Goal: Task Accomplishment & Management: Complete application form

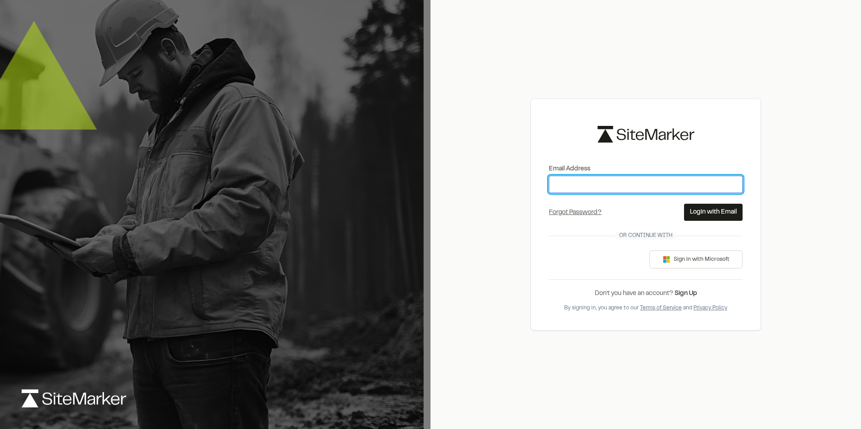
drag, startPoint x: 0, startPoint y: 0, endPoint x: 560, endPoint y: 188, distance: 590.8
click at [559, 189] on input "Email Address" at bounding box center [646, 184] width 194 height 17
type input "**********"
click at [692, 211] on button "Login with Email" at bounding box center [713, 212] width 59 height 17
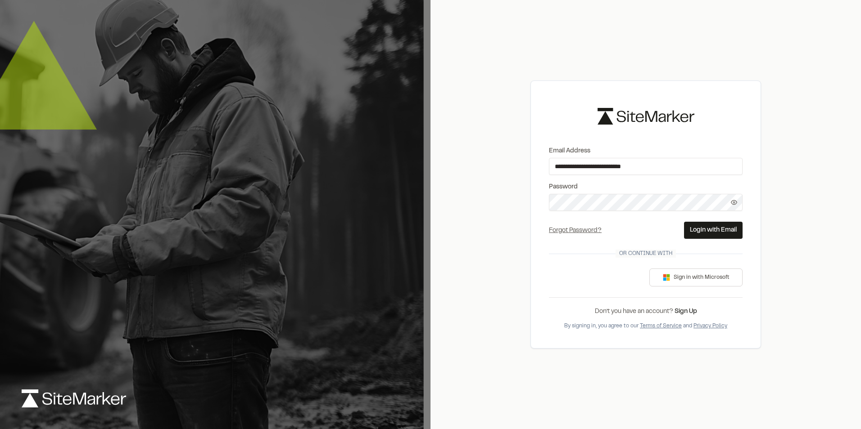
click at [709, 230] on button "Login with Email" at bounding box center [713, 230] width 59 height 17
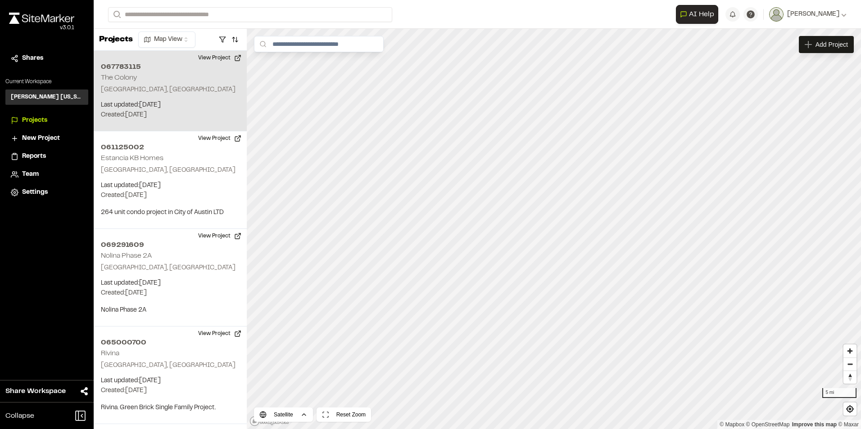
click at [153, 82] on div "067783115 [GEOGRAPHIC_DATA], [GEOGRAPHIC_DATA] Last updated: [DATE] Budget: $ C…" at bounding box center [170, 91] width 153 height 81
drag, startPoint x: 166, startPoint y: 84, endPoint x: 163, endPoint y: 69, distance: 15.7
click at [163, 69] on h2 "067783115" at bounding box center [170, 67] width 139 height 11
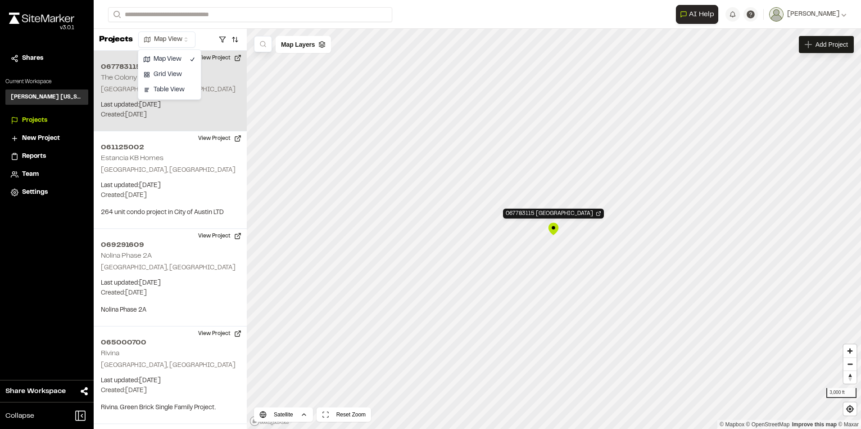
click at [188, 42] on html "**********" at bounding box center [430, 214] width 861 height 429
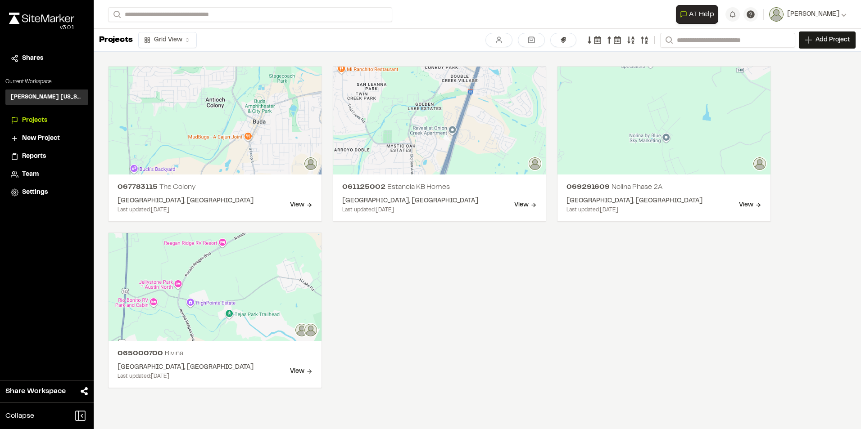
drag, startPoint x: 212, startPoint y: 186, endPoint x: 583, endPoint y: 351, distance: 405.7
click at [583, 351] on div "067783115 [GEOGRAPHIC_DATA], [GEOGRAPHIC_DATA] Last updated: [DATE] View 061125…" at bounding box center [439, 227] width 663 height 322
click at [24, 140] on span "New Project" at bounding box center [41, 139] width 38 height 10
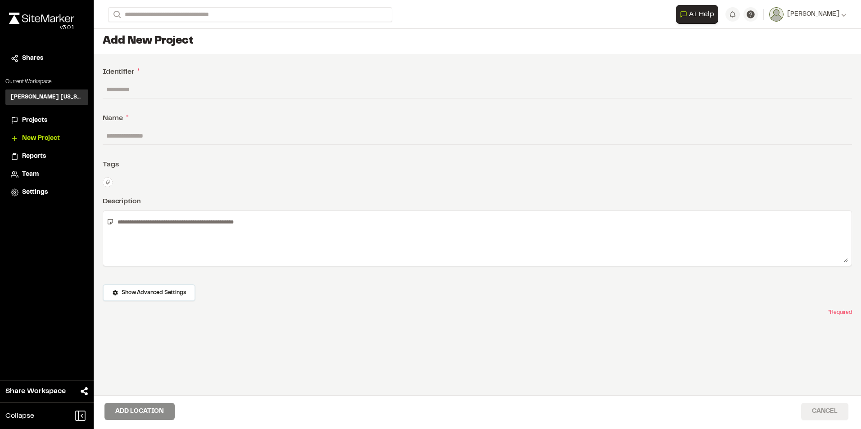
click at [826, 406] on button "Cancel" at bounding box center [824, 411] width 47 height 17
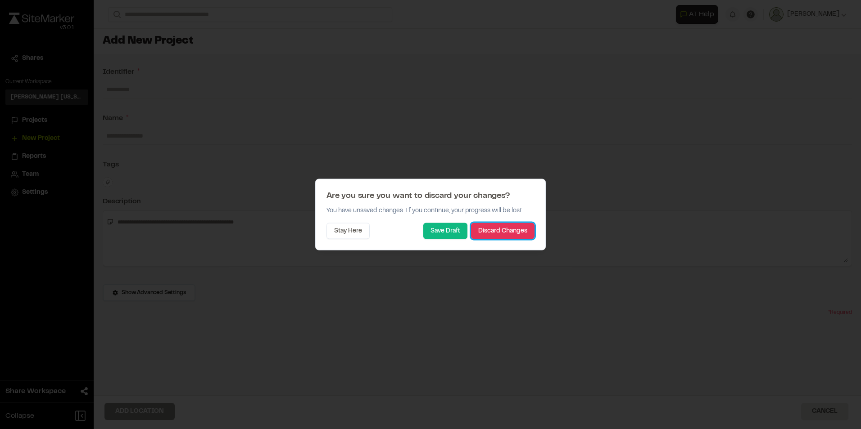
click at [506, 232] on button "Discard Changes" at bounding box center [502, 231] width 63 height 16
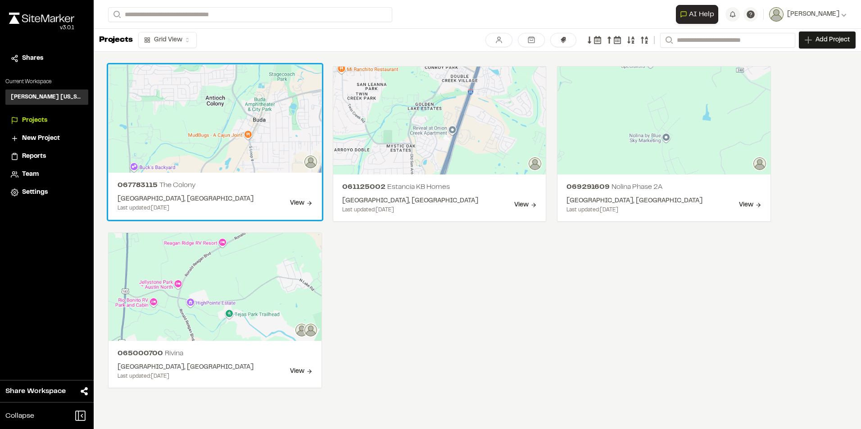
click at [300, 203] on div "View" at bounding box center [301, 204] width 23 height 10
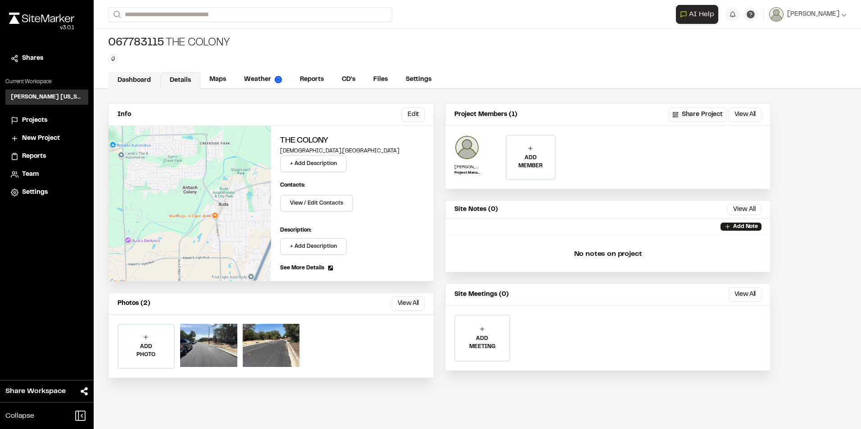
click at [136, 81] on link "Dashboard" at bounding box center [134, 80] width 52 height 17
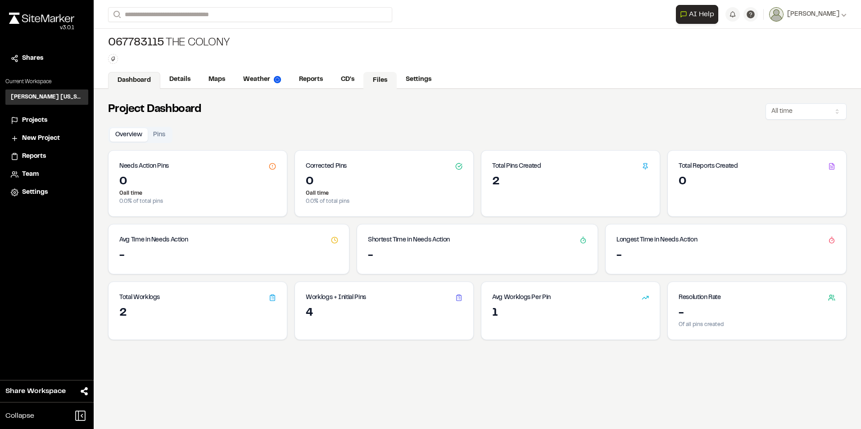
click at [384, 78] on link "Files" at bounding box center [379, 80] width 33 height 17
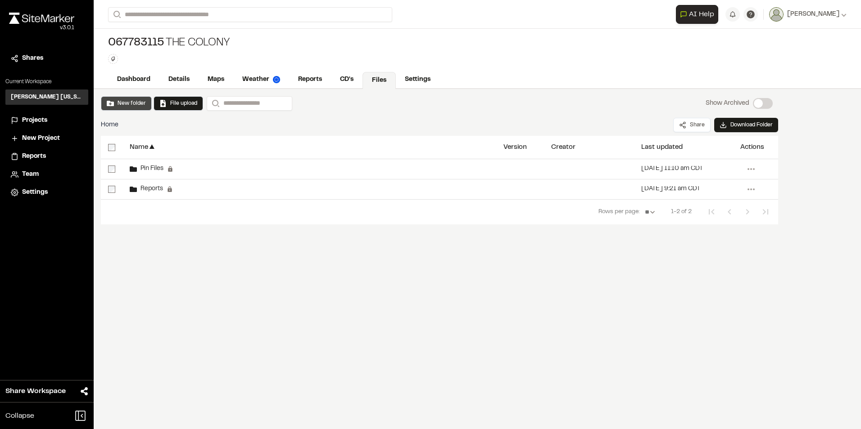
click at [124, 104] on button "New folder" at bounding box center [126, 103] width 39 height 8
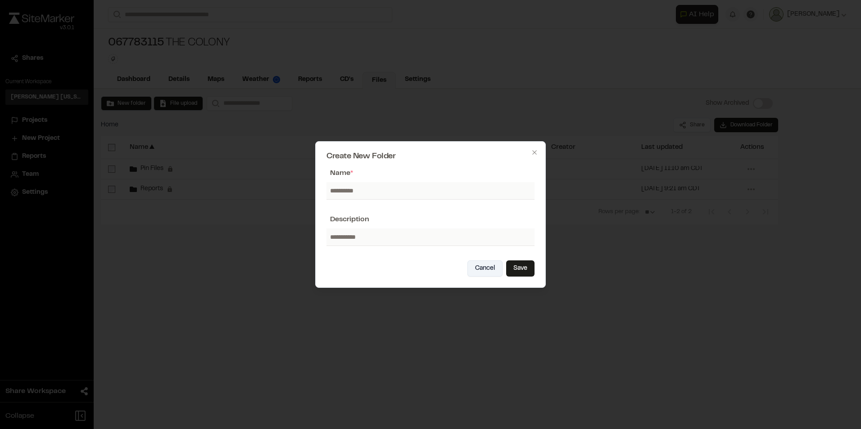
click at [475, 267] on button "Cancel" at bounding box center [484, 269] width 35 height 16
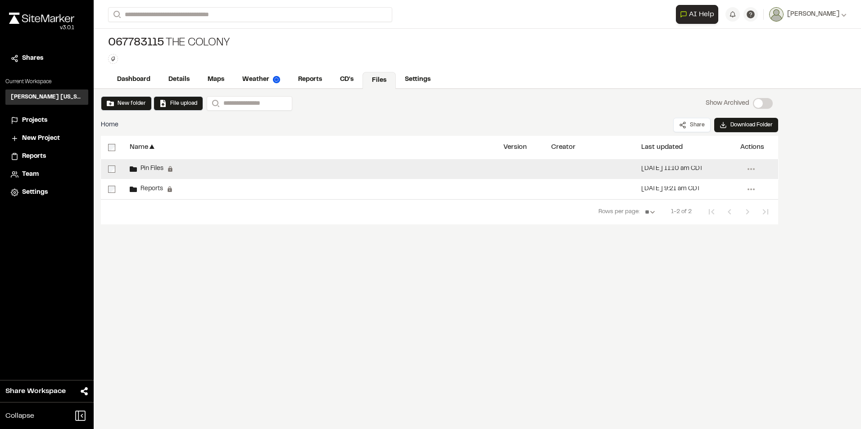
click at [158, 167] on span "Pin Files" at bounding box center [150, 169] width 27 height 6
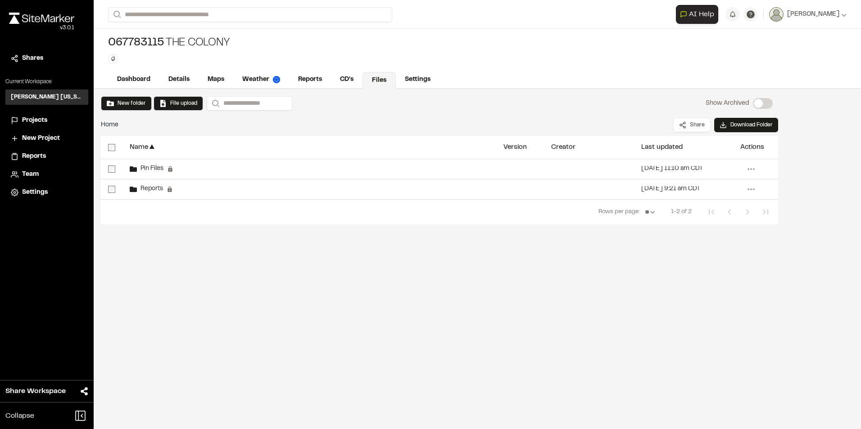
click at [158, 167] on span "Pin Files" at bounding box center [150, 169] width 27 height 6
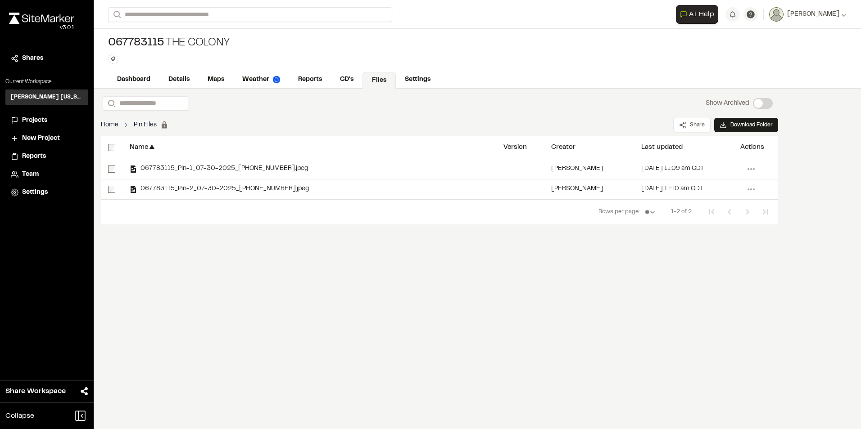
click at [111, 123] on link "Home" at bounding box center [110, 125] width 18 height 10
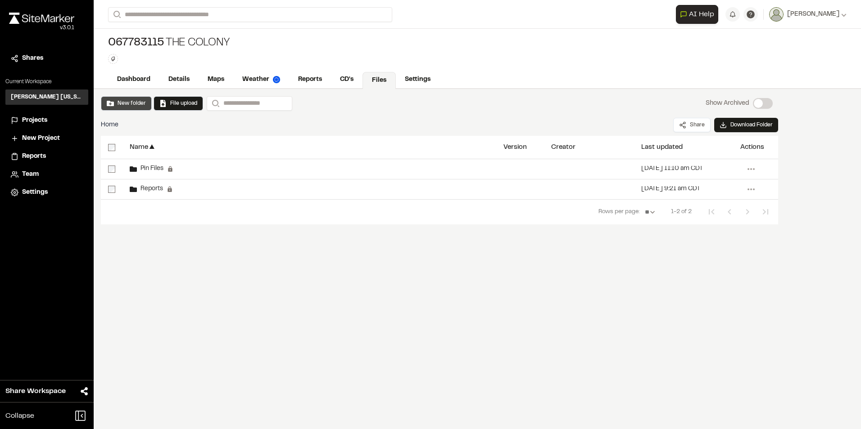
click at [127, 105] on button "New folder" at bounding box center [126, 103] width 39 height 8
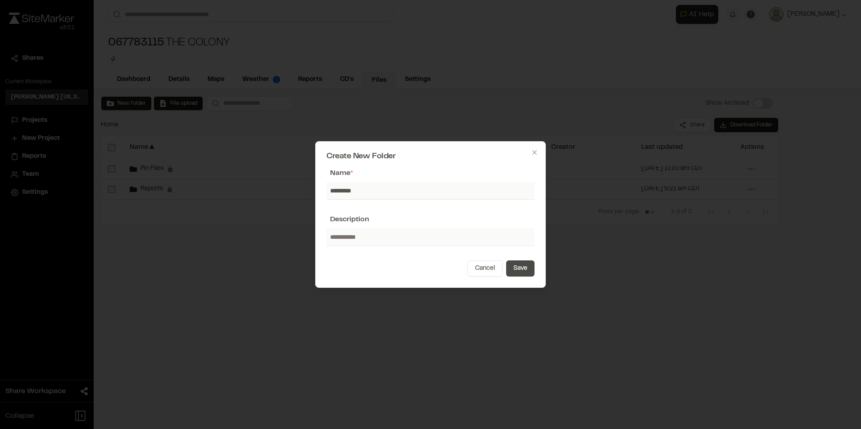
type input "*********"
click at [513, 268] on button "Save" at bounding box center [520, 269] width 28 height 16
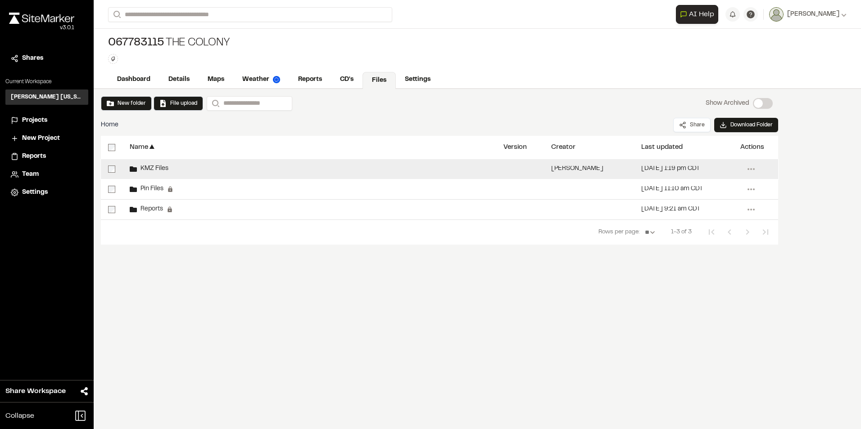
click at [156, 166] on div "KMZ Files" at bounding box center [149, 169] width 39 height 7
click at [138, 167] on span "KMZ Files" at bounding box center [153, 169] width 32 height 6
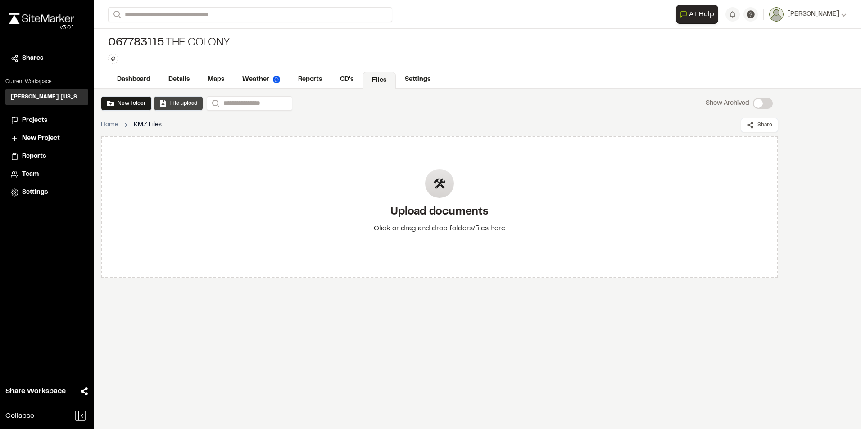
click at [168, 104] on button "File upload" at bounding box center [178, 103] width 38 height 8
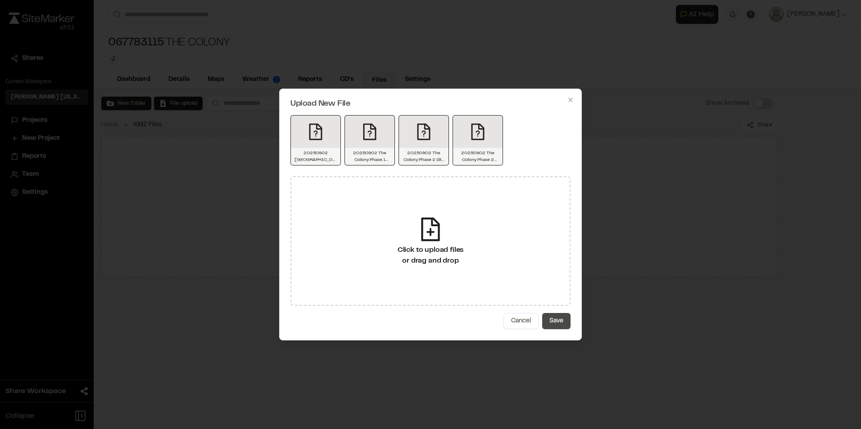
click at [565, 321] on button "Save" at bounding box center [556, 321] width 28 height 16
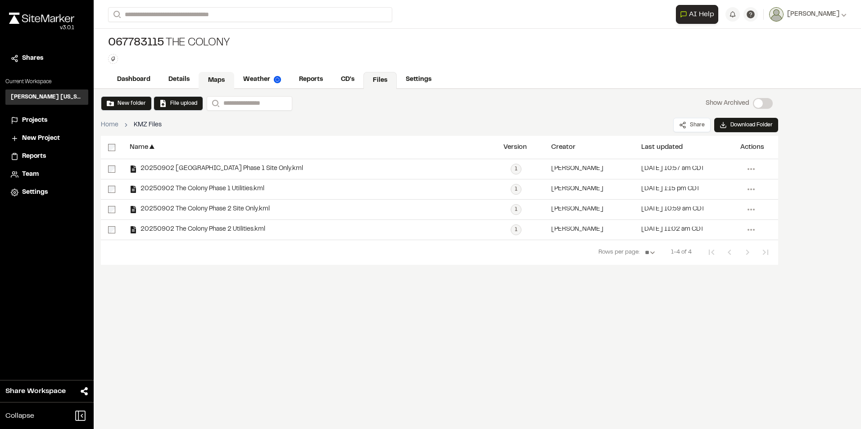
click at [222, 80] on link "Maps" at bounding box center [217, 80] width 36 height 17
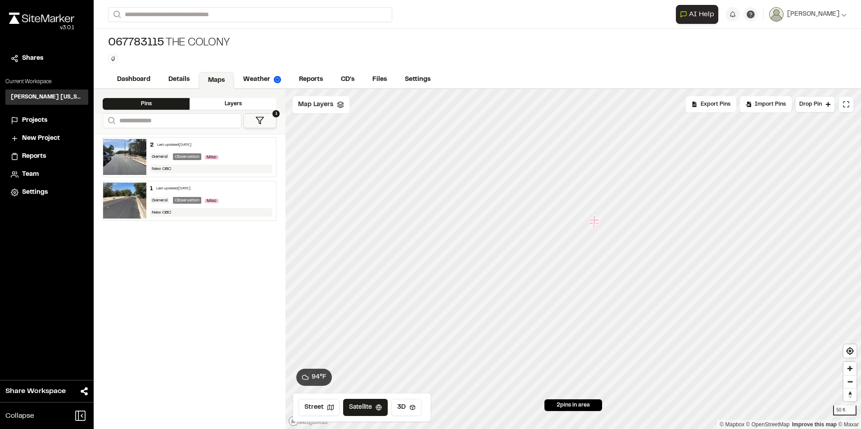
click at [248, 102] on div "Layers" at bounding box center [233, 104] width 87 height 12
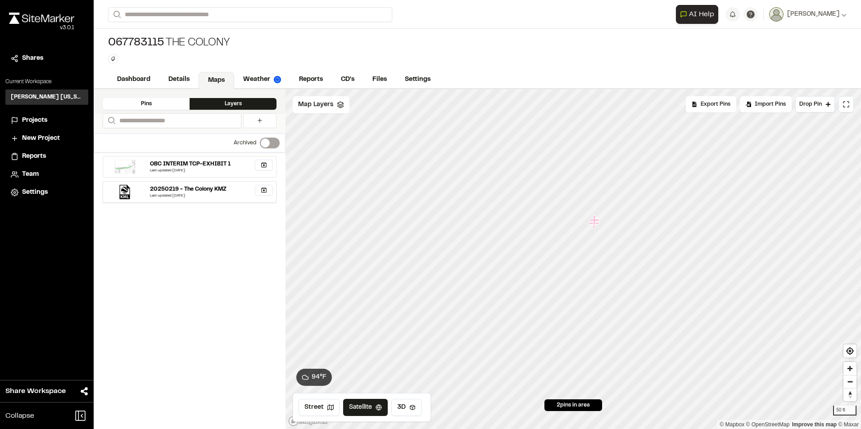
click at [226, 191] on div "20250219 - The Colony KMZ" at bounding box center [188, 189] width 77 height 8
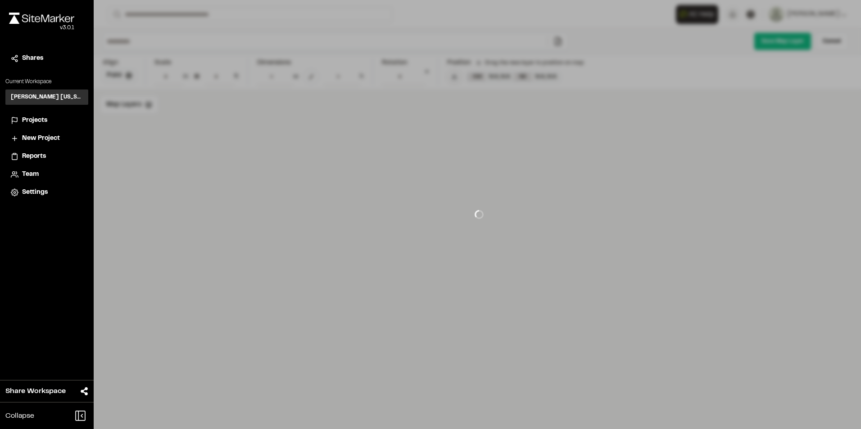
type input "**********"
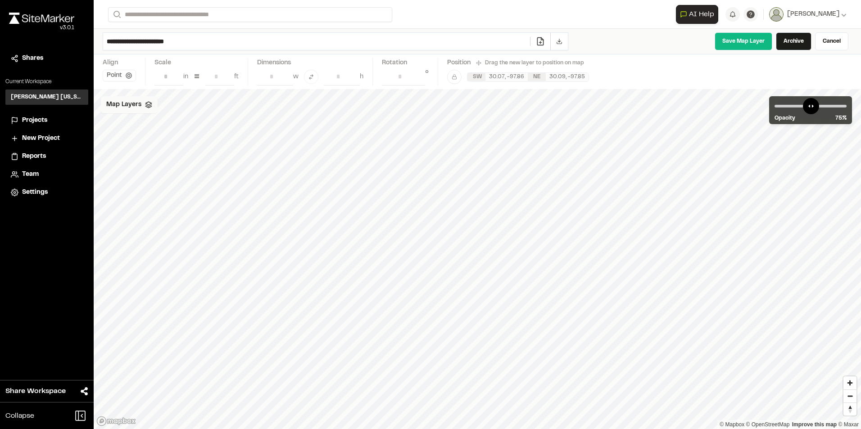
click at [129, 109] on span "Map Layers" at bounding box center [123, 105] width 35 height 10
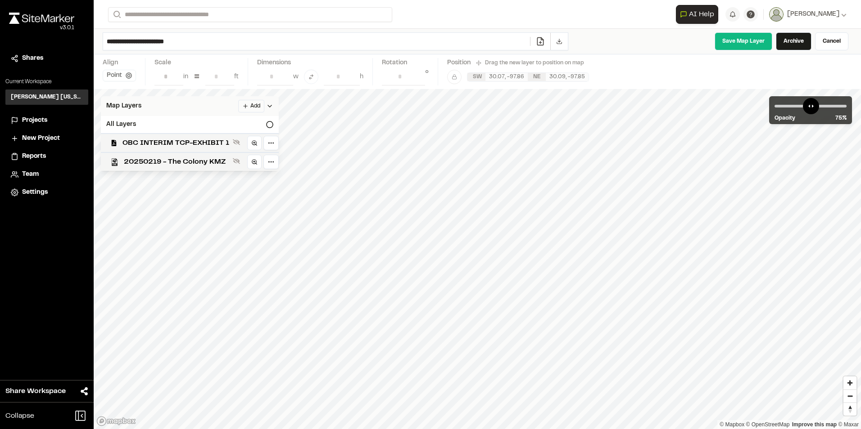
click at [252, 106] on html "**********" at bounding box center [430, 214] width 861 height 429
click at [208, 124] on link "Add Layer" at bounding box center [227, 124] width 68 height 15
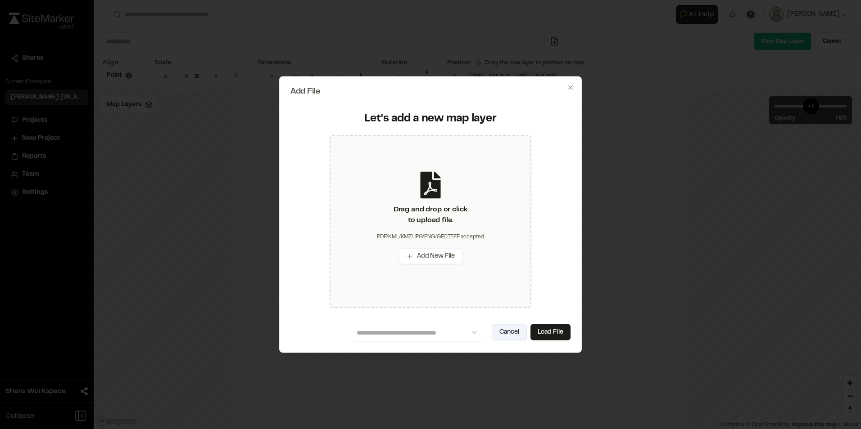
click at [504, 330] on button "Cancel" at bounding box center [509, 332] width 35 height 16
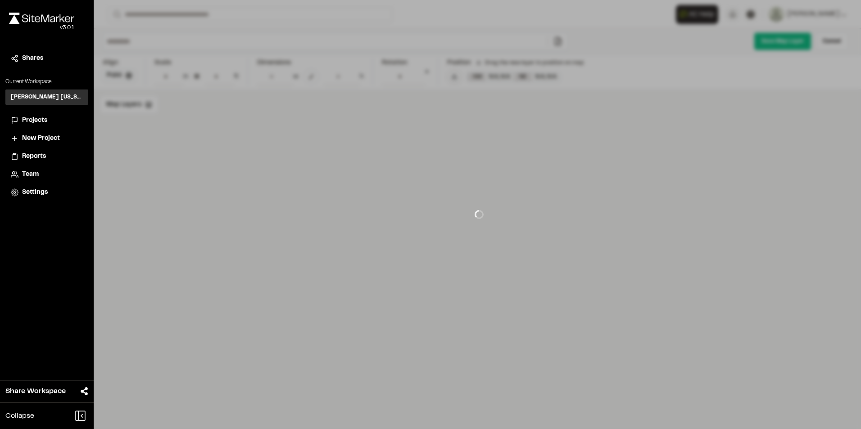
type input "**********"
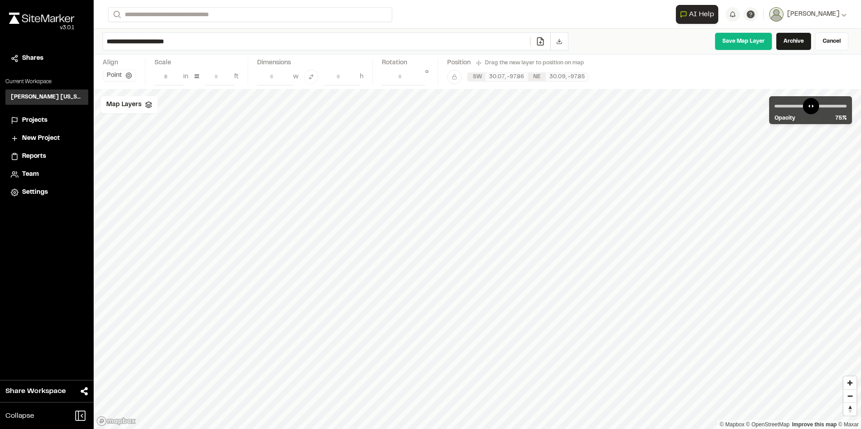
click at [39, 120] on span "Projects" at bounding box center [34, 121] width 25 height 10
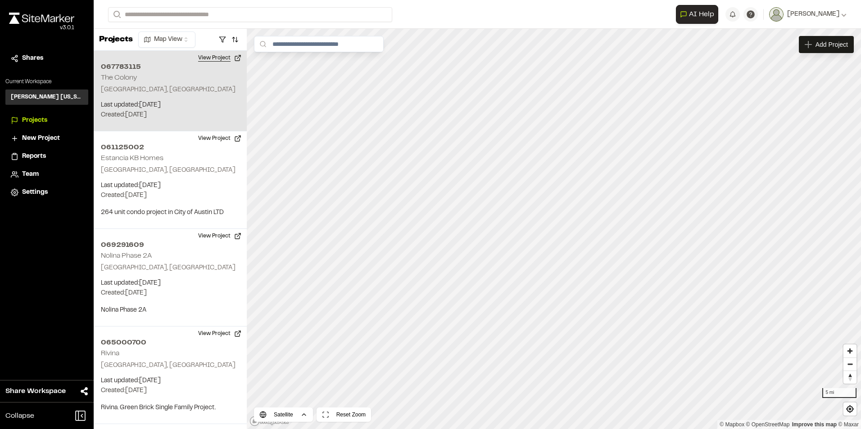
click at [224, 59] on button "View Project" at bounding box center [220, 58] width 54 height 14
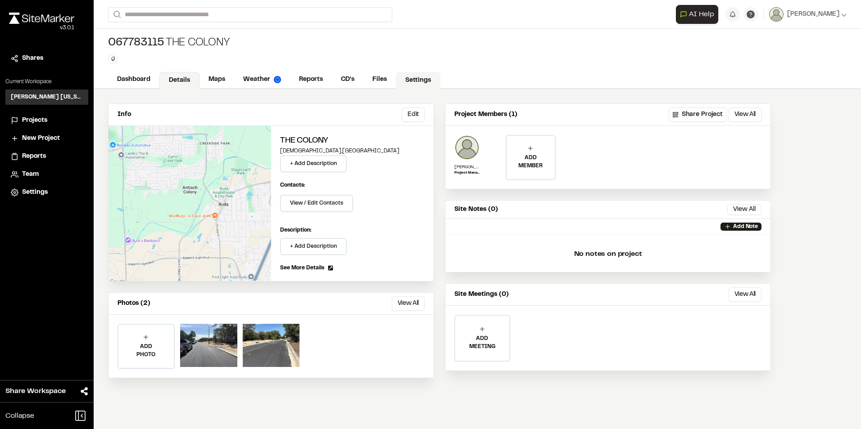
click at [397, 76] on link "Settings" at bounding box center [418, 80] width 45 height 17
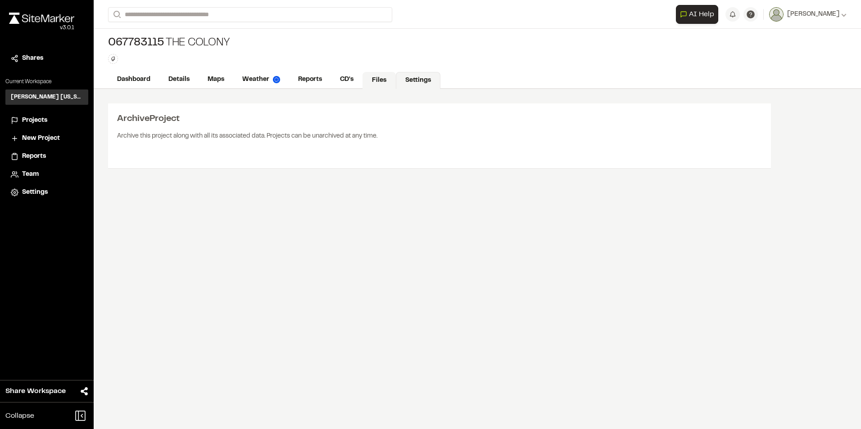
click at [381, 79] on link "Files" at bounding box center [378, 80] width 33 height 17
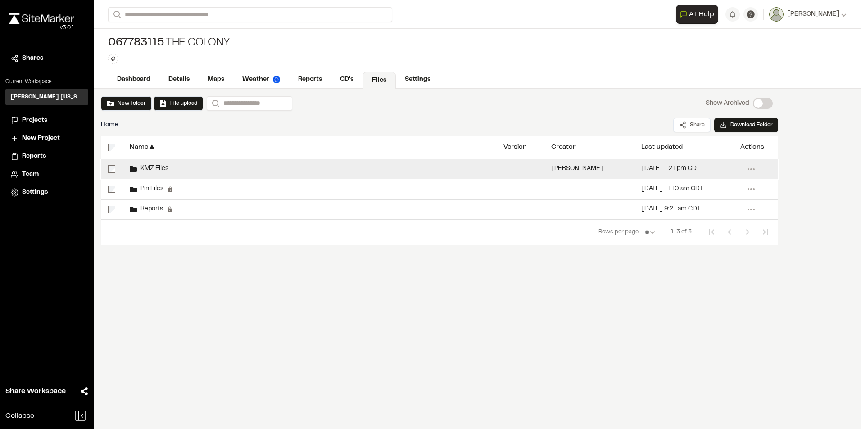
click at [167, 170] on span "KMZ Files" at bounding box center [153, 169] width 32 height 6
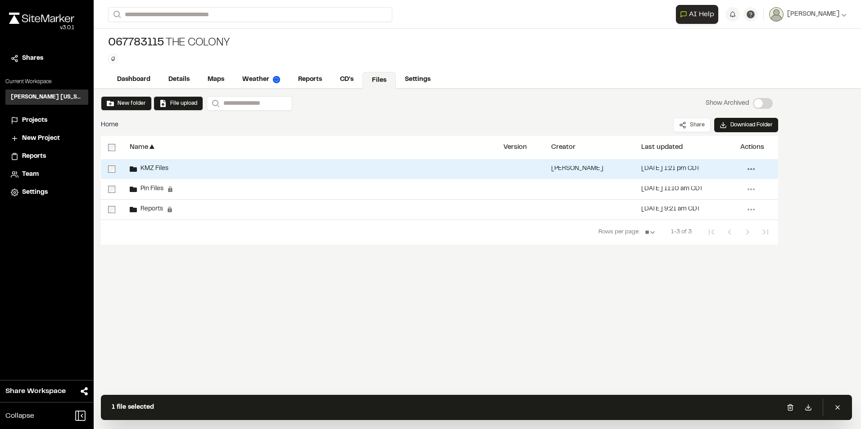
click at [752, 169] on icon at bounding box center [751, 169] width 14 height 14
click at [701, 267] on span "Delete" at bounding box center [694, 270] width 19 height 10
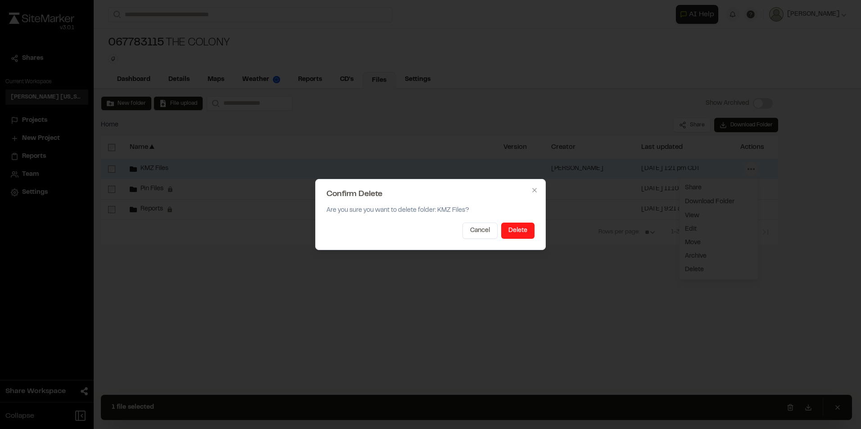
click at [518, 230] on button "Delete" at bounding box center [517, 231] width 33 height 16
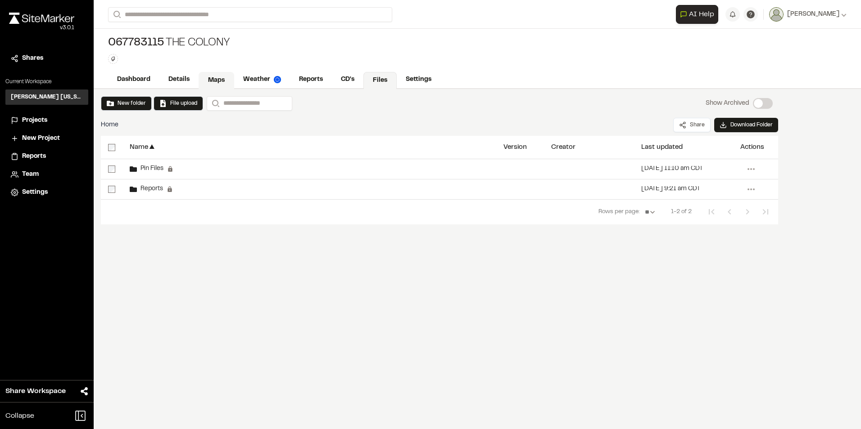
click at [221, 78] on link "Maps" at bounding box center [217, 80] width 36 height 17
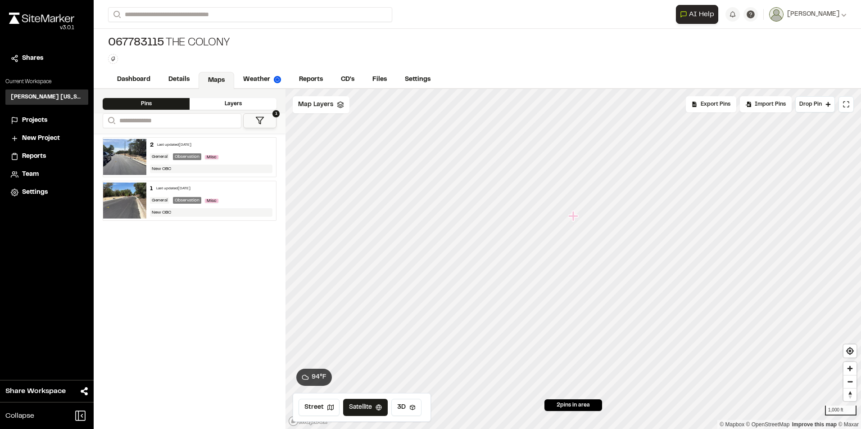
click at [235, 105] on div "Layers" at bounding box center [233, 104] width 87 height 12
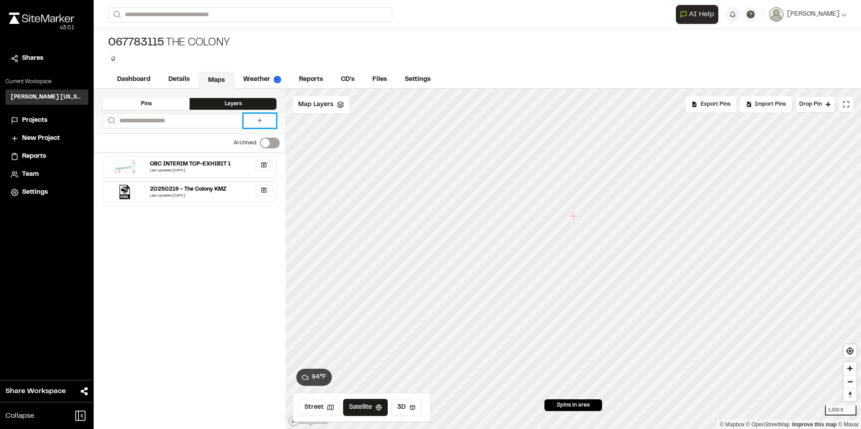
click at [262, 120] on icon at bounding box center [259, 120] width 7 height 7
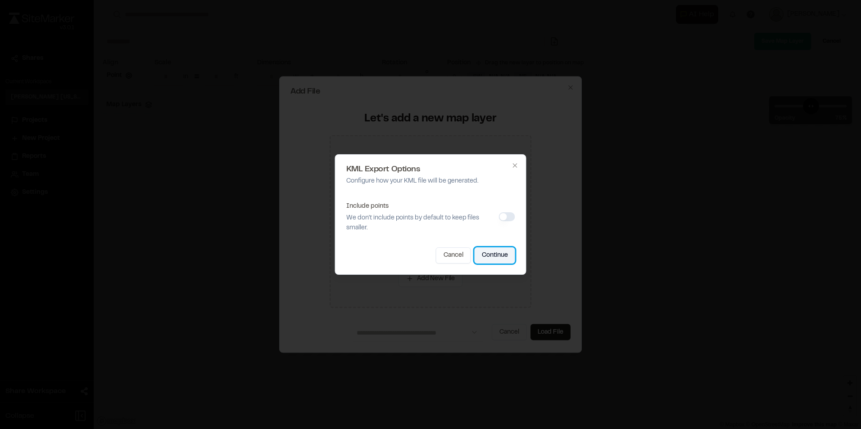
click at [493, 254] on button "Continue" at bounding box center [494, 256] width 41 height 16
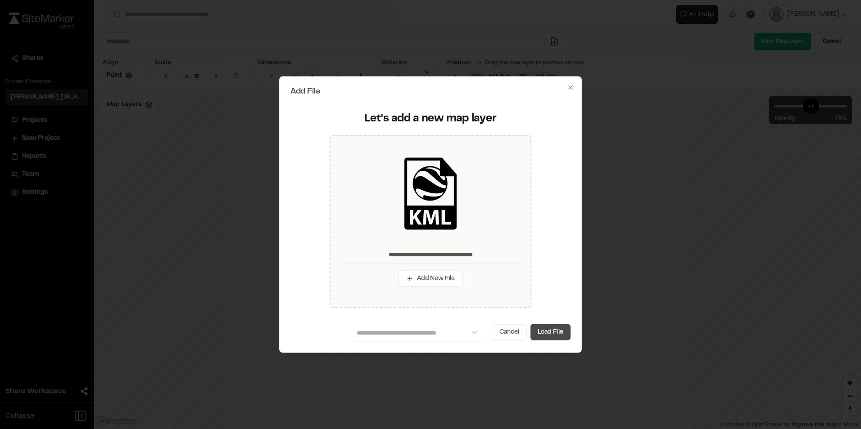
click at [550, 330] on button "Load File" at bounding box center [550, 332] width 40 height 16
type input "**********"
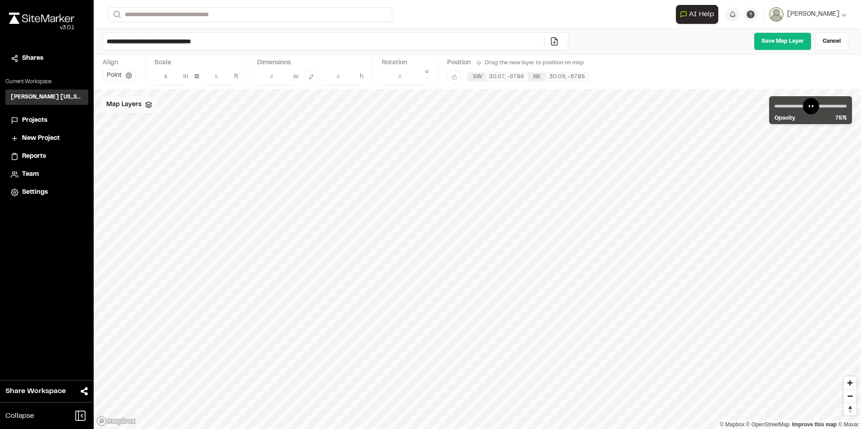
click at [130, 107] on span "Map Layers" at bounding box center [123, 105] width 35 height 10
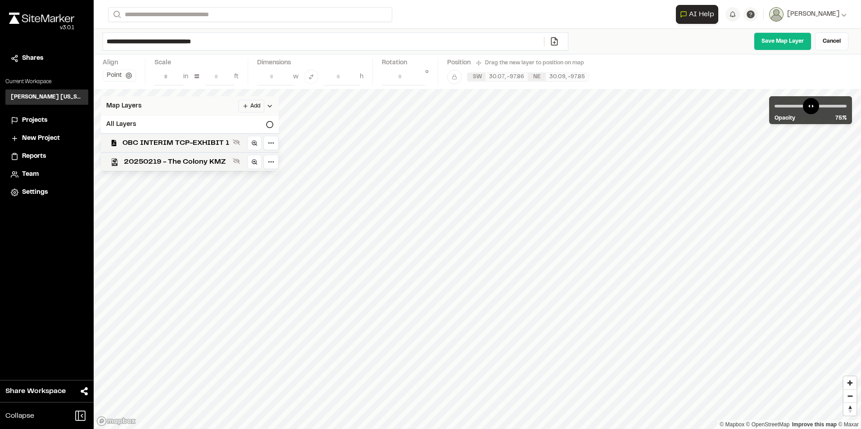
click at [266, 106] on icon at bounding box center [269, 106] width 7 height 7
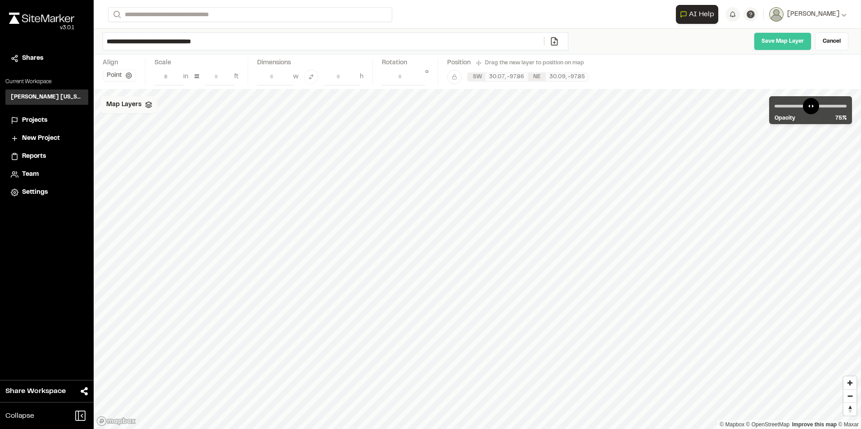
click at [763, 45] on link "Save Map Layer" at bounding box center [783, 41] width 58 height 18
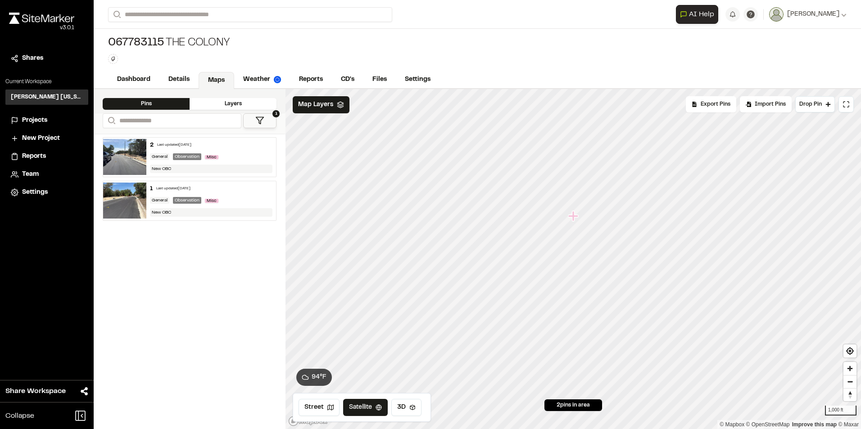
click at [235, 106] on div "Layers" at bounding box center [233, 104] width 87 height 12
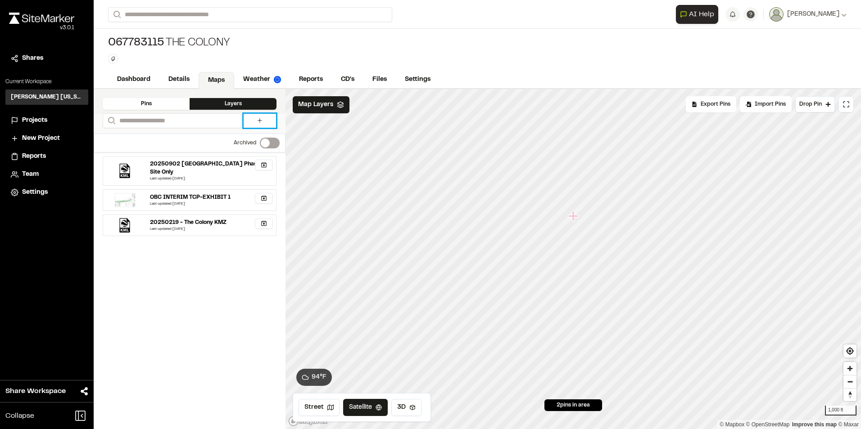
click at [256, 120] on icon at bounding box center [259, 120] width 7 height 7
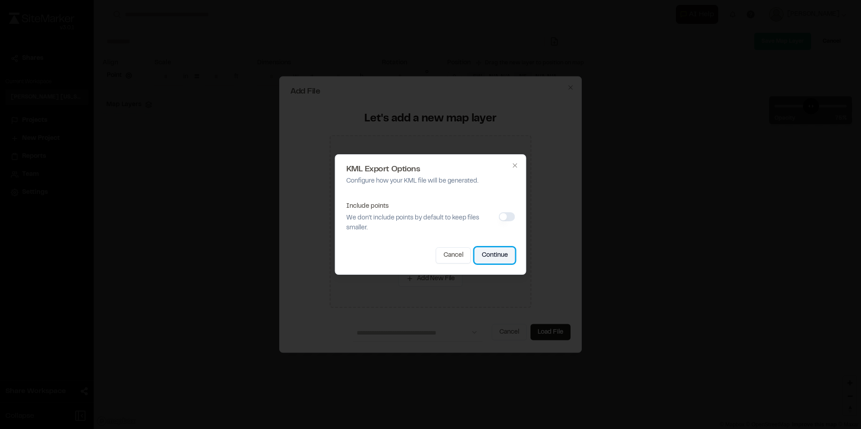
click at [494, 254] on button "Continue" at bounding box center [494, 256] width 41 height 16
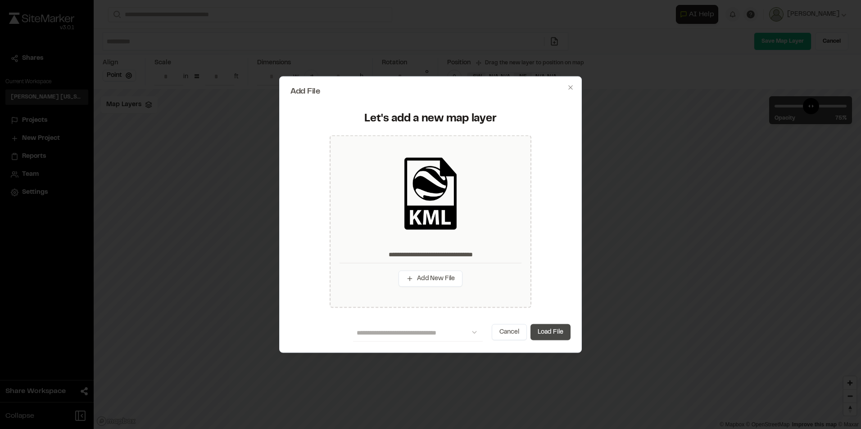
click at [546, 329] on button "Load File" at bounding box center [550, 332] width 40 height 16
type input "**********"
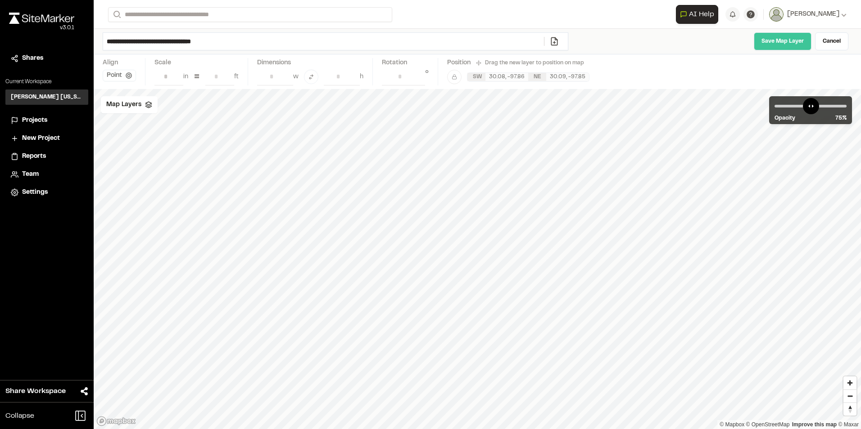
click at [780, 40] on link "Save Map Layer" at bounding box center [783, 41] width 58 height 18
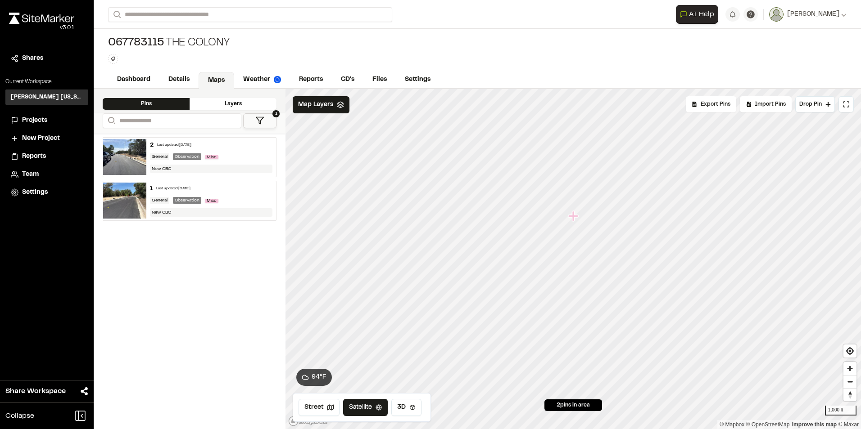
click at [237, 104] on div "Layers" at bounding box center [233, 104] width 87 height 12
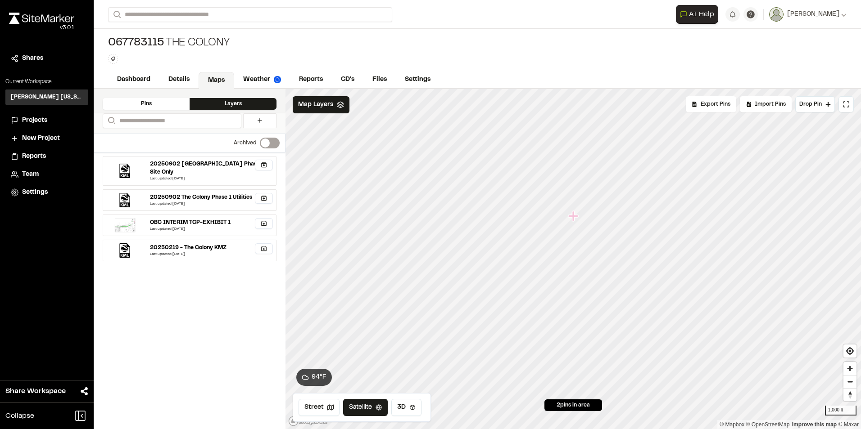
click at [162, 176] on div "Last updated Sep 3, 2025" at bounding box center [211, 178] width 122 height 5
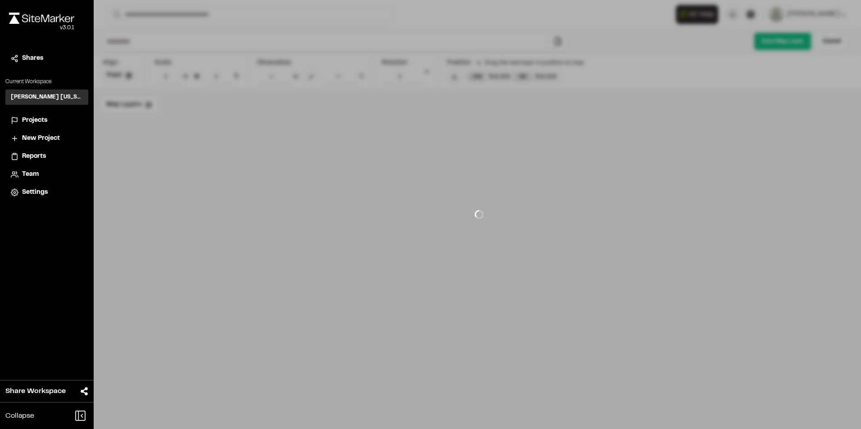
type input "**********"
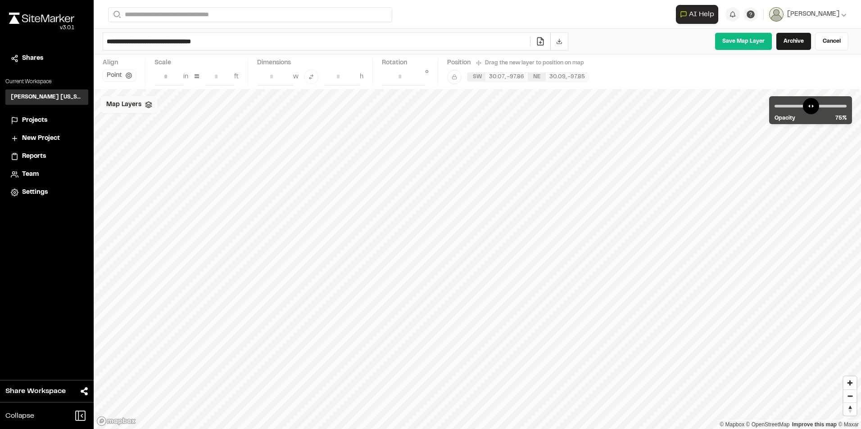
click at [122, 100] on span "Map Layers" at bounding box center [123, 105] width 35 height 10
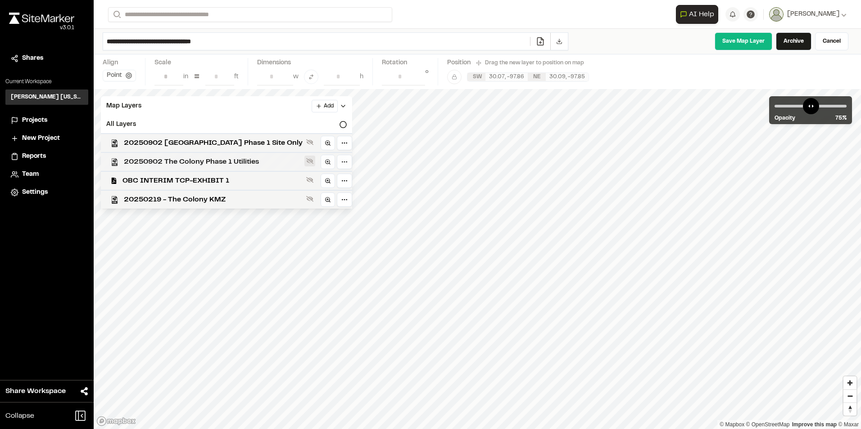
click at [306, 159] on icon at bounding box center [309, 161] width 7 height 6
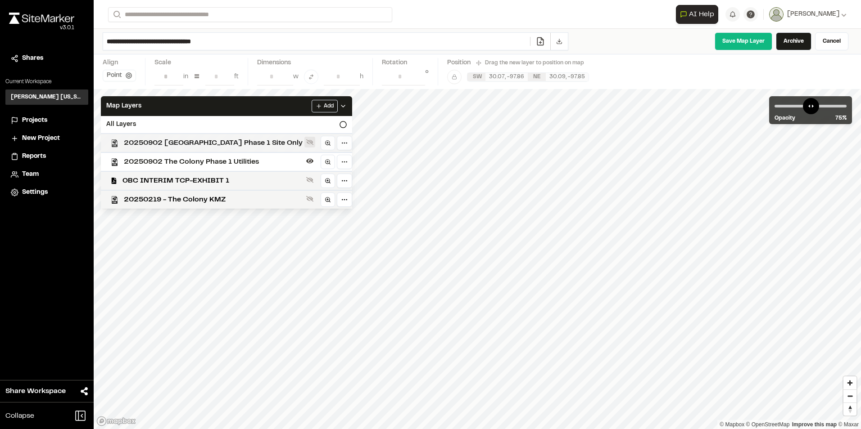
click at [306, 142] on icon at bounding box center [309, 142] width 7 height 7
click at [306, 144] on icon at bounding box center [309, 142] width 7 height 5
click at [306, 159] on icon at bounding box center [309, 161] width 7 height 5
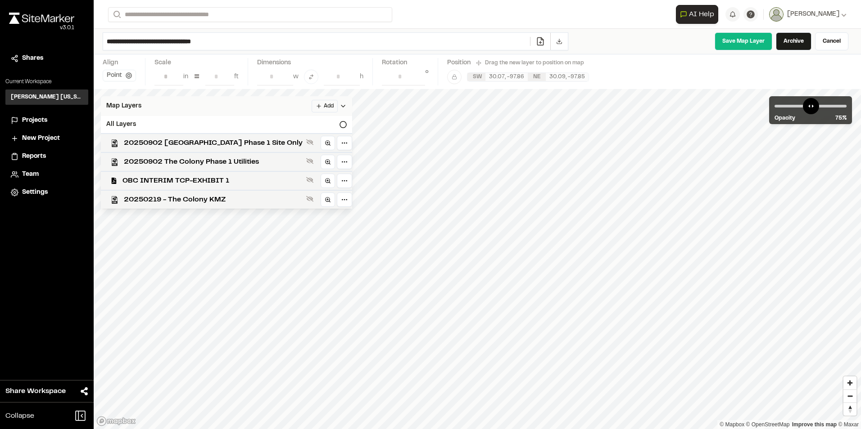
click at [341, 105] on polyline at bounding box center [343, 106] width 4 height 2
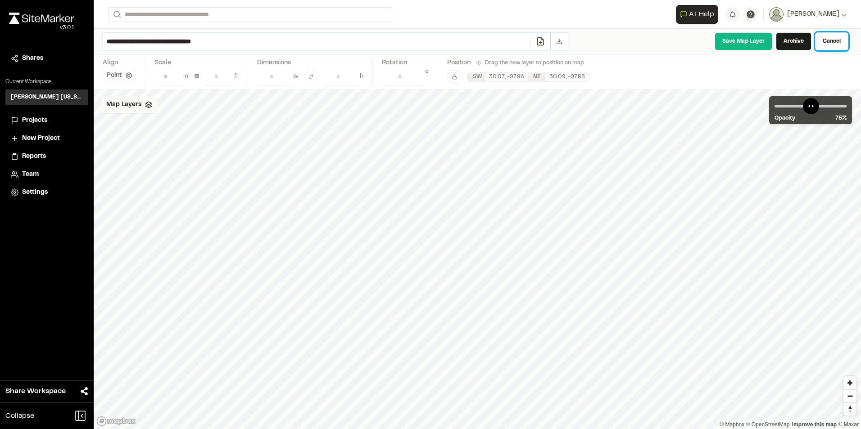
click at [827, 40] on link "Cancel" at bounding box center [831, 41] width 33 height 18
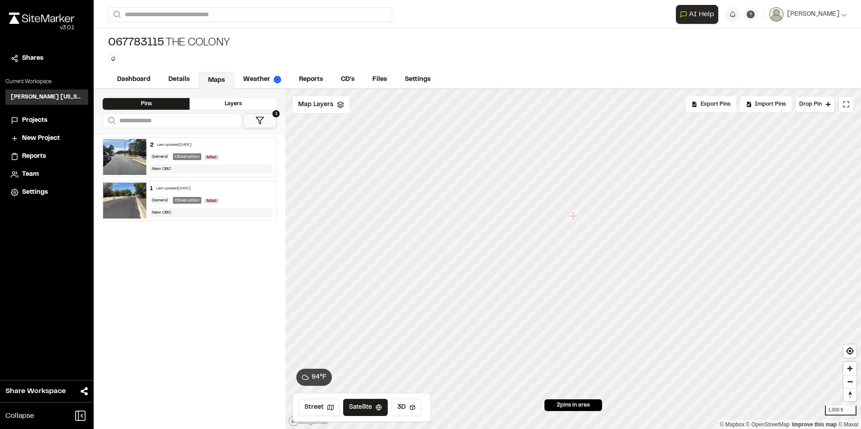
click at [243, 99] on div "Layers" at bounding box center [233, 104] width 87 height 12
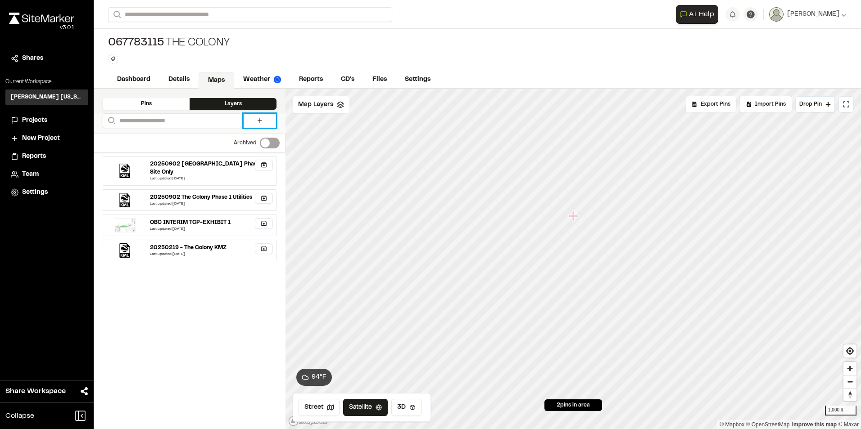
click at [254, 120] on link at bounding box center [260, 121] width 32 height 14
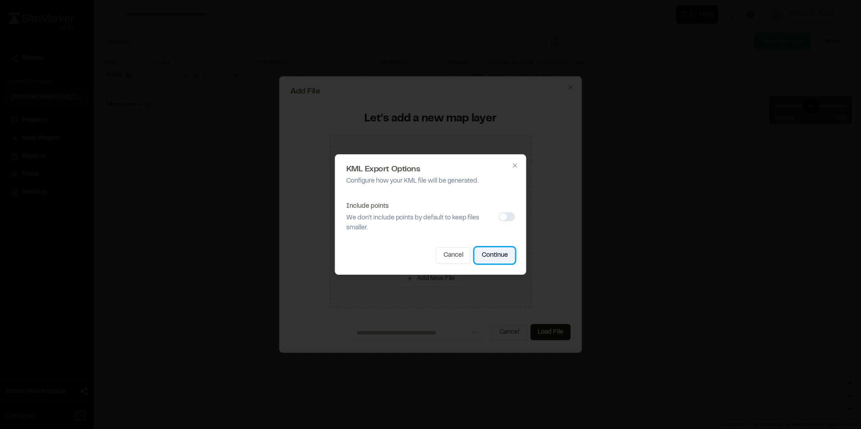
click at [511, 260] on button "Continue" at bounding box center [494, 256] width 41 height 16
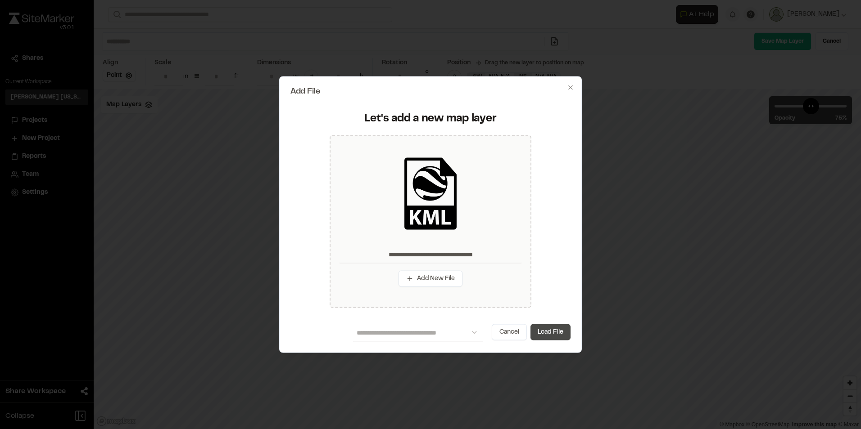
click at [555, 331] on button "Load File" at bounding box center [550, 332] width 40 height 16
type input "**********"
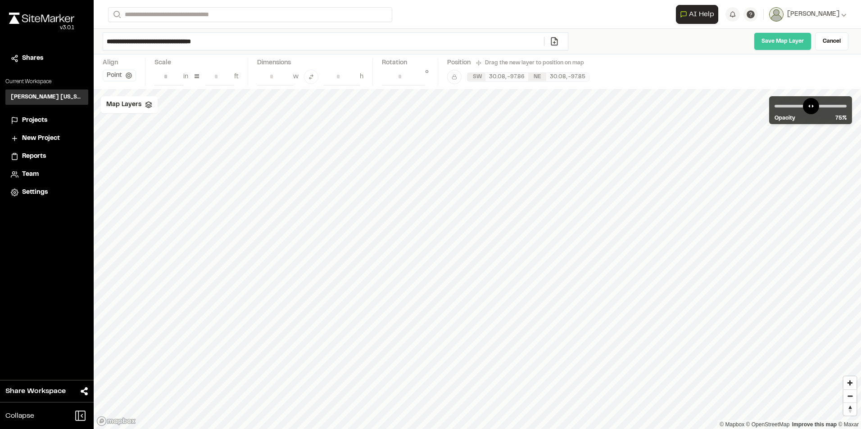
click at [769, 43] on link "Save Map Layer" at bounding box center [783, 41] width 58 height 18
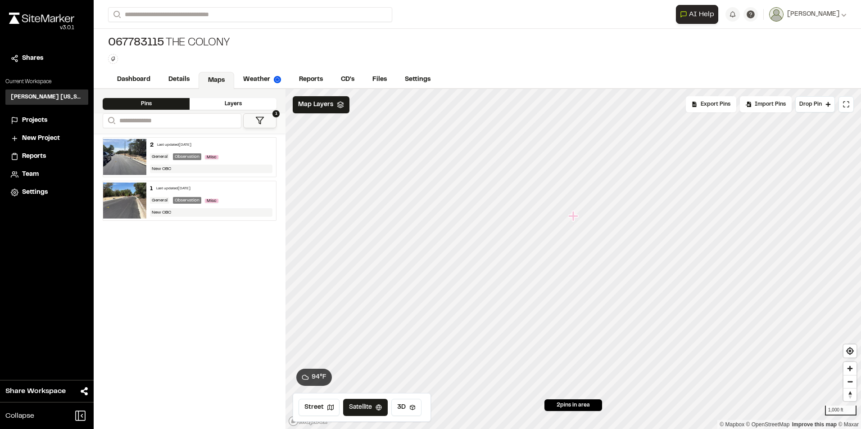
click at [209, 104] on div "Layers" at bounding box center [233, 104] width 87 height 12
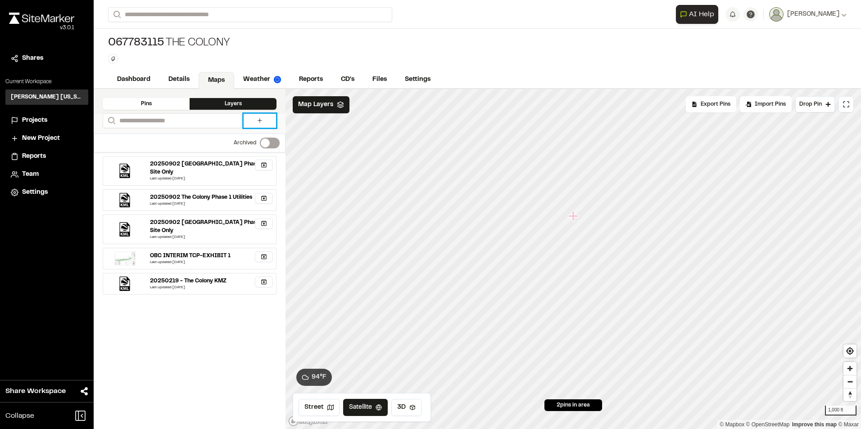
click at [258, 117] on icon at bounding box center [259, 120] width 7 height 7
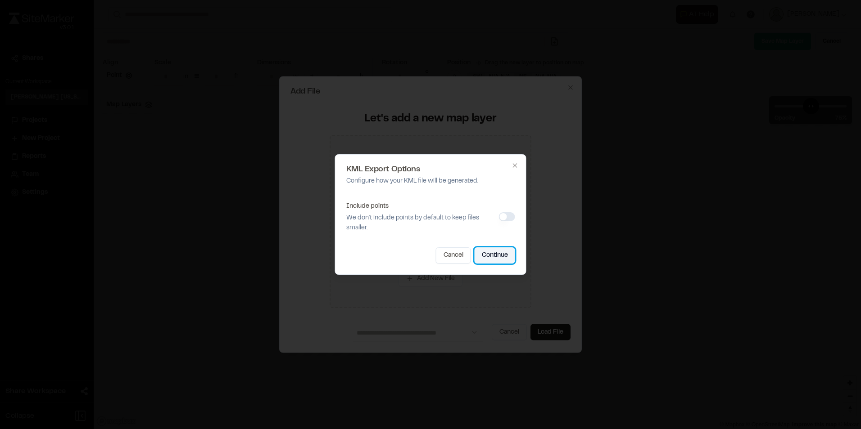
click at [481, 257] on button "Continue" at bounding box center [494, 256] width 41 height 16
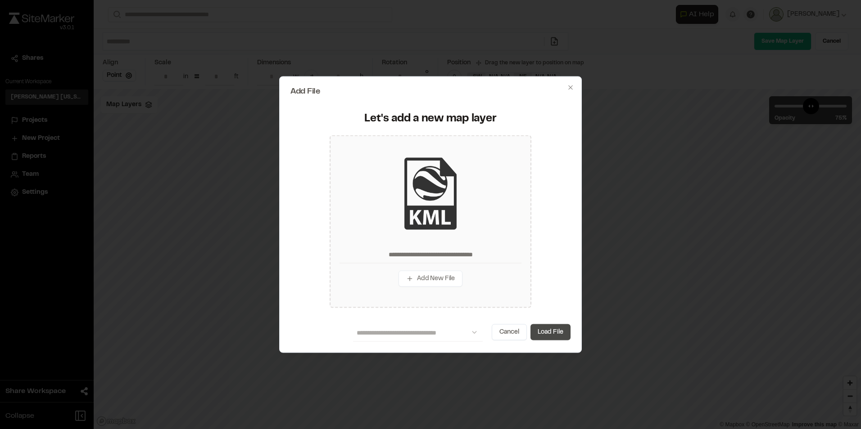
click at [543, 330] on button "Load File" at bounding box center [550, 332] width 40 height 16
type input "**********"
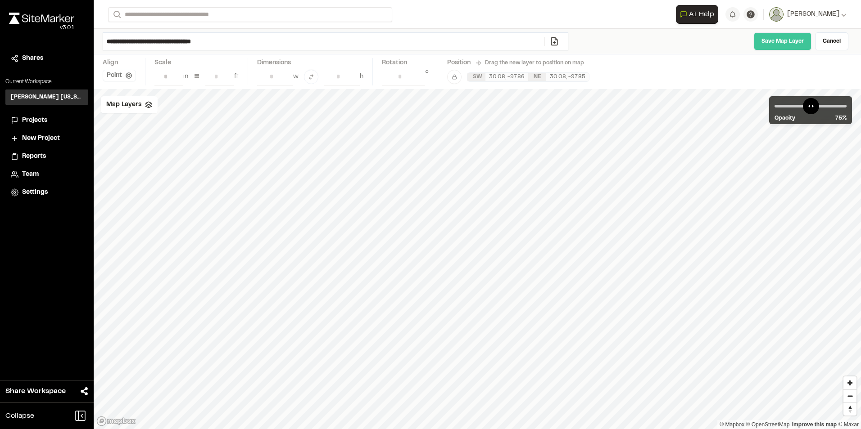
click at [771, 46] on link "Save Map Layer" at bounding box center [783, 41] width 58 height 18
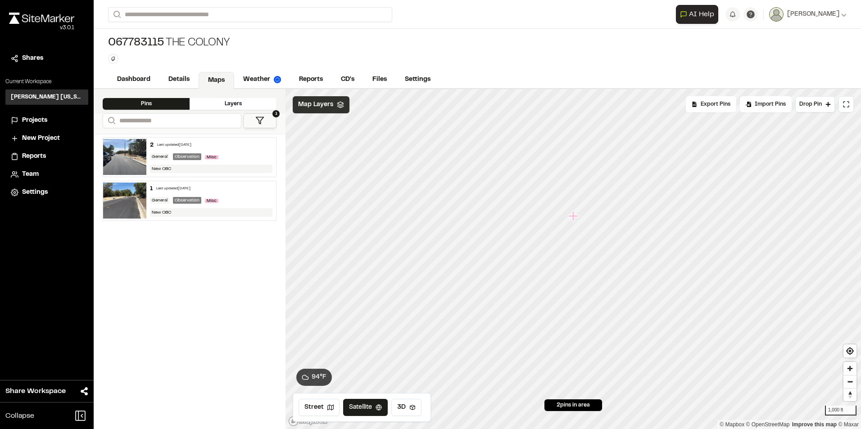
click at [316, 110] on div "Map Layers" at bounding box center [321, 104] width 57 height 17
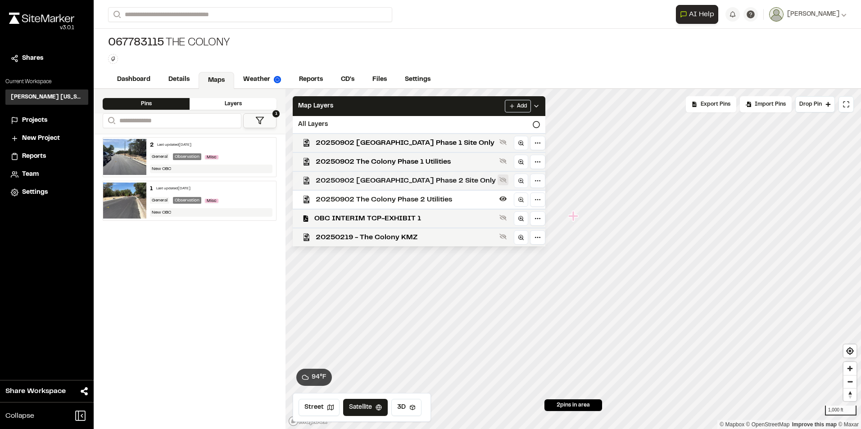
click at [499, 176] on icon at bounding box center [502, 179] width 7 height 7
click at [499, 197] on icon at bounding box center [502, 199] width 7 height 5
click at [497, 147] on button at bounding box center [502, 142] width 11 height 11
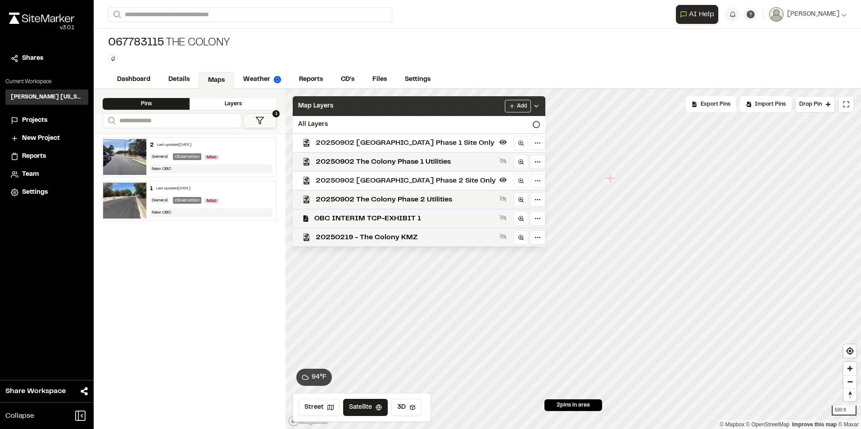
click at [533, 105] on icon at bounding box center [536, 106] width 7 height 7
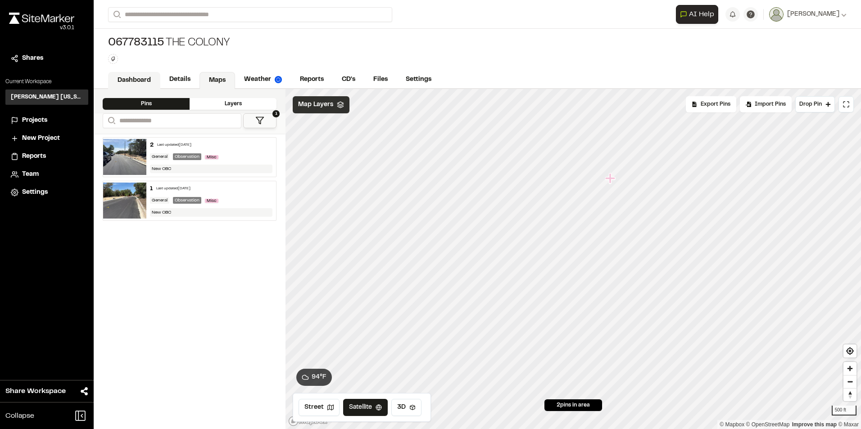
click at [144, 76] on link "Dashboard" at bounding box center [134, 80] width 52 height 17
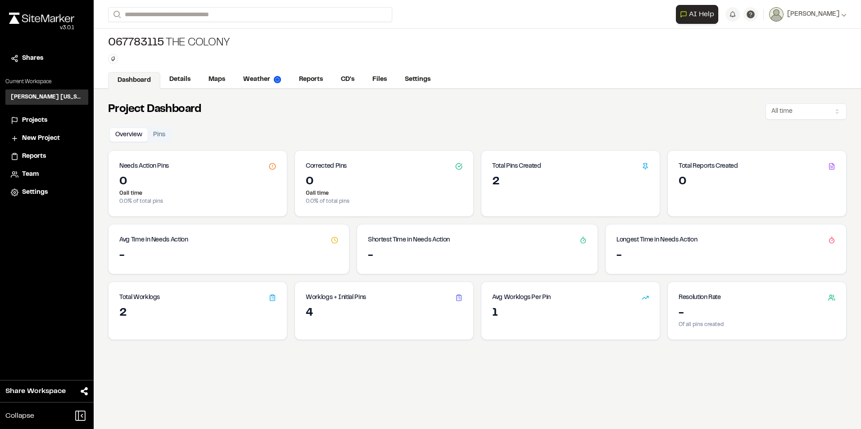
click at [41, 114] on li "Projects" at bounding box center [46, 120] width 83 height 17
click at [45, 121] on span "Projects" at bounding box center [34, 121] width 25 height 10
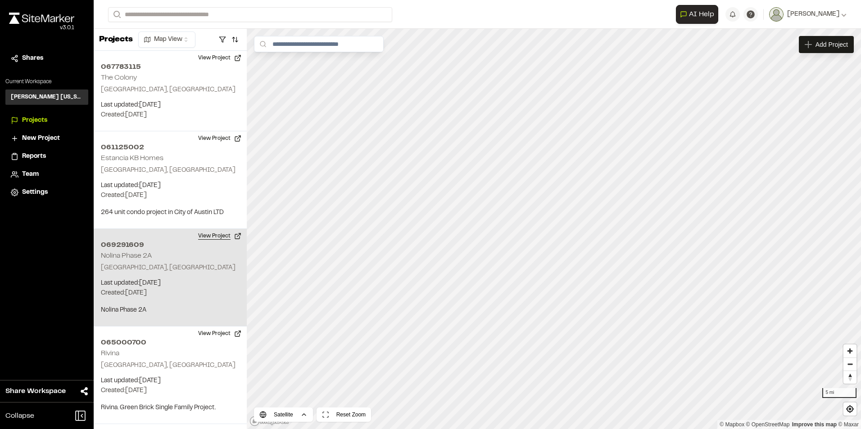
click at [208, 235] on button "View Project" at bounding box center [220, 236] width 54 height 14
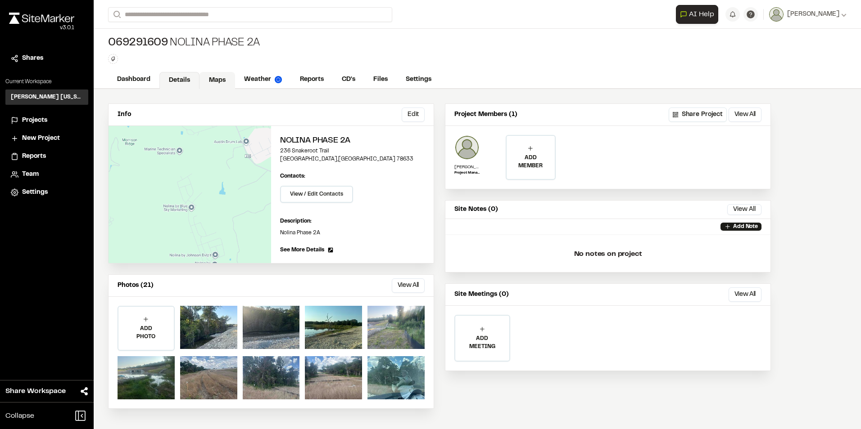
click at [218, 78] on link "Maps" at bounding box center [217, 80] width 36 height 17
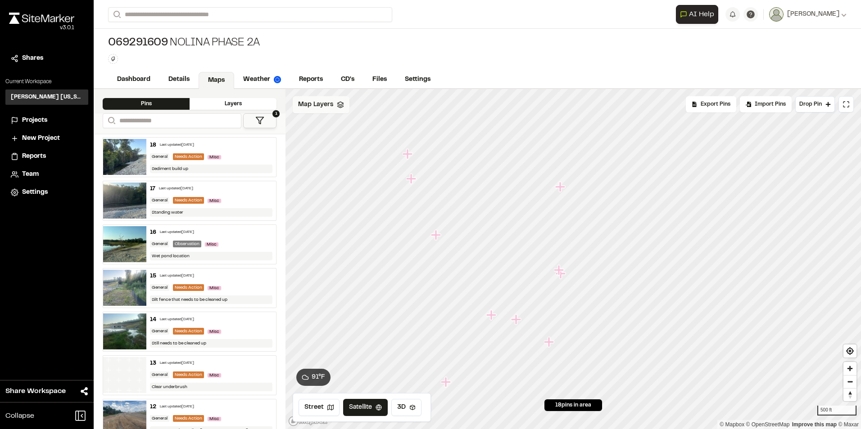
click at [338, 103] on icon at bounding box center [340, 104] width 7 height 7
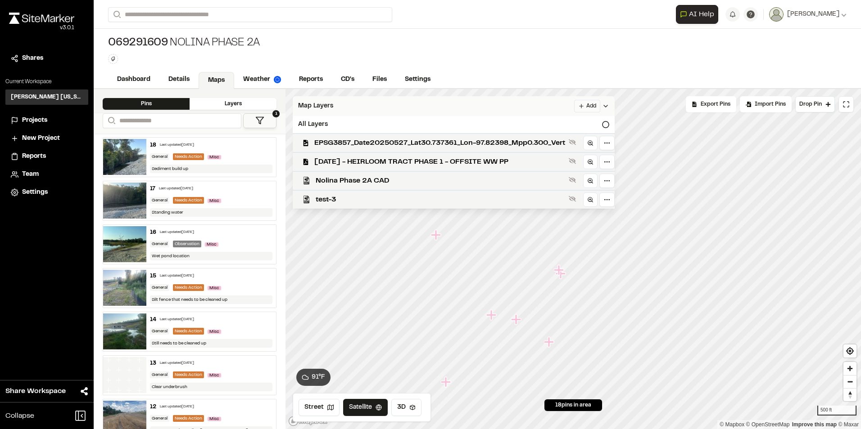
click at [591, 103] on html "**********" at bounding box center [430, 214] width 861 height 429
click at [577, 122] on link "Add Layer" at bounding box center [570, 124] width 68 height 15
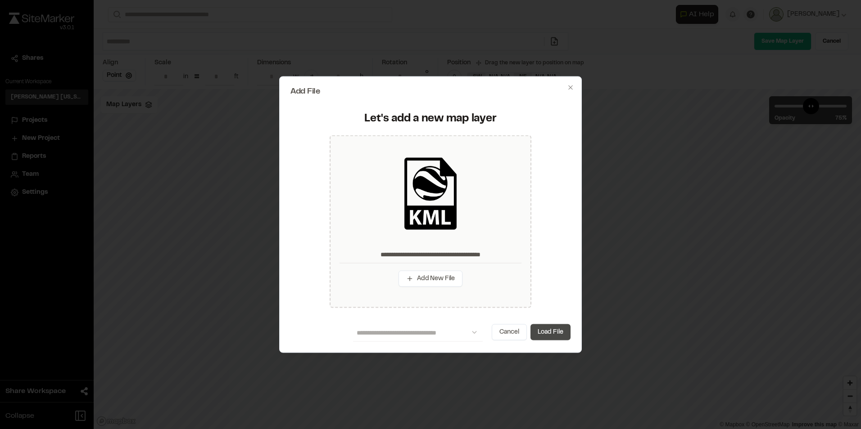
click at [560, 335] on button "Load File" at bounding box center [550, 332] width 40 height 16
type input "**********"
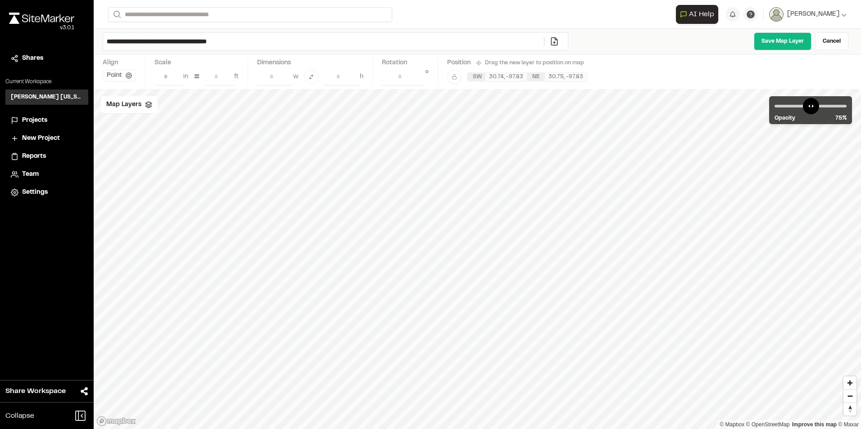
click at [767, 45] on link "Save Map Layer" at bounding box center [783, 41] width 58 height 18
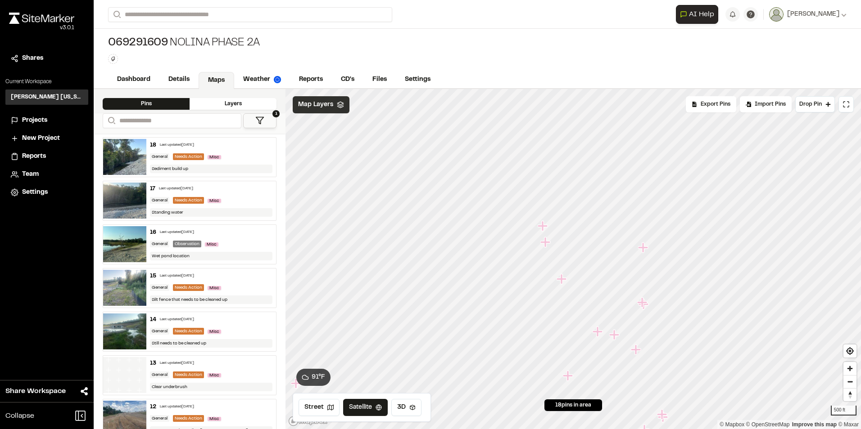
click at [322, 103] on span "Map Layers" at bounding box center [315, 105] width 35 height 10
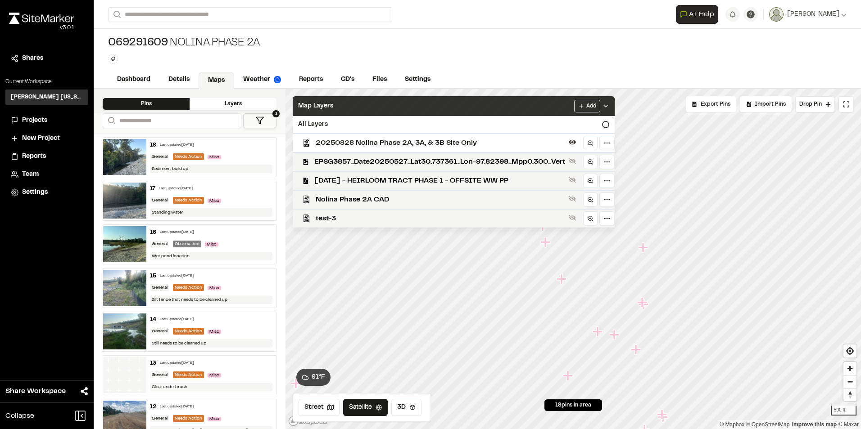
click at [614, 105] on div "Map Layers Add" at bounding box center [454, 106] width 322 height 20
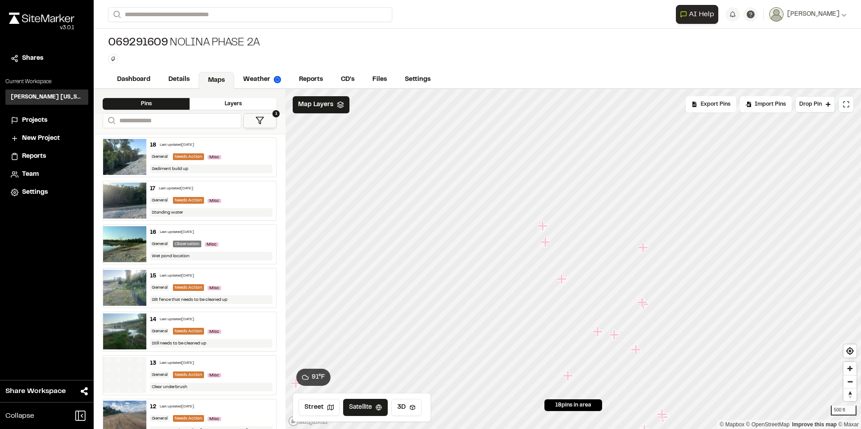
click at [255, 110] on div "Pins Layers" at bounding box center [190, 101] width 192 height 24
click at [247, 107] on div "Layers" at bounding box center [233, 104] width 87 height 12
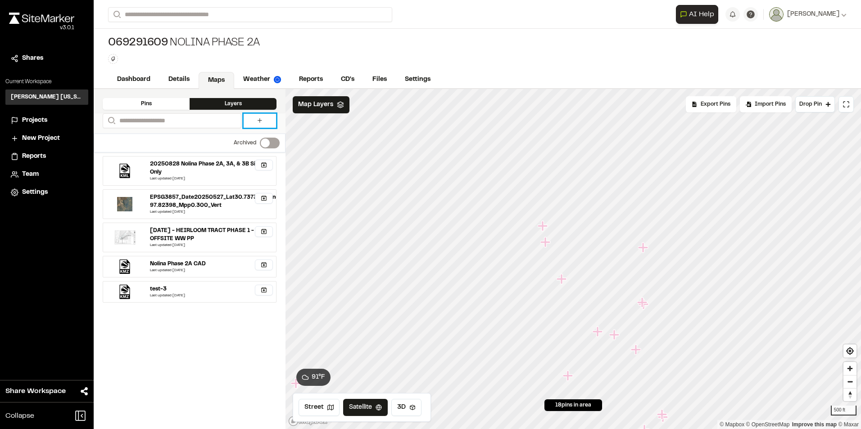
click at [257, 119] on icon at bounding box center [259, 120] width 7 height 7
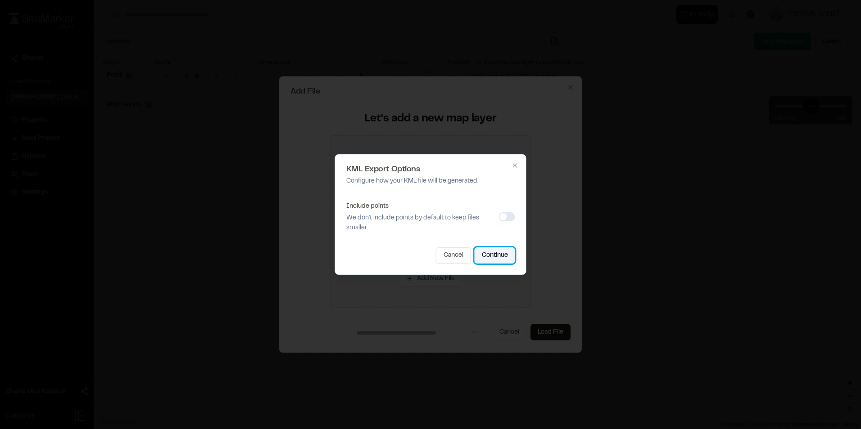
click at [508, 259] on button "Continue" at bounding box center [494, 256] width 41 height 16
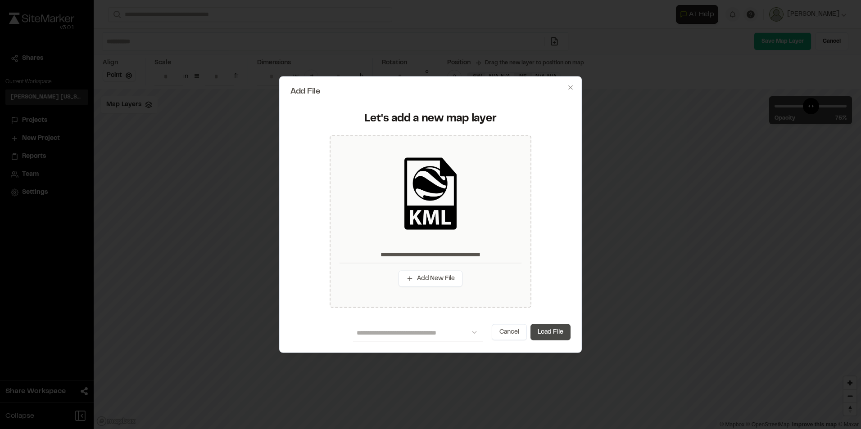
click at [544, 336] on button "Load File" at bounding box center [550, 332] width 40 height 16
type input "**********"
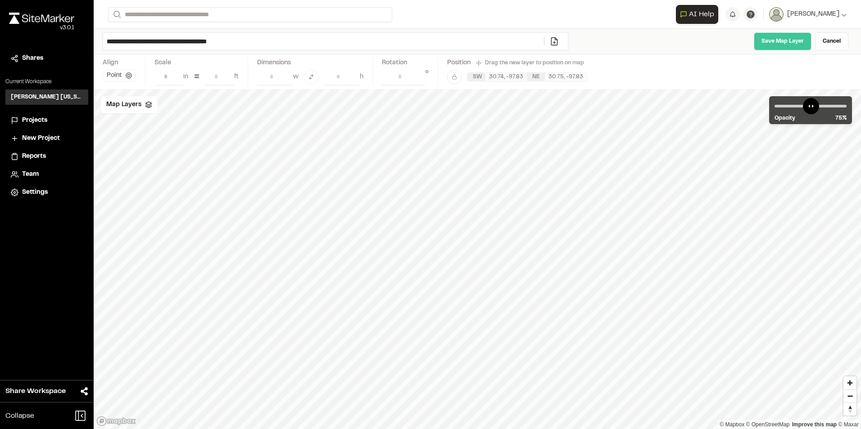
click at [766, 46] on link "Save Map Layer" at bounding box center [783, 41] width 58 height 18
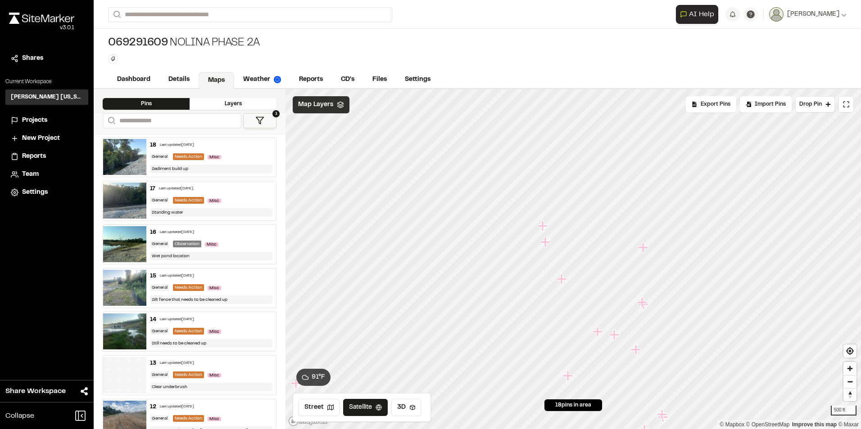
click at [303, 110] on div "Map Layers" at bounding box center [321, 104] width 57 height 17
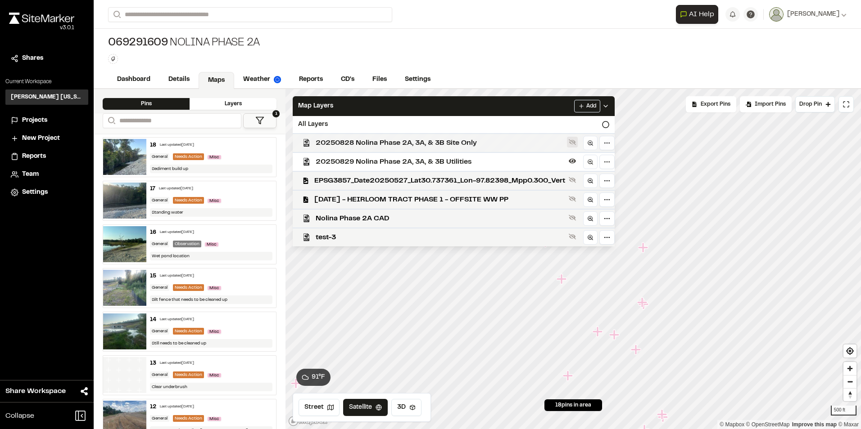
click at [576, 142] on icon at bounding box center [572, 143] width 7 height 6
click at [576, 221] on icon at bounding box center [572, 217] width 7 height 7
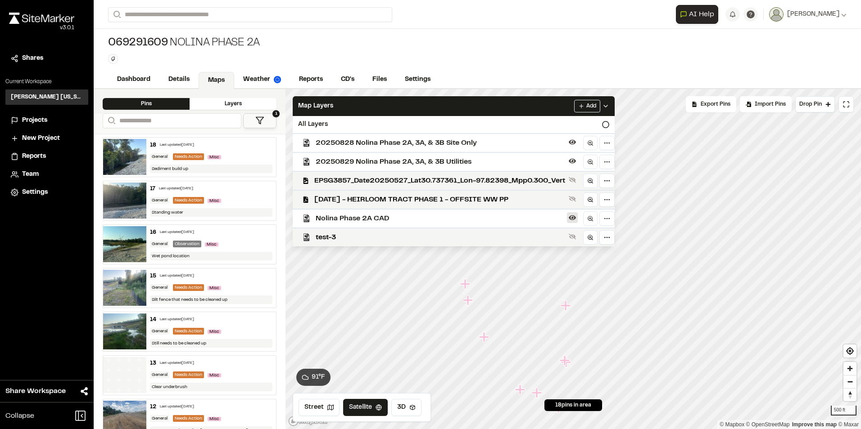
click at [576, 217] on icon at bounding box center [572, 218] width 7 height 5
click at [576, 217] on icon at bounding box center [572, 218] width 7 height 6
click at [576, 217] on icon at bounding box center [572, 218] width 7 height 5
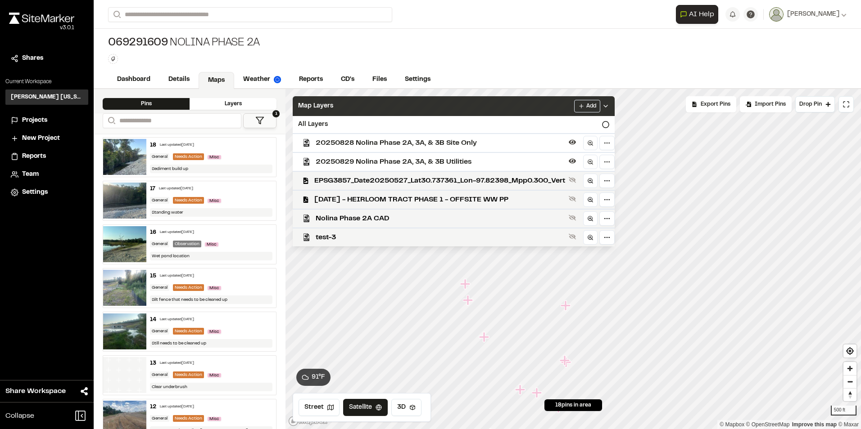
click at [609, 105] on icon at bounding box center [605, 106] width 7 height 7
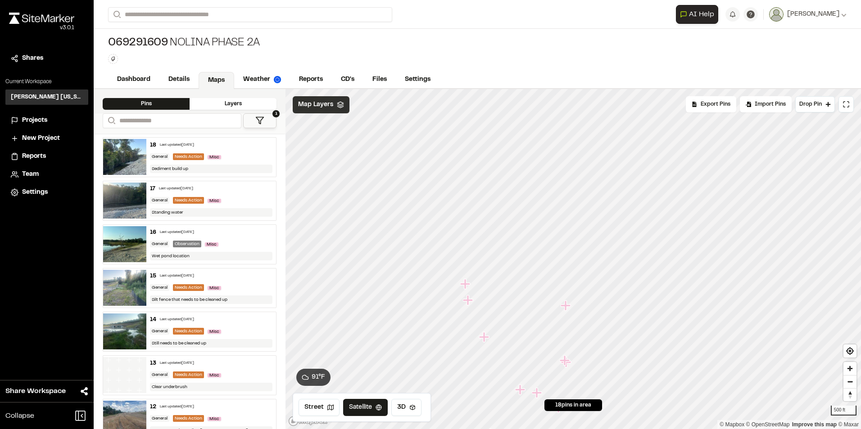
click at [225, 108] on div "Layers" at bounding box center [233, 104] width 87 height 12
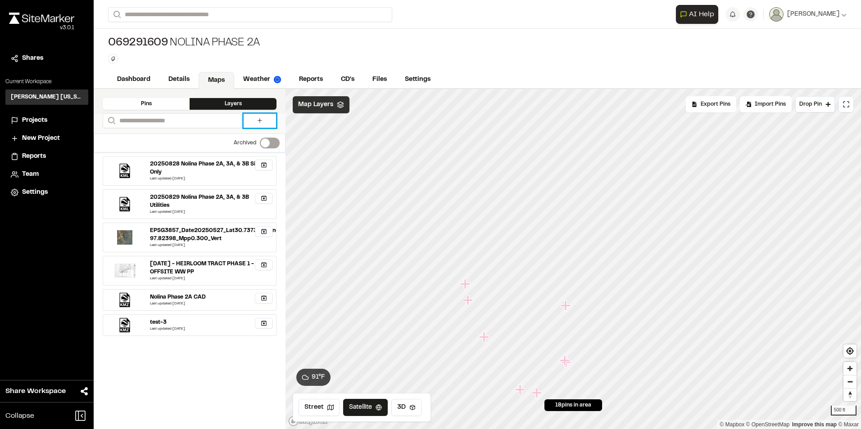
click at [269, 122] on link at bounding box center [260, 121] width 32 height 14
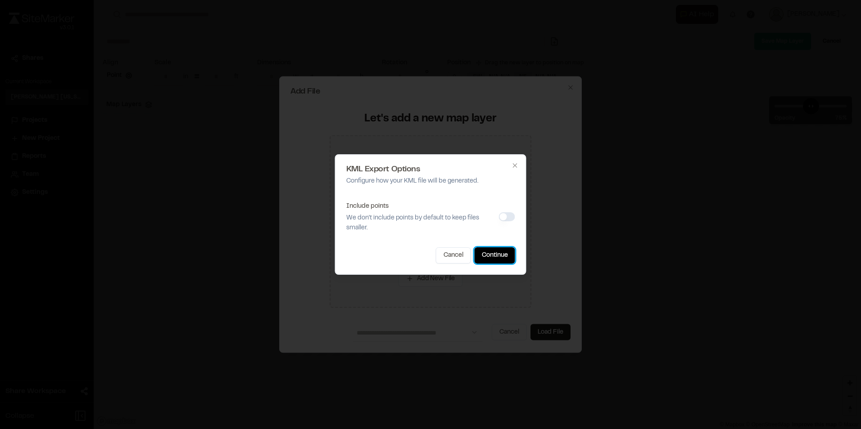
drag, startPoint x: 506, startPoint y: 257, endPoint x: 546, endPoint y: 314, distance: 69.3
click at [509, 257] on button "Continue" at bounding box center [494, 256] width 41 height 16
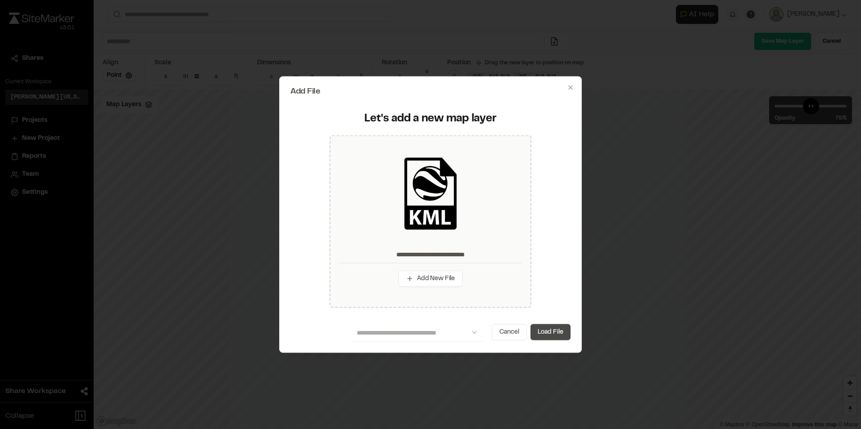
click at [550, 336] on button "Load File" at bounding box center [550, 332] width 40 height 16
type input "**********"
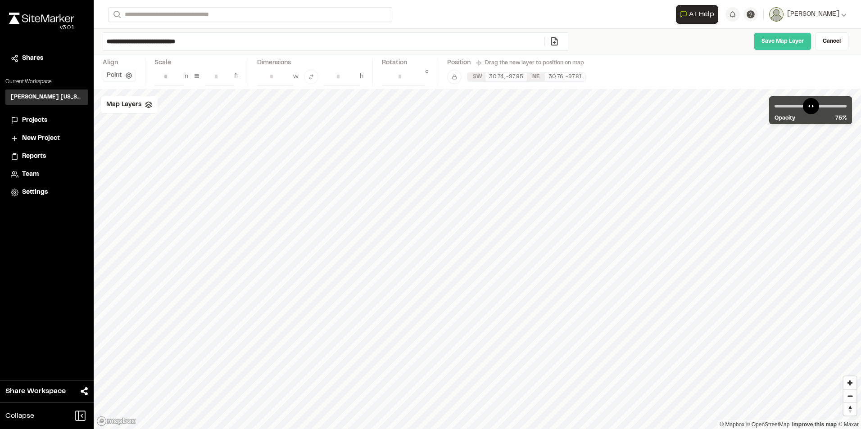
click at [766, 45] on link "Save Map Layer" at bounding box center [783, 41] width 58 height 18
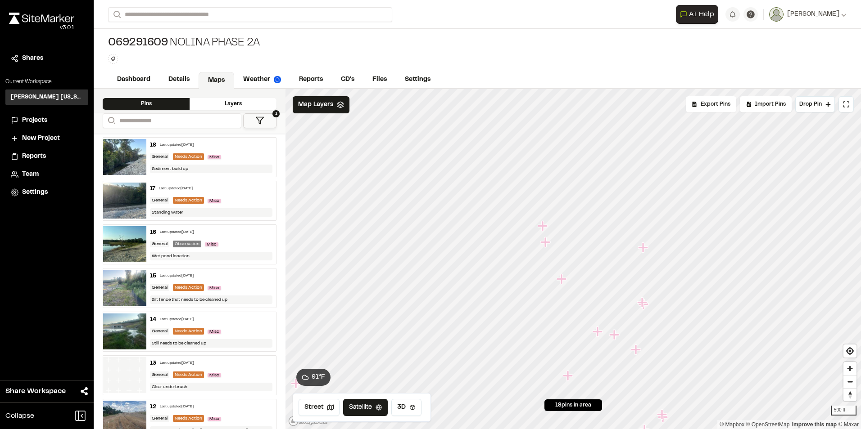
click at [232, 103] on div "Layers" at bounding box center [233, 104] width 87 height 12
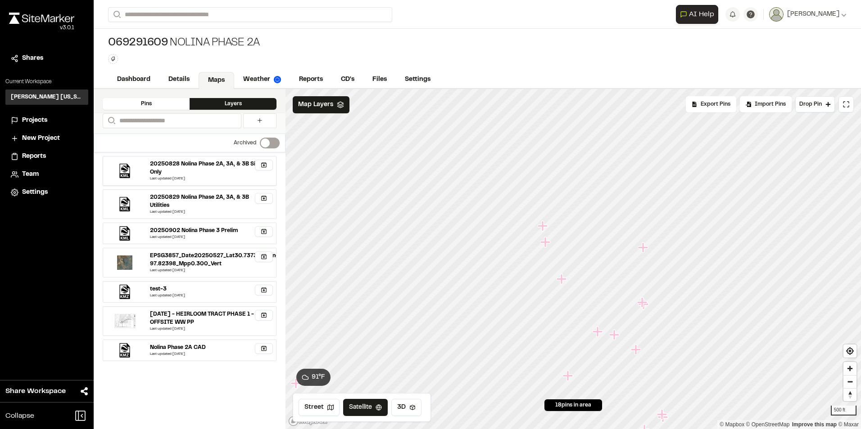
drag, startPoint x: 229, startPoint y: 176, endPoint x: 170, endPoint y: 400, distance: 231.8
click at [170, 400] on div "20250828 Nolina Phase 2A, 3A, & 3B Site Only Last updated Sep 3, 2025 Archive M…" at bounding box center [190, 291] width 192 height 277
drag, startPoint x: 203, startPoint y: 228, endPoint x: 199, endPoint y: 227, distance: 4.7
drag, startPoint x: 199, startPoint y: 227, endPoint x: 205, endPoint y: 401, distance: 174.3
click at [210, 420] on div "20250828 Nolina Phase 2A, 3A, & 3B Site Only Last updated Sep 3, 2025 Archive M…" at bounding box center [190, 291] width 192 height 277
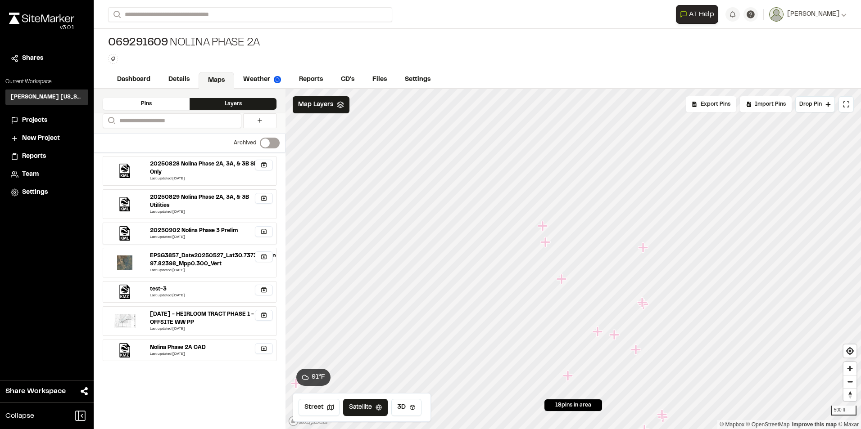
click at [183, 238] on div "Last updated Sep 3, 2025" at bounding box center [211, 237] width 122 height 5
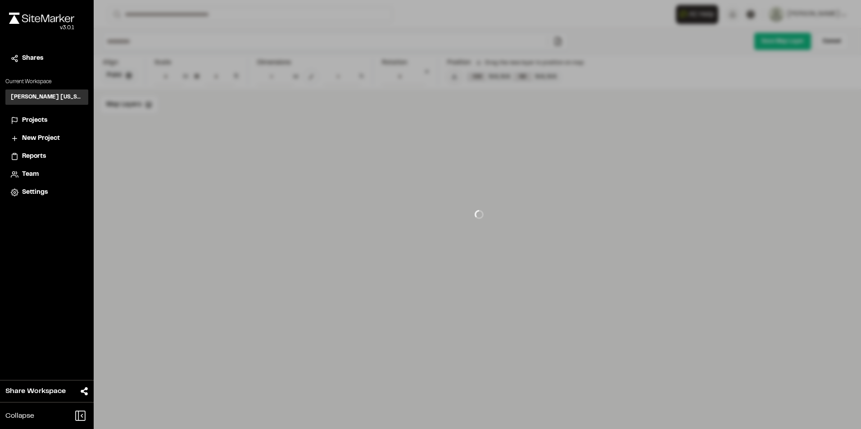
type input "**********"
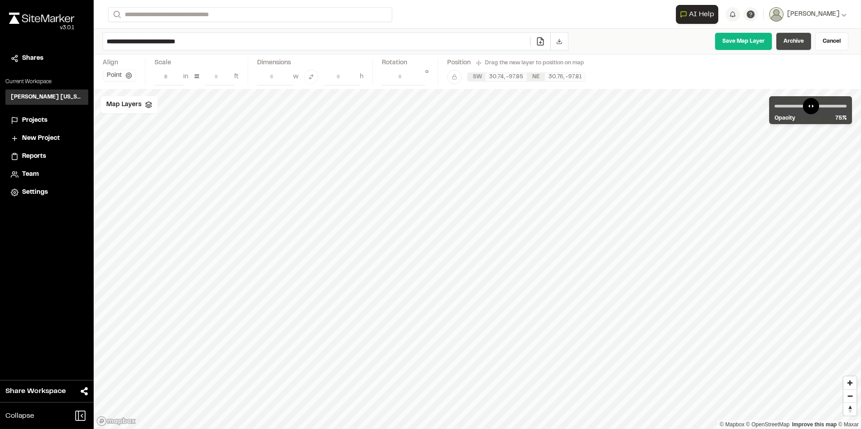
click at [797, 43] on link "Archive" at bounding box center [794, 41] width 36 height 18
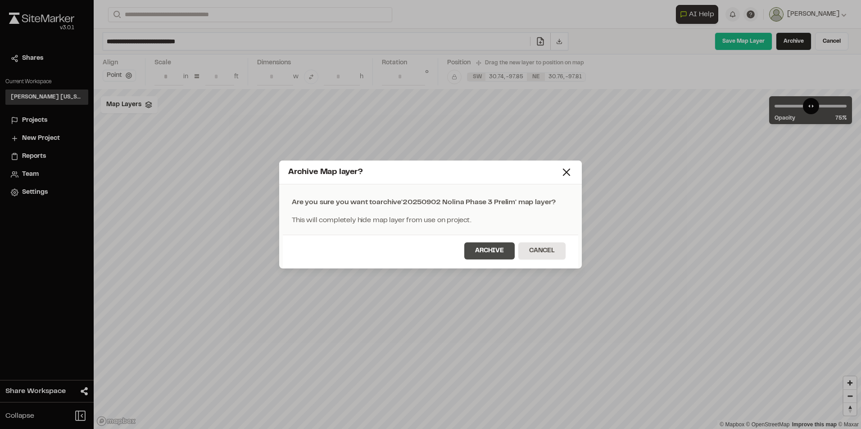
click at [497, 256] on button "Archive" at bounding box center [489, 251] width 50 height 17
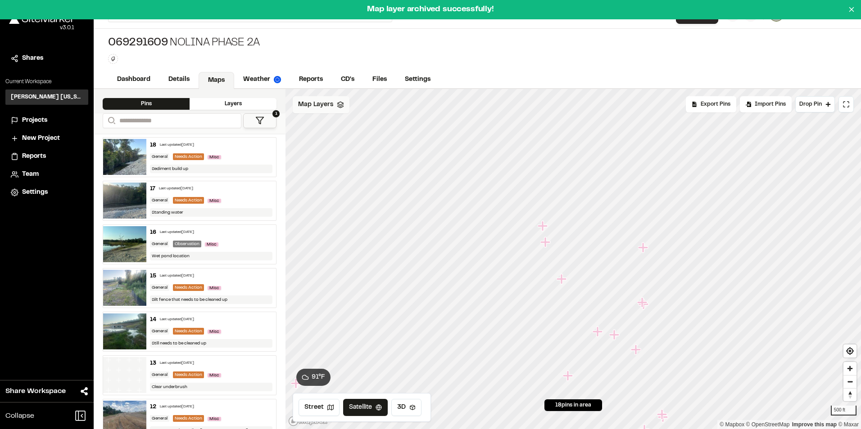
click at [323, 110] on div "Map Layers" at bounding box center [321, 104] width 57 height 17
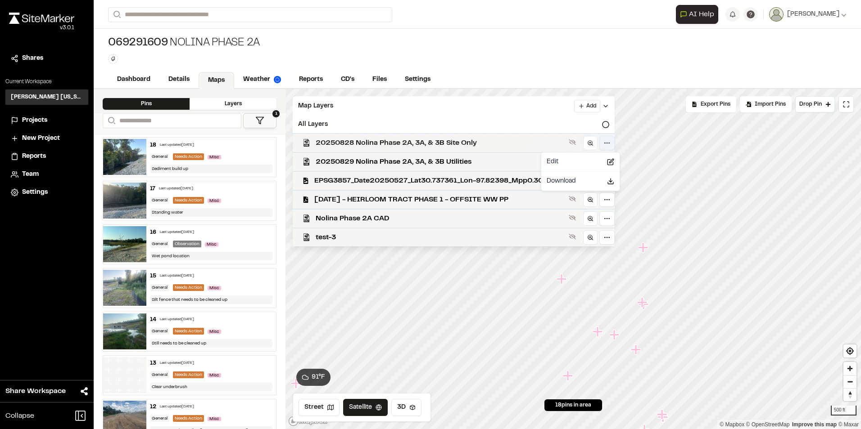
click at [609, 144] on html "**********" at bounding box center [430, 214] width 861 height 429
click at [609, 108] on icon at bounding box center [605, 106] width 7 height 7
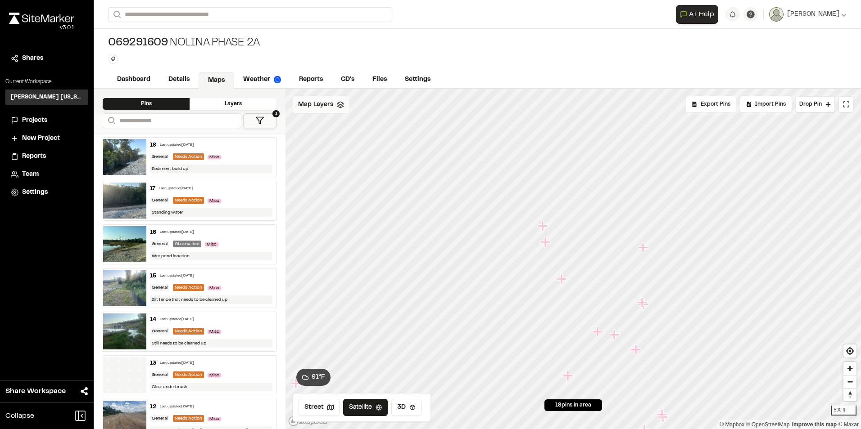
click at [39, 117] on span "Projects" at bounding box center [34, 121] width 25 height 10
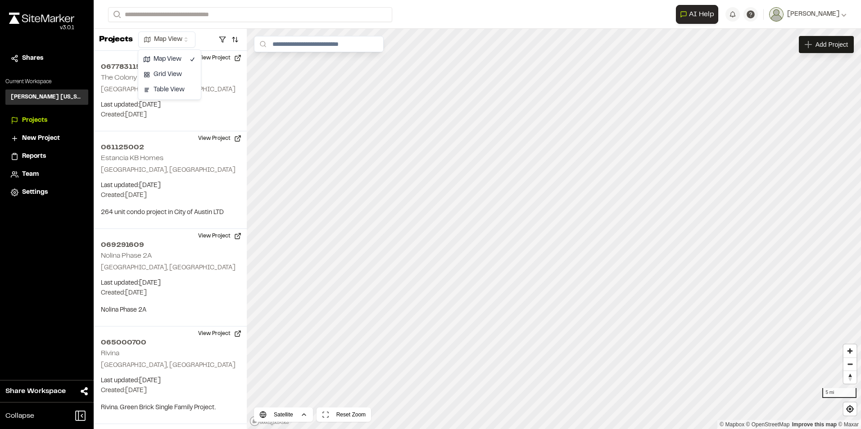
click at [183, 39] on html "**********" at bounding box center [430, 214] width 861 height 429
click at [193, 38] on html "**********" at bounding box center [430, 214] width 861 height 429
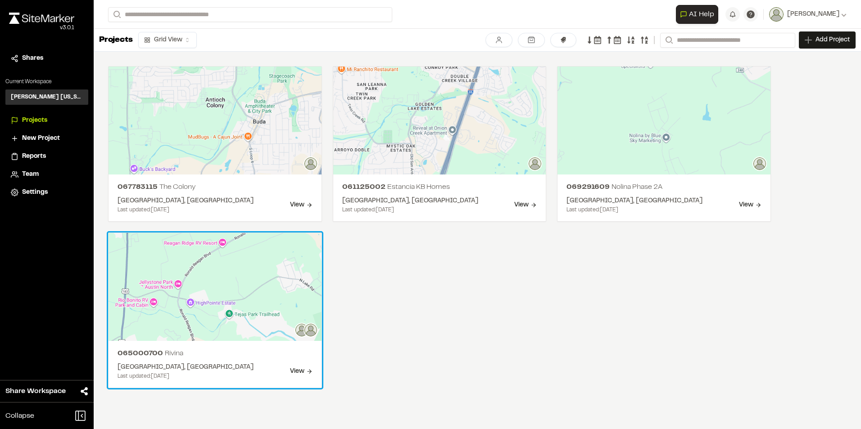
click at [295, 371] on div "View" at bounding box center [301, 372] width 23 height 10
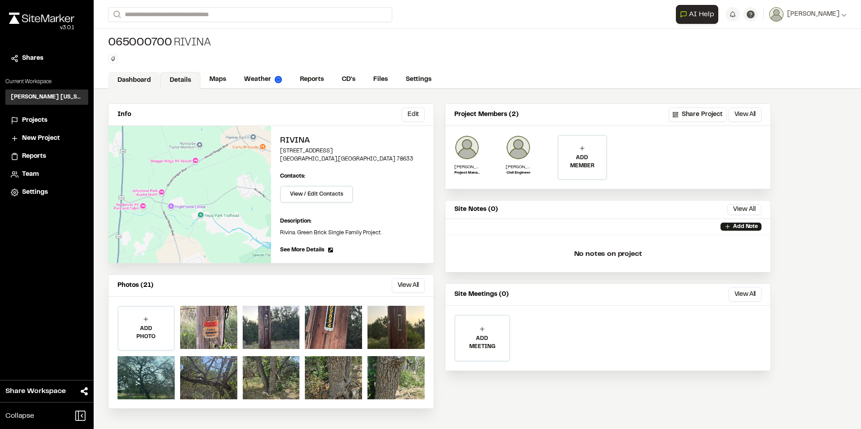
click at [123, 79] on link "Dashboard" at bounding box center [134, 80] width 52 height 17
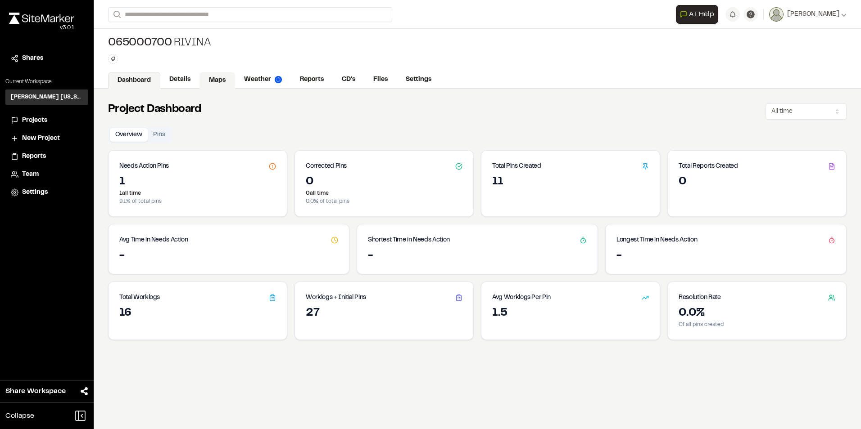
click at [215, 82] on link "Maps" at bounding box center [217, 80] width 36 height 17
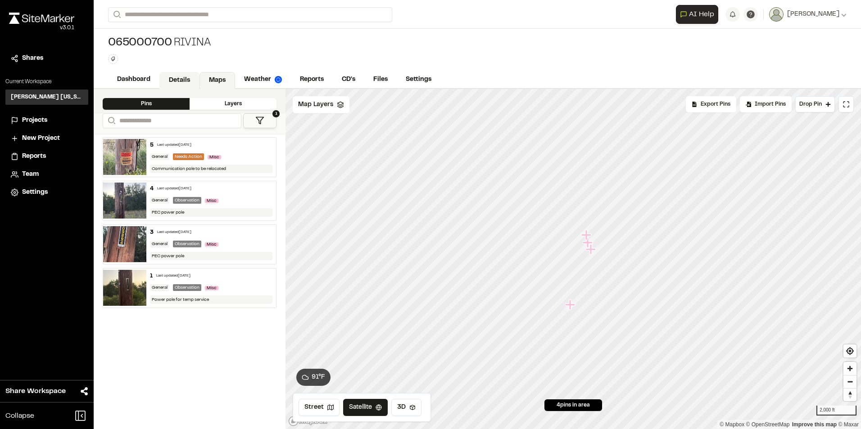
click at [181, 84] on link "Details" at bounding box center [179, 80] width 40 height 17
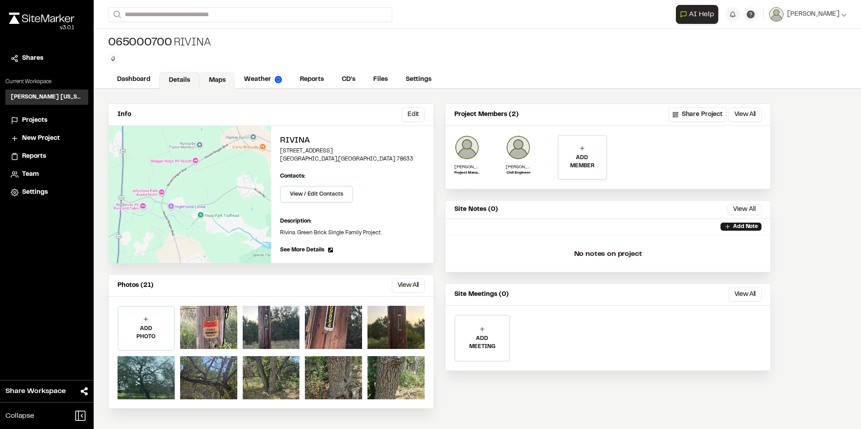
click at [220, 77] on link "Maps" at bounding box center [217, 80] width 36 height 17
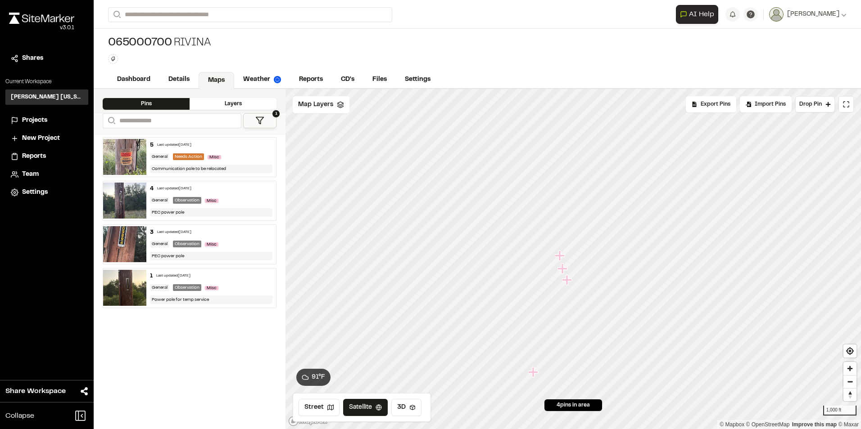
drag, startPoint x: 607, startPoint y: 239, endPoint x: 565, endPoint y: 273, distance: 53.5
click at [565, 273] on icon "Map marker" at bounding box center [563, 269] width 12 height 12
click at [559, 271] on icon "Map marker" at bounding box center [560, 267] width 10 height 10
click at [559, 271] on icon "Map marker" at bounding box center [559, 267] width 10 height 10
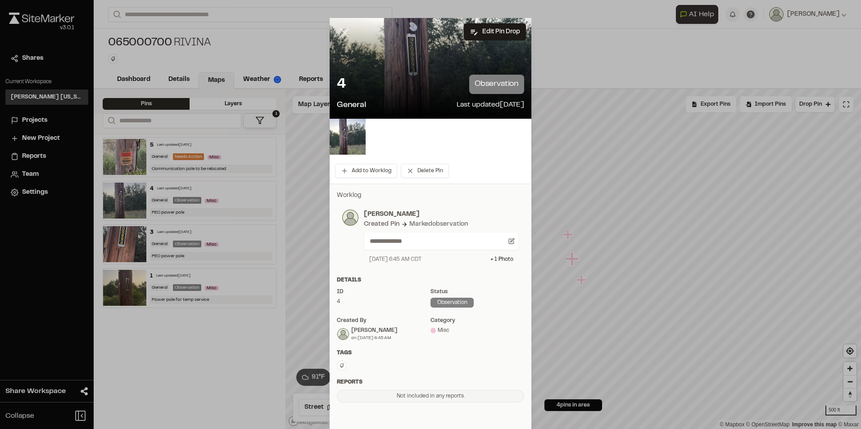
click at [343, 32] on line at bounding box center [345, 33] width 8 height 8
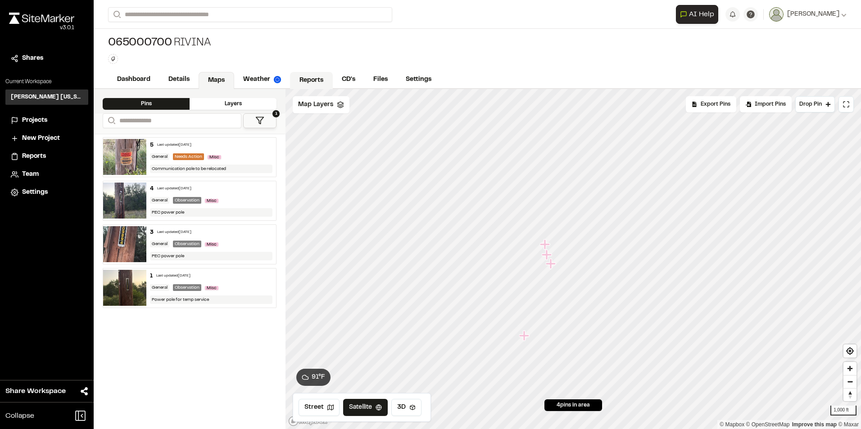
click at [310, 77] on link "Reports" at bounding box center [311, 80] width 43 height 17
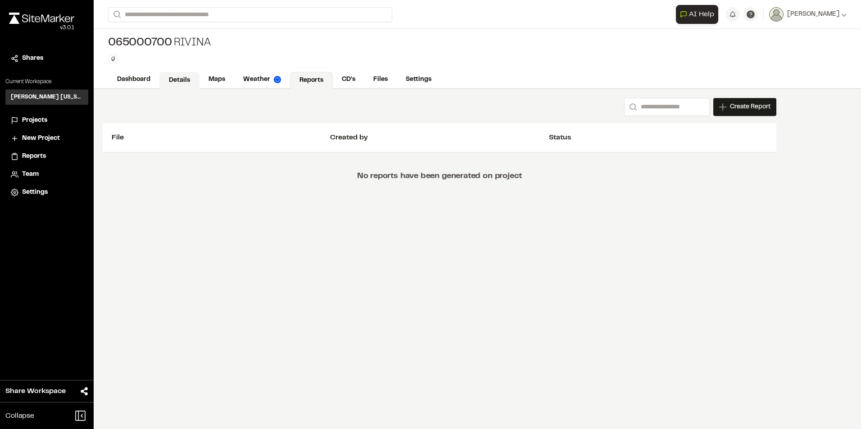
click at [193, 75] on link "Details" at bounding box center [179, 80] width 40 height 17
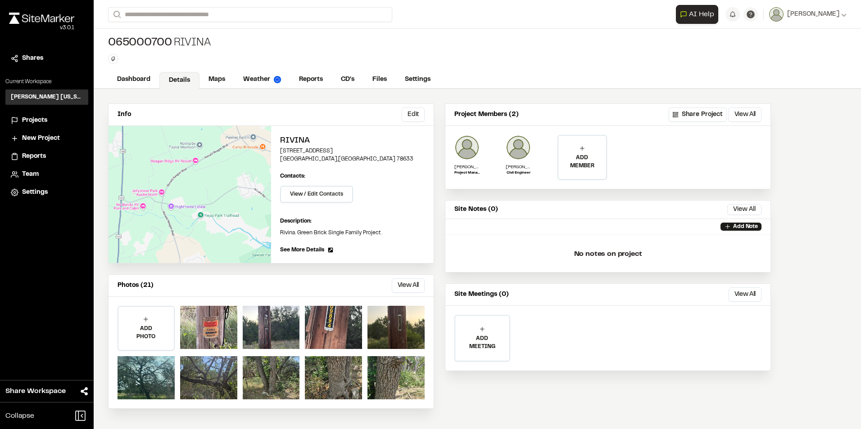
click at [306, 250] on span "See More Details" at bounding box center [302, 250] width 44 height 8
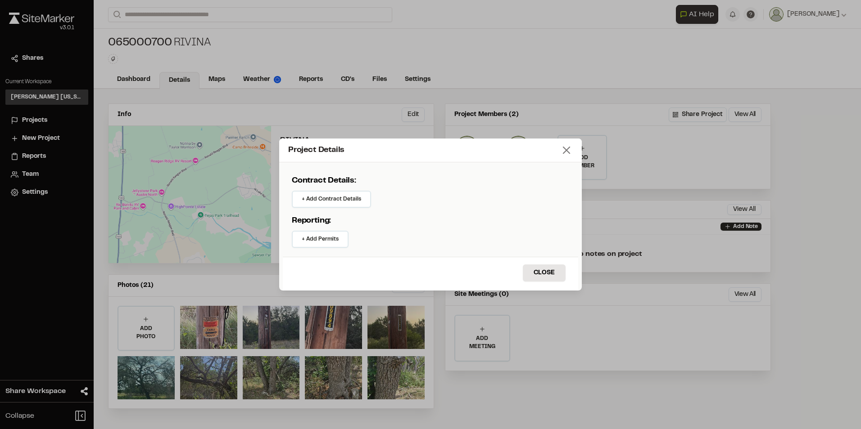
click at [562, 153] on icon at bounding box center [566, 150] width 13 height 13
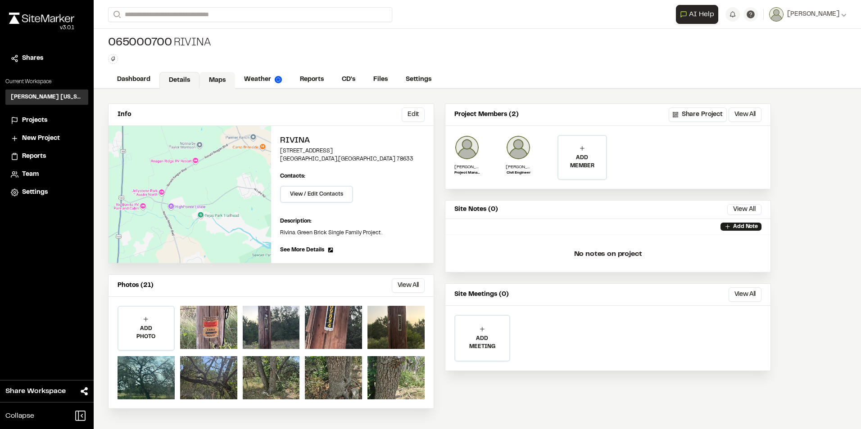
click at [219, 77] on link "Maps" at bounding box center [217, 80] width 36 height 17
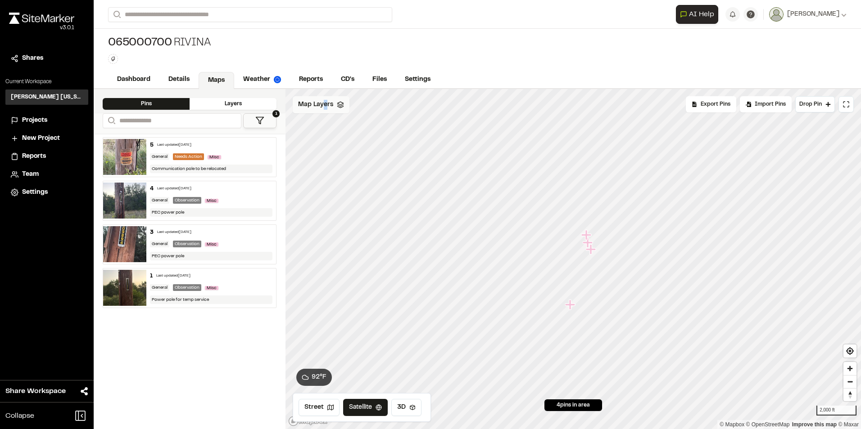
click at [324, 104] on span "Map Layers" at bounding box center [315, 105] width 35 height 10
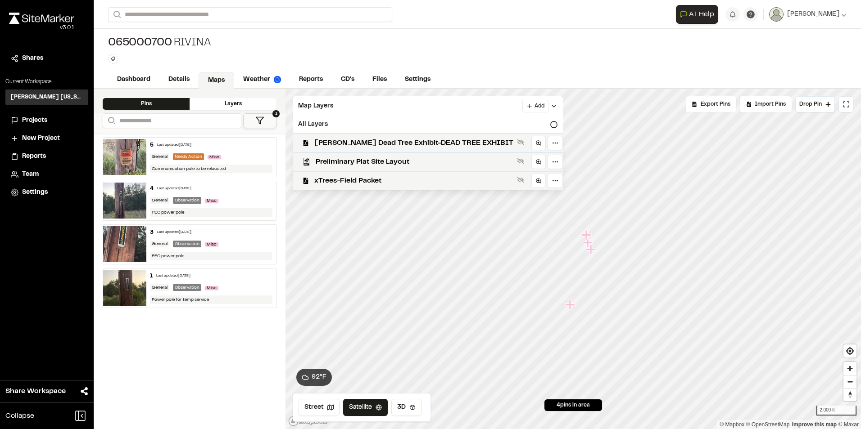
click at [220, 104] on div "Layers" at bounding box center [233, 104] width 87 height 12
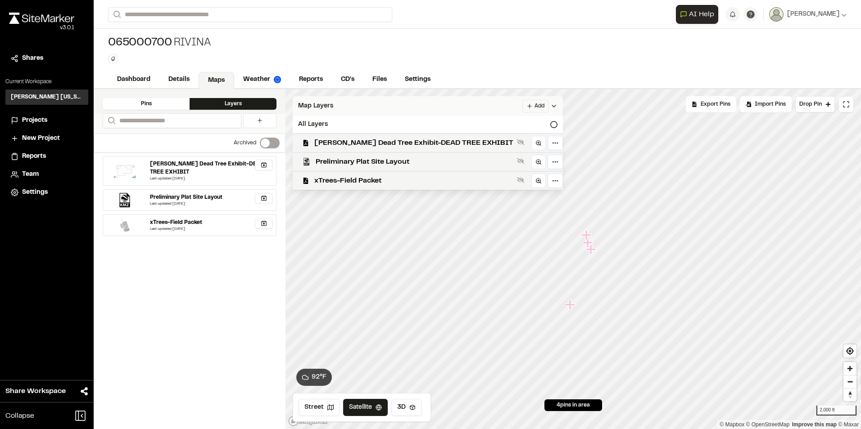
click at [550, 106] on icon at bounding box center [553, 106] width 7 height 7
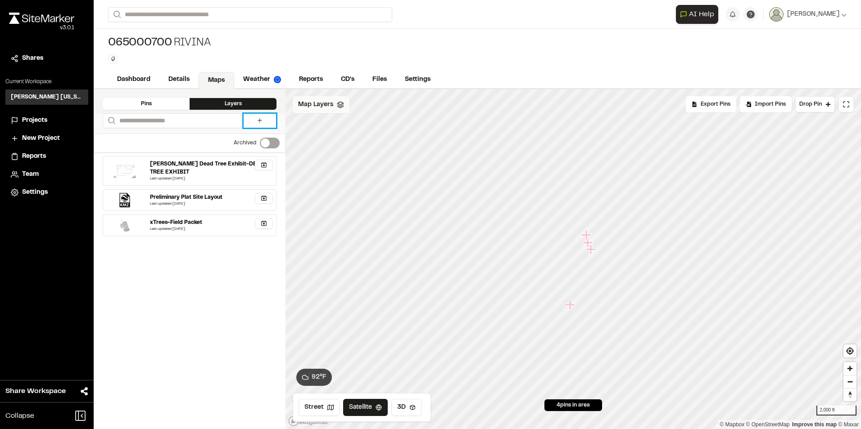
click at [250, 123] on link at bounding box center [260, 121] width 32 height 14
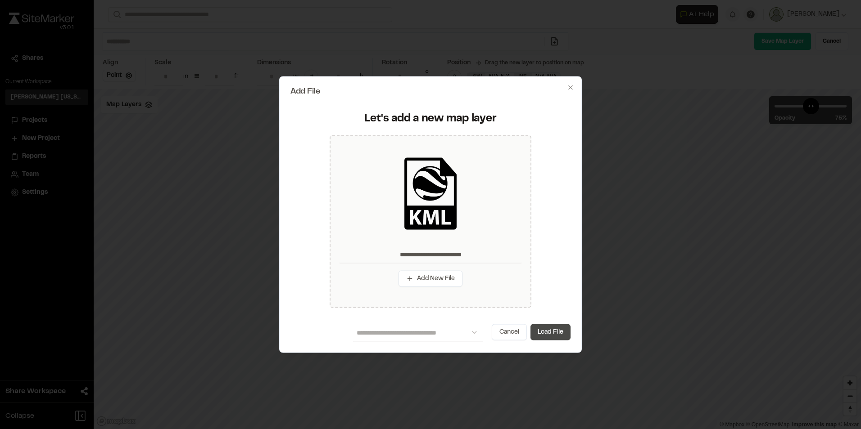
click at [561, 331] on button "Load File" at bounding box center [550, 332] width 40 height 16
type input "**********"
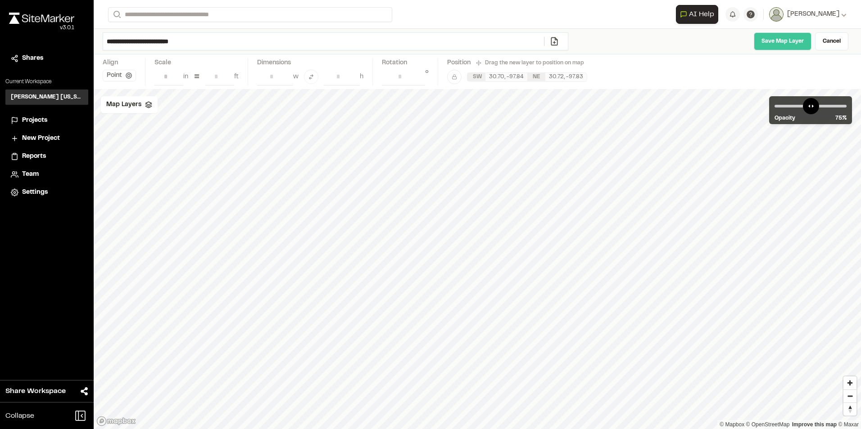
click at [762, 40] on link "Save Map Layer" at bounding box center [783, 41] width 58 height 18
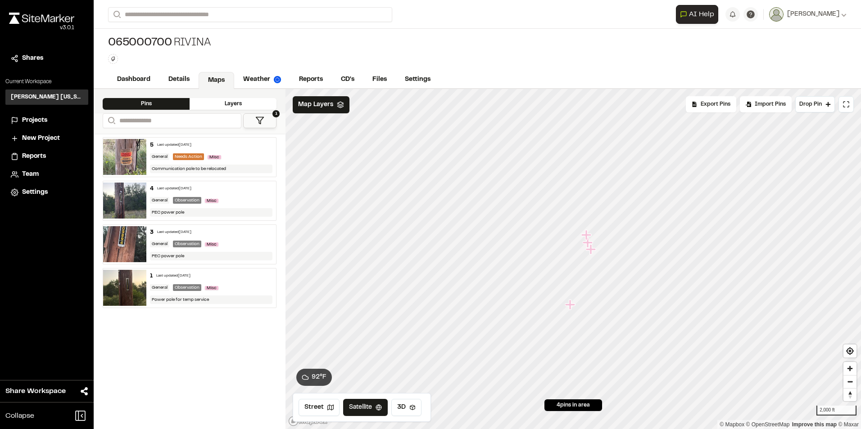
click at [37, 122] on span "Projects" at bounding box center [34, 121] width 25 height 10
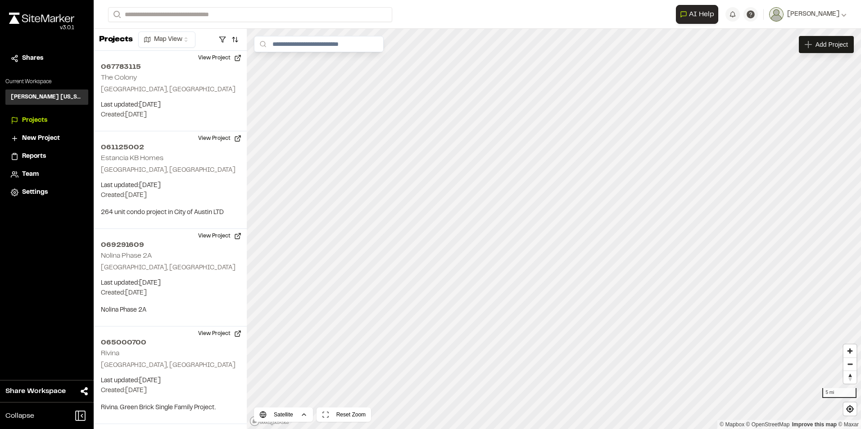
click at [180, 36] on html "**********" at bounding box center [430, 214] width 861 height 429
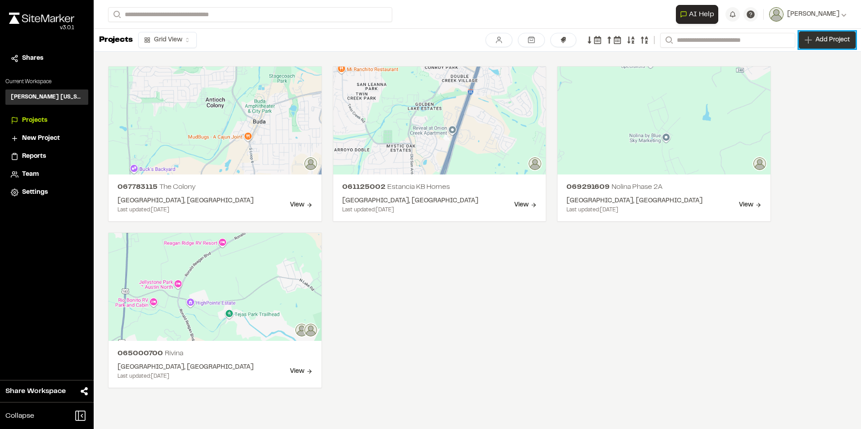
click at [807, 41] on icon at bounding box center [807, 39] width 7 height 7
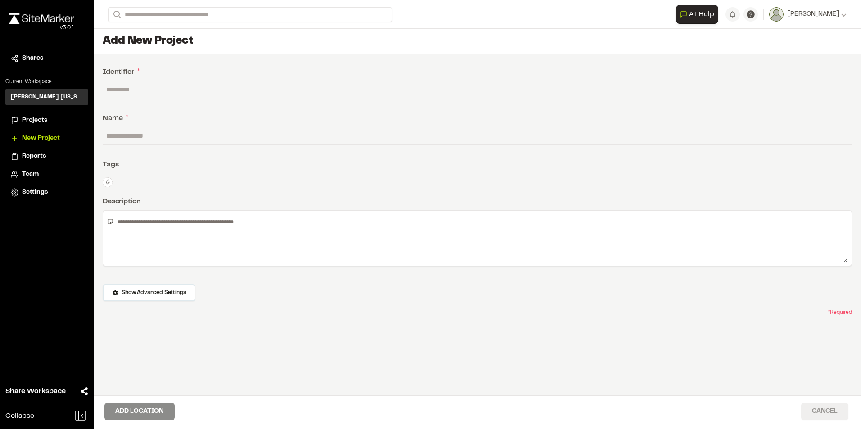
click at [816, 410] on button "Cancel" at bounding box center [824, 411] width 47 height 17
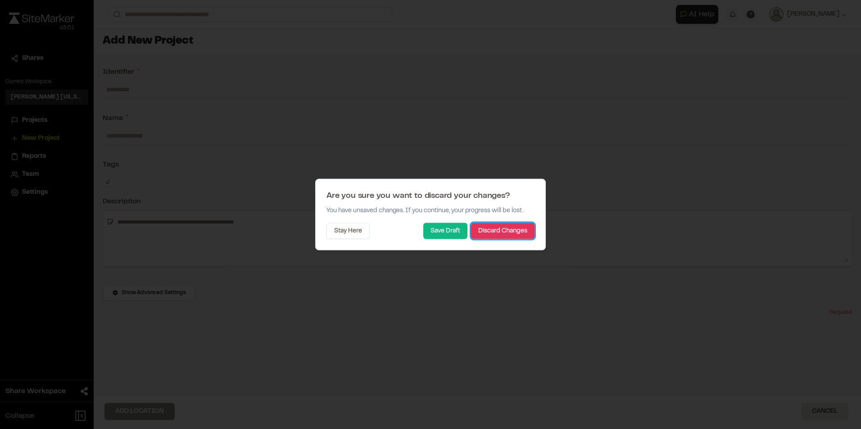
click at [506, 234] on button "Discard Changes" at bounding box center [502, 231] width 63 height 16
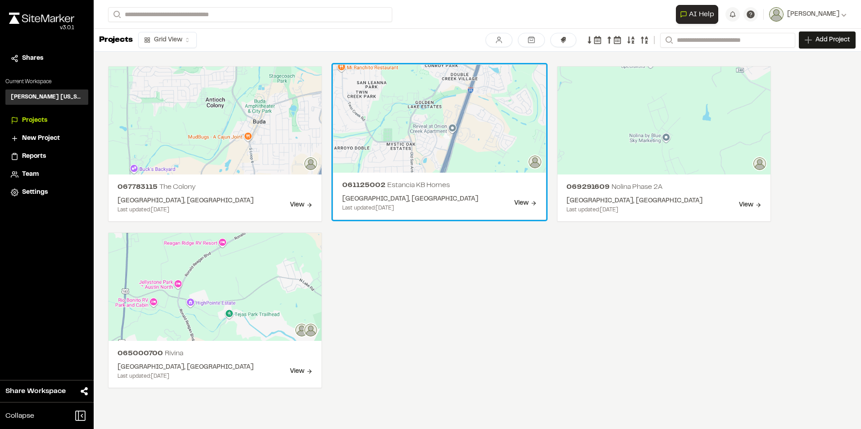
click at [442, 193] on div "061125002 Estancia KB Homes Estancia KB Homes Austin, TX Last updated: Jun 18, …" at bounding box center [439, 196] width 213 height 47
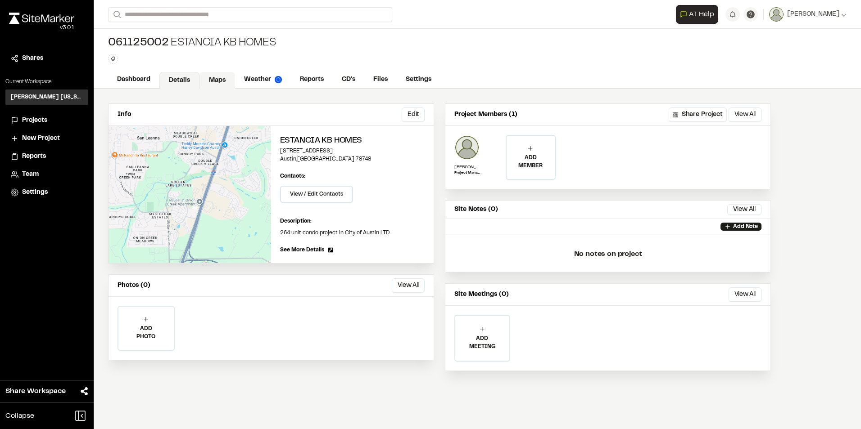
click at [220, 79] on link "Maps" at bounding box center [217, 80] width 36 height 17
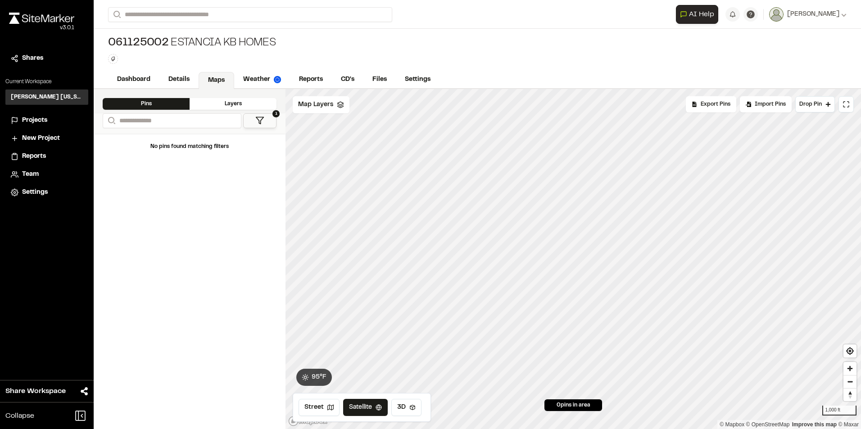
click at [231, 99] on div "Layers" at bounding box center [233, 104] width 87 height 12
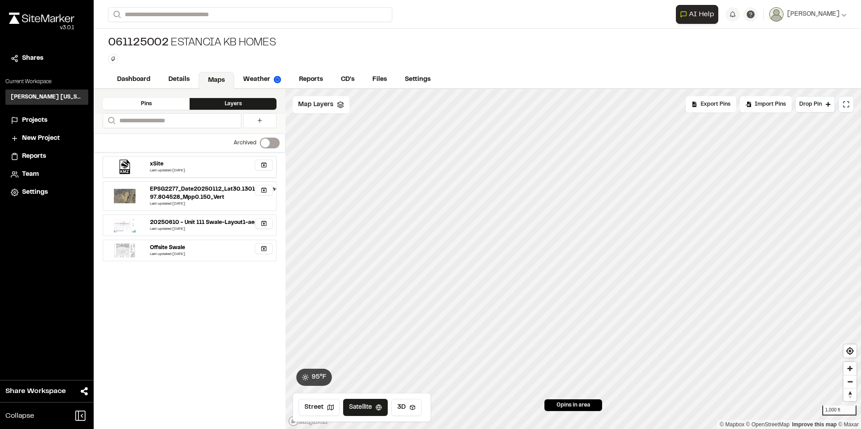
click at [208, 167] on div "xSite" at bounding box center [211, 164] width 122 height 8
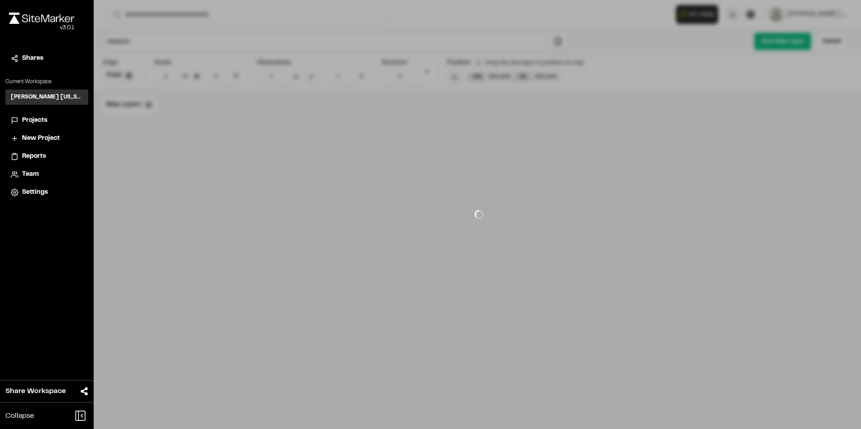
type input "*****"
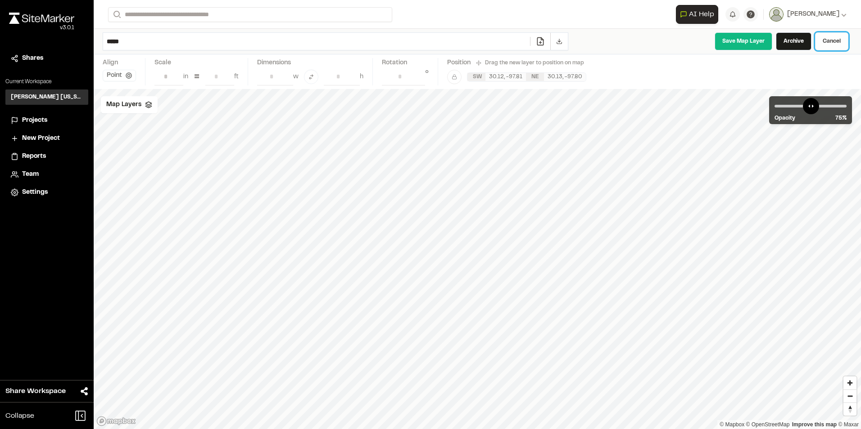
click at [827, 39] on link "Cancel" at bounding box center [831, 41] width 33 height 18
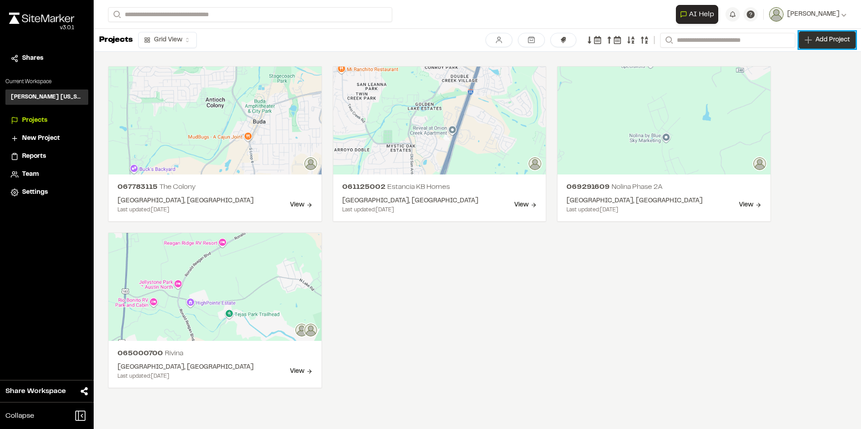
click at [811, 40] on icon at bounding box center [807, 39] width 7 height 7
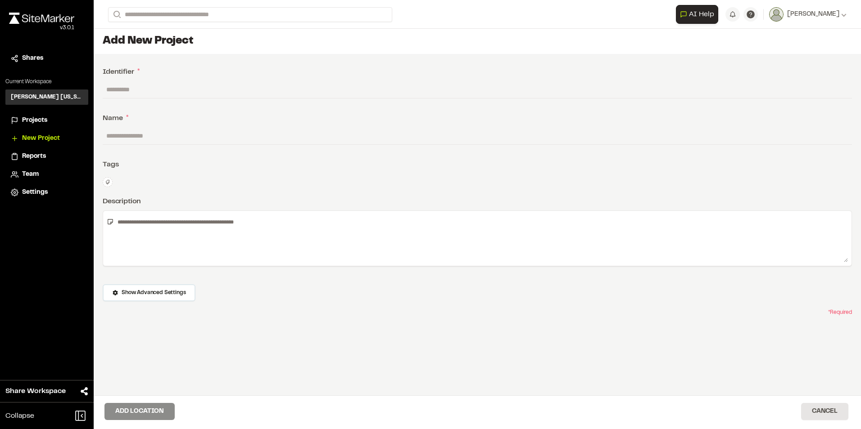
click at [158, 92] on input "text" at bounding box center [477, 89] width 749 height 17
type input "*********"
click at [171, 135] on input "text" at bounding box center [477, 135] width 749 height 17
click at [143, 94] on input "*********" at bounding box center [477, 89] width 749 height 17
drag, startPoint x: 147, startPoint y: 90, endPoint x: 89, endPoint y: 93, distance: 58.1
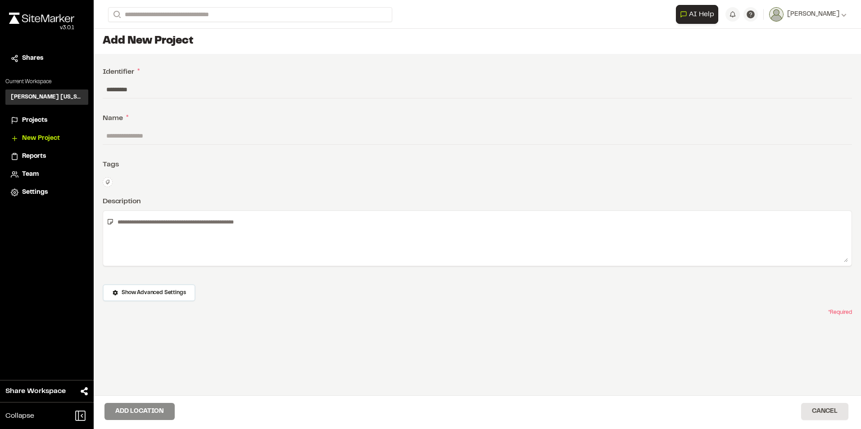
click at [89, 93] on div "**********" at bounding box center [430, 214] width 861 height 429
click at [830, 411] on button "Cancel" at bounding box center [824, 411] width 47 height 17
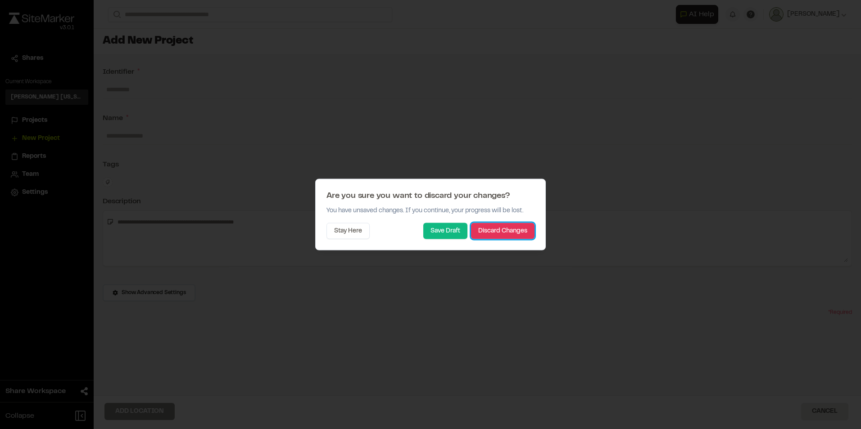
click at [501, 232] on button "Discard Changes" at bounding box center [502, 231] width 63 height 16
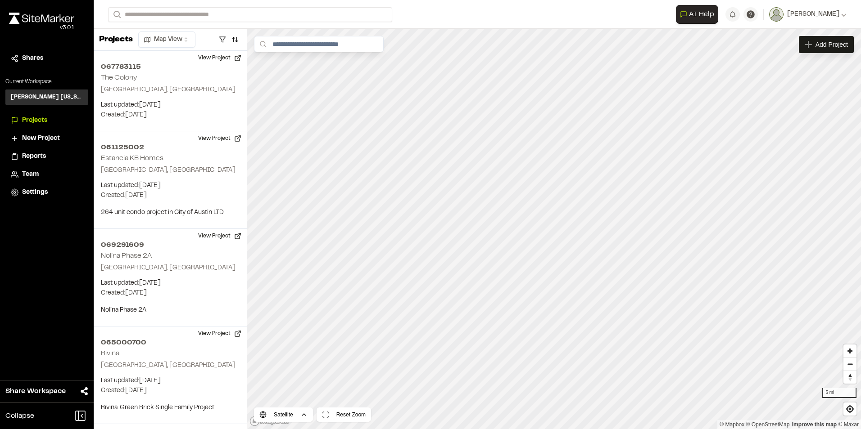
click at [177, 40] on html "**********" at bounding box center [430, 214] width 861 height 429
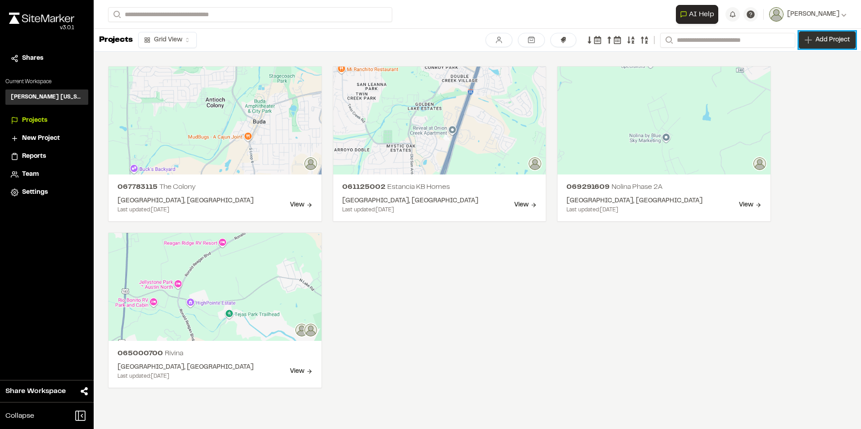
click at [816, 43] on span "Add Project" at bounding box center [832, 40] width 34 height 9
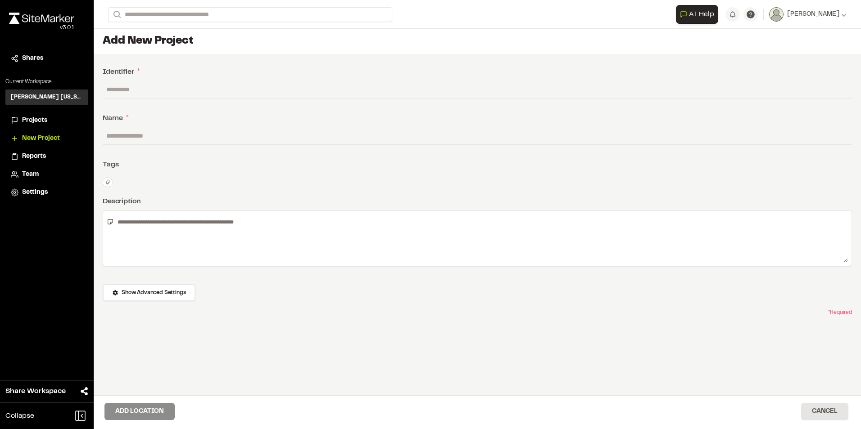
click at [156, 93] on input "text" at bounding box center [477, 89] width 749 height 17
type input "*********"
click at [162, 132] on input "text" at bounding box center [477, 135] width 749 height 17
type input "**********"
click at [108, 181] on icon at bounding box center [107, 182] width 5 height 5
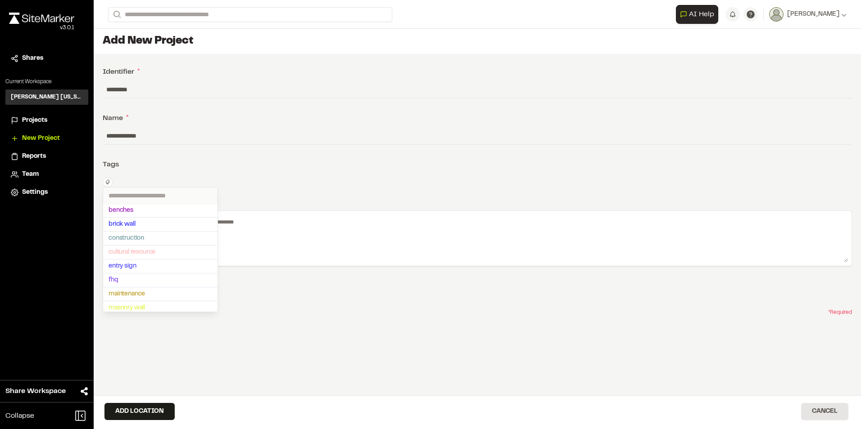
click at [168, 167] on div at bounding box center [430, 214] width 861 height 429
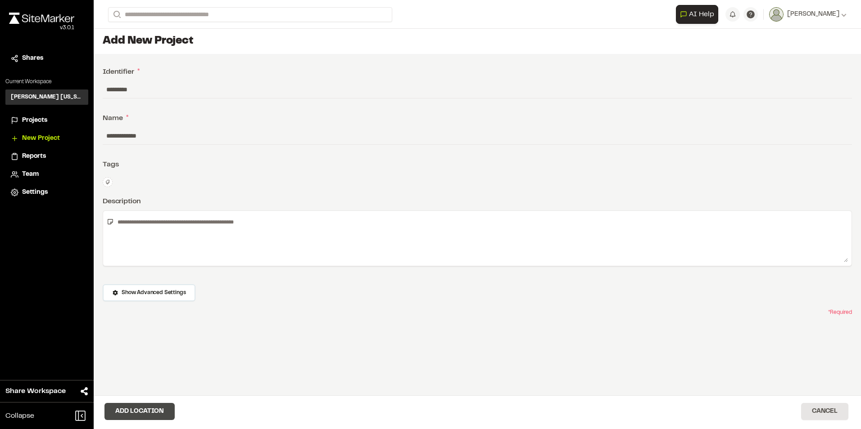
click at [163, 415] on button "Add Location" at bounding box center [139, 411] width 70 height 17
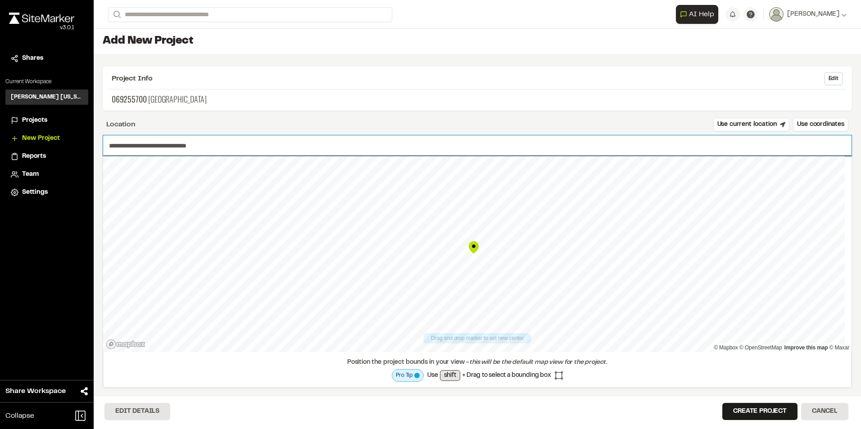
click at [275, 148] on input "**********" at bounding box center [477, 145] width 748 height 21
drag, startPoint x: 220, startPoint y: 147, endPoint x: 44, endPoint y: 148, distance: 176.5
click at [44, 148] on div "**********" at bounding box center [430, 214] width 861 height 429
type input "*********"
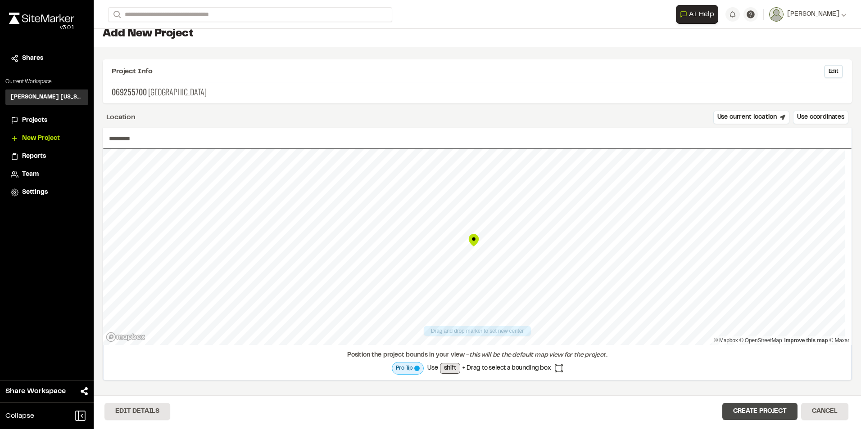
click at [770, 406] on button "Create Project" at bounding box center [759, 411] width 75 height 17
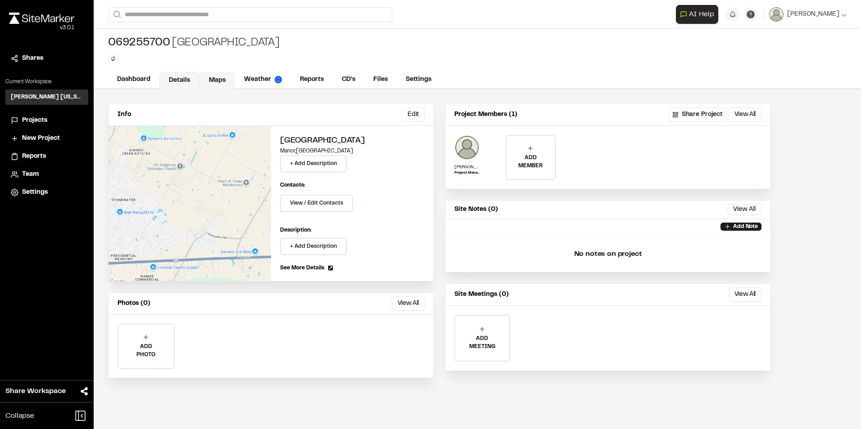
click at [213, 81] on link "Maps" at bounding box center [217, 80] width 36 height 17
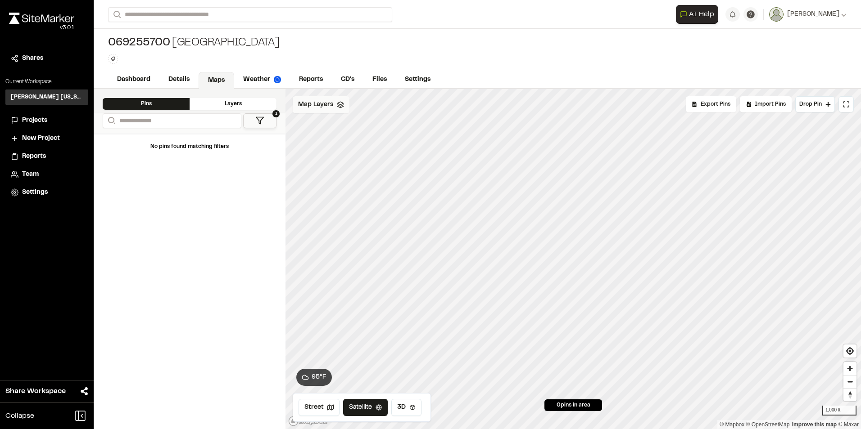
click at [318, 102] on span "Map Layers" at bounding box center [315, 105] width 35 height 10
click at [224, 103] on div "Layers" at bounding box center [233, 104] width 87 height 12
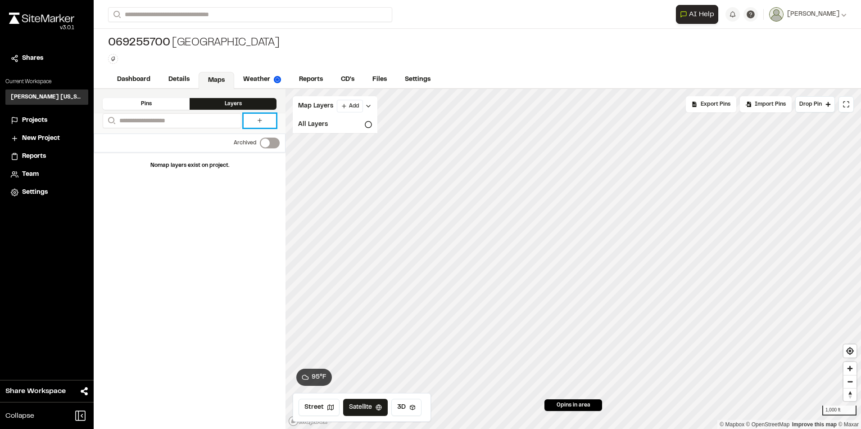
click at [259, 121] on icon at bounding box center [259, 120] width 7 height 7
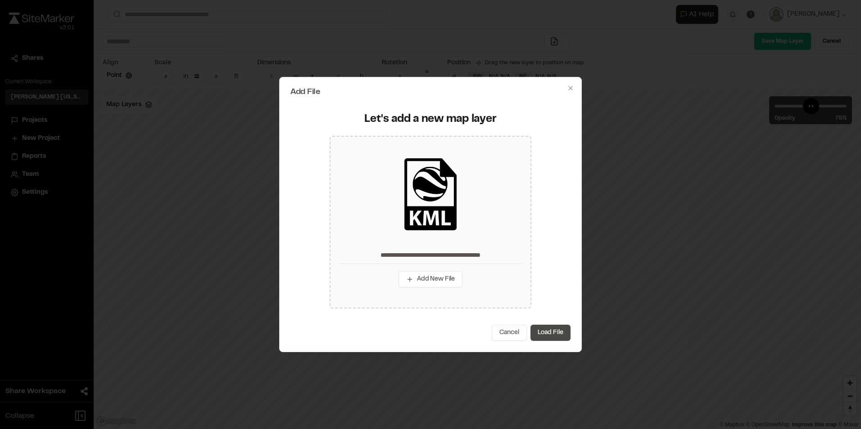
click at [561, 334] on button "Load File" at bounding box center [550, 333] width 40 height 16
type input "**********"
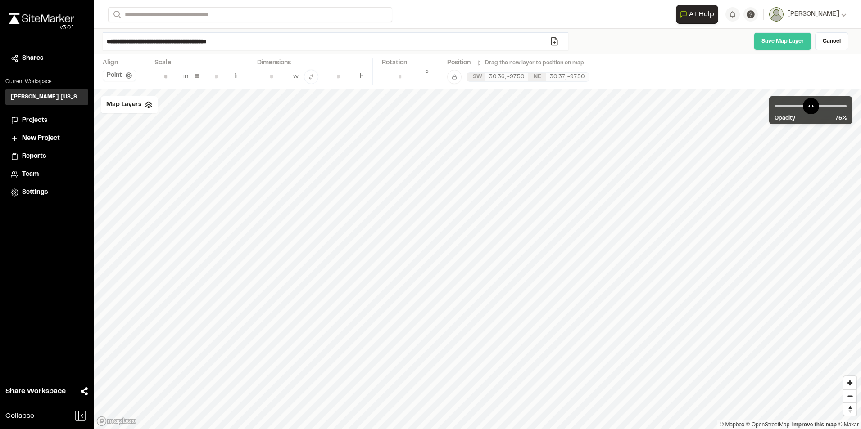
click at [768, 45] on link "Save Map Layer" at bounding box center [783, 41] width 58 height 18
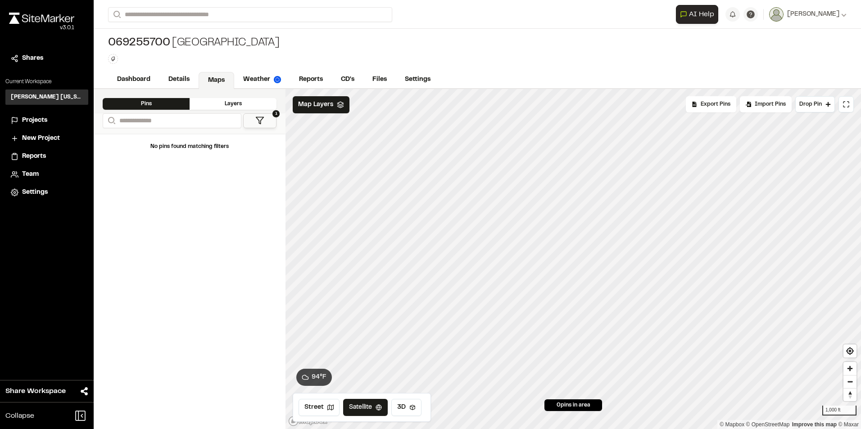
click at [217, 104] on div "Layers" at bounding box center [233, 104] width 87 height 12
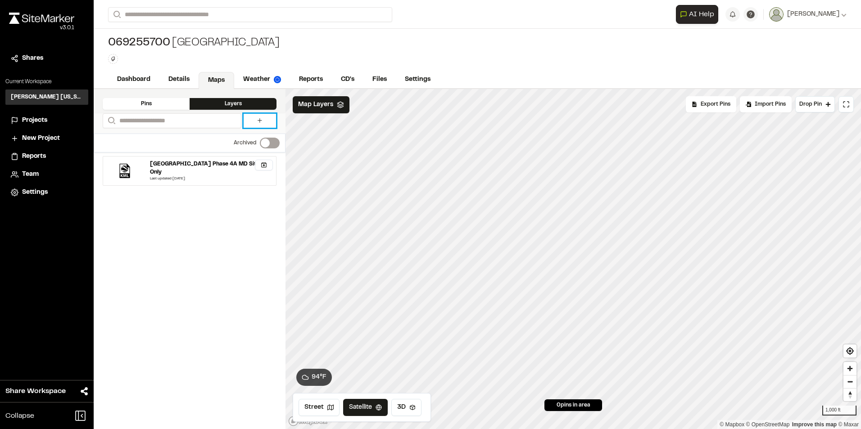
click at [260, 121] on icon at bounding box center [259, 120] width 7 height 7
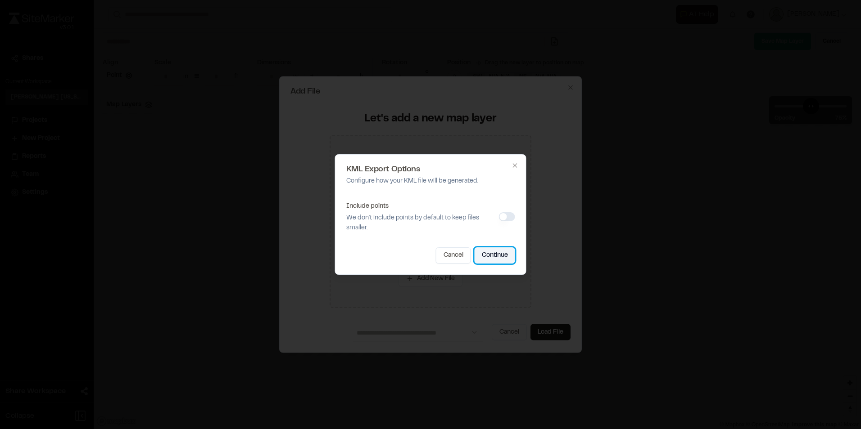
click at [505, 251] on button "Continue" at bounding box center [494, 256] width 41 height 16
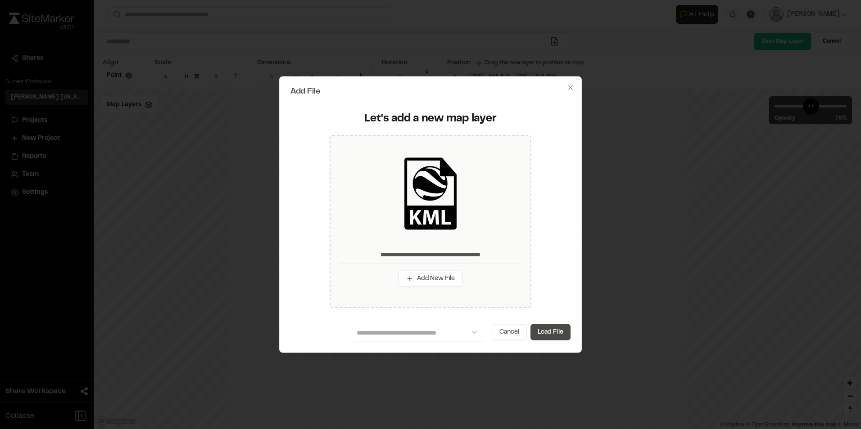
click at [545, 337] on button "Load File" at bounding box center [550, 332] width 40 height 16
type input "**********"
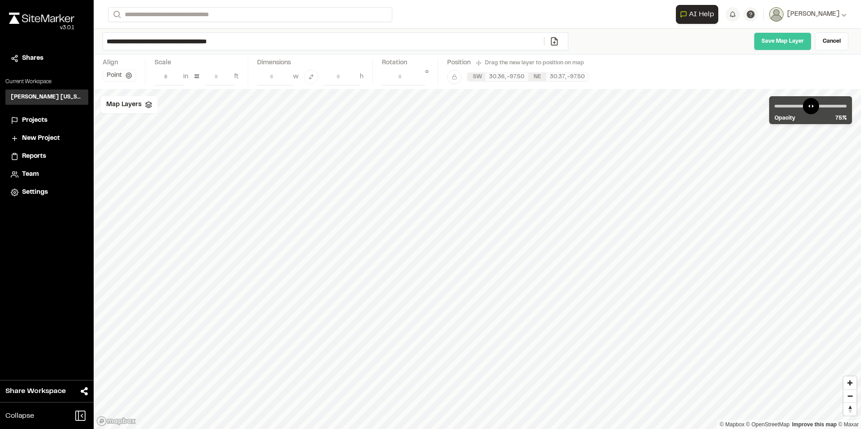
click at [786, 43] on link "Save Map Layer" at bounding box center [783, 41] width 58 height 18
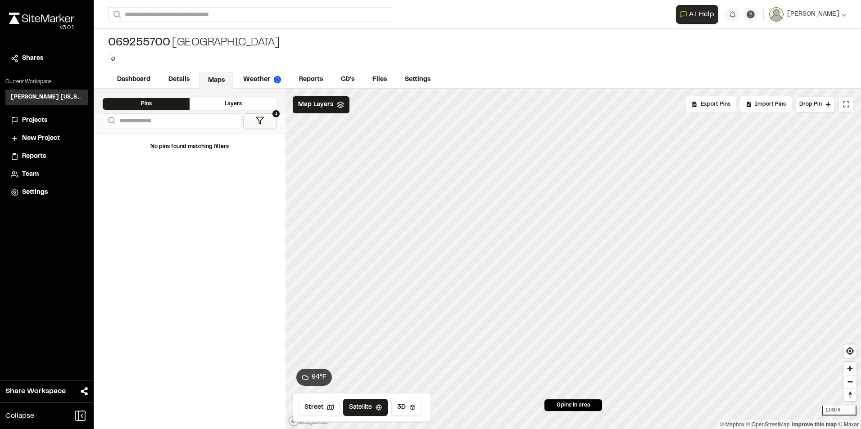
click at [216, 105] on div "Layers" at bounding box center [233, 104] width 87 height 12
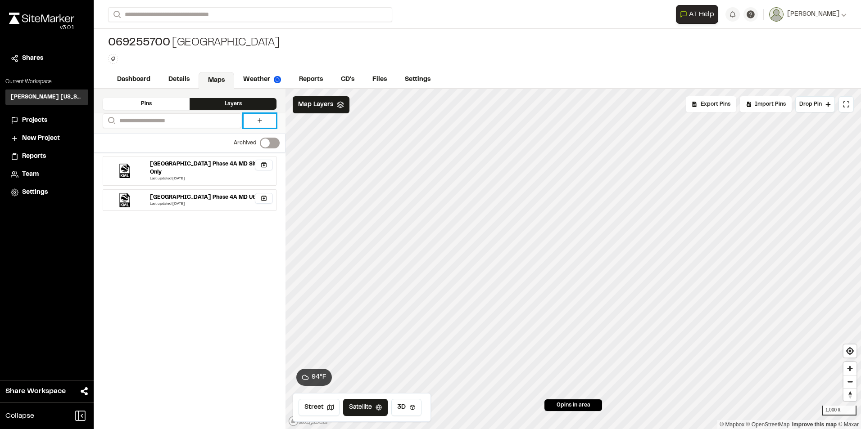
click at [251, 120] on link at bounding box center [260, 121] width 32 height 14
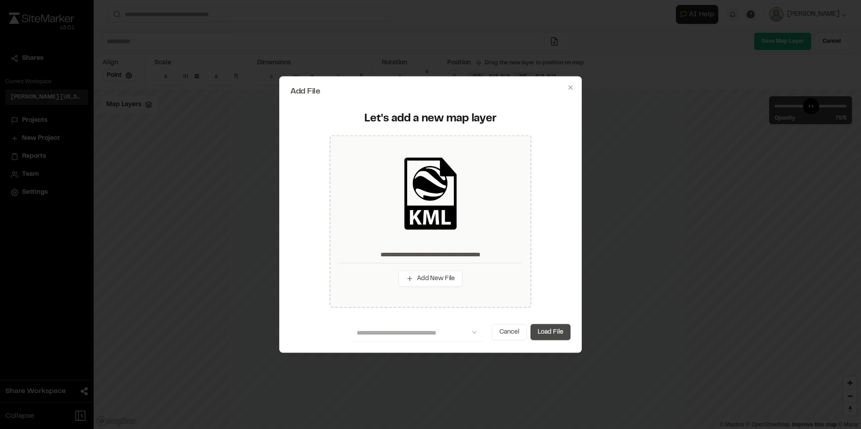
click at [556, 337] on button "Load File" at bounding box center [550, 332] width 40 height 16
type input "**********"
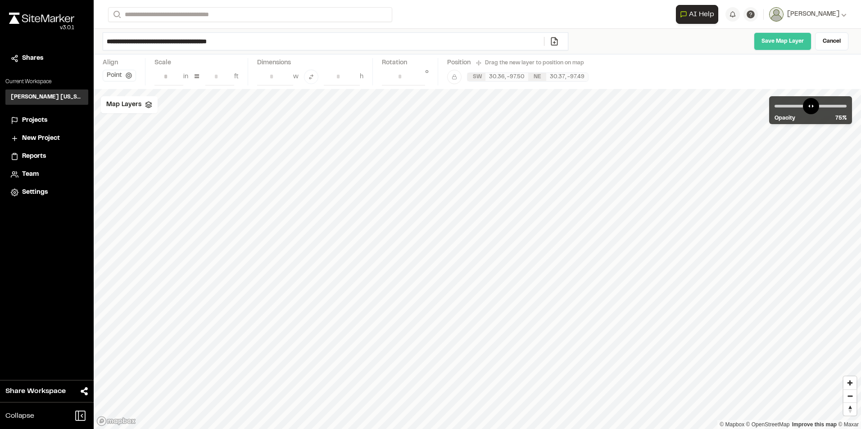
click at [766, 38] on link "Save Map Layer" at bounding box center [783, 41] width 58 height 18
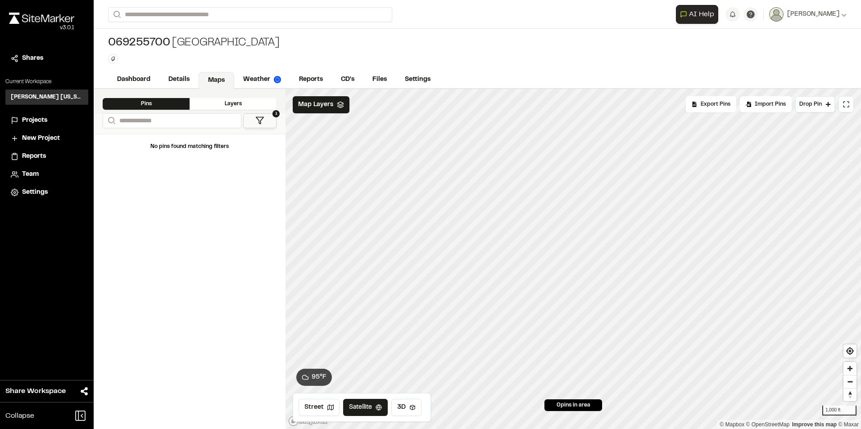
click at [217, 106] on div "Layers" at bounding box center [233, 104] width 87 height 12
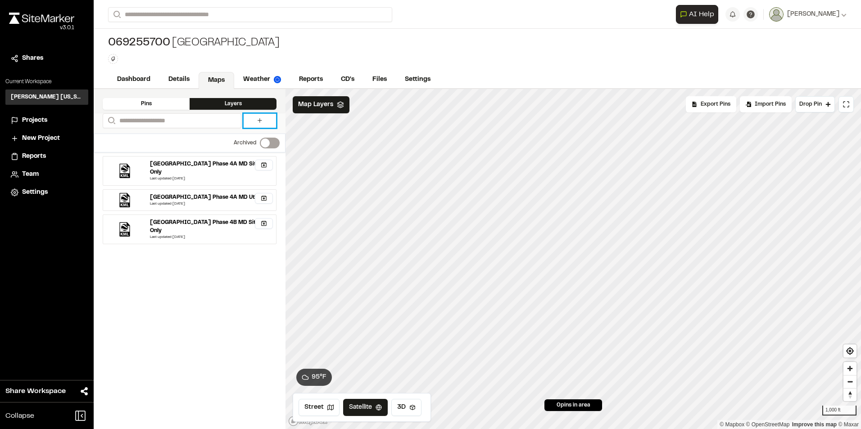
click at [254, 122] on link at bounding box center [260, 121] width 32 height 14
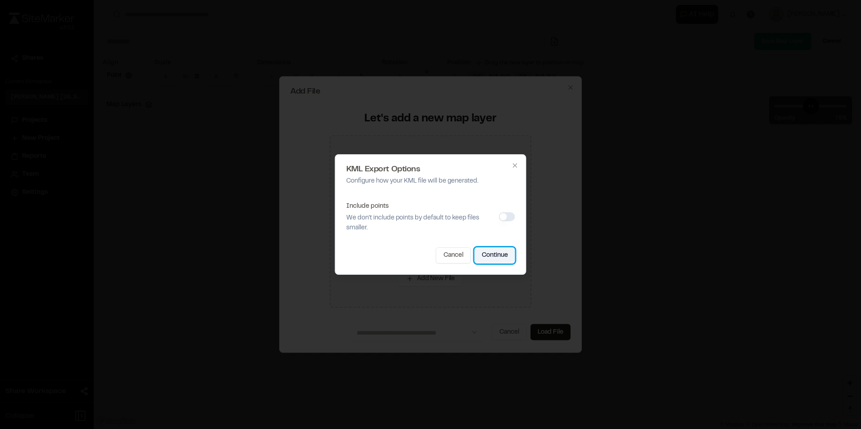
click at [486, 250] on button "Continue" at bounding box center [494, 256] width 41 height 16
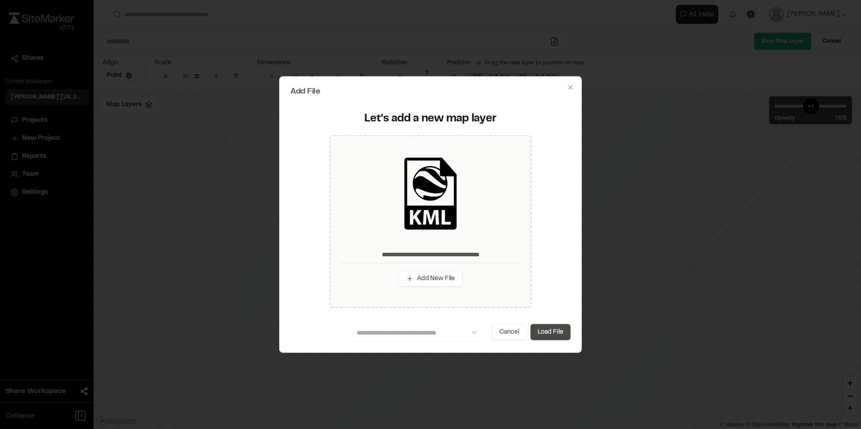
click at [554, 331] on button "Load File" at bounding box center [550, 332] width 40 height 16
type input "**********"
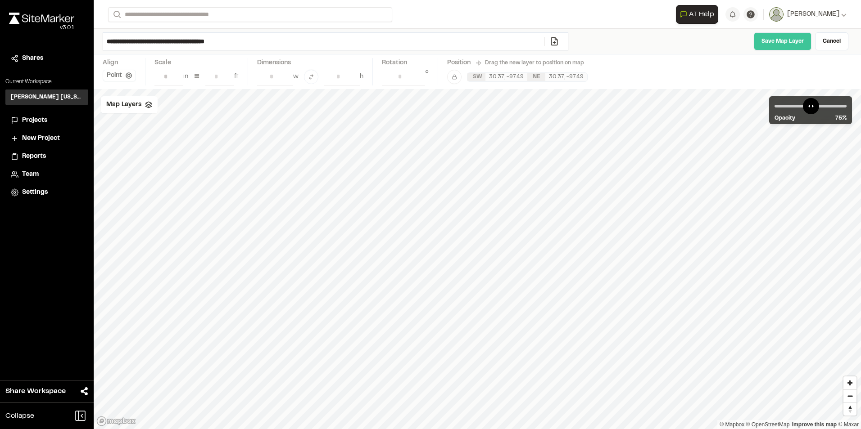
click at [767, 45] on link "Save Map Layer" at bounding box center [783, 41] width 58 height 18
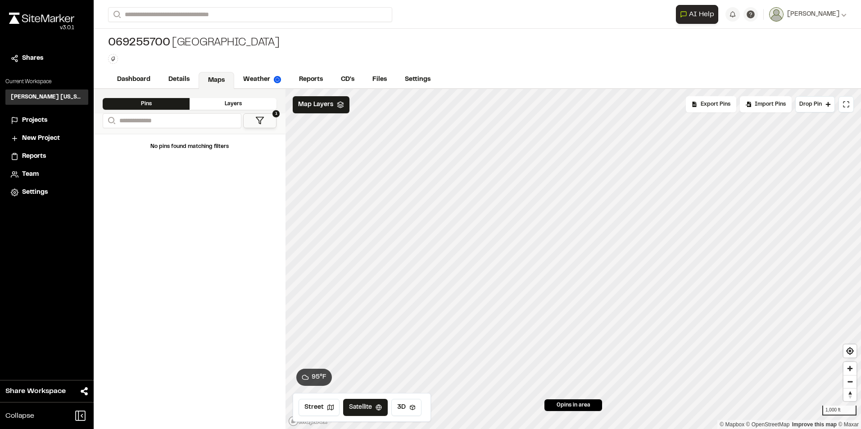
click at [233, 99] on div "Layers" at bounding box center [233, 104] width 87 height 12
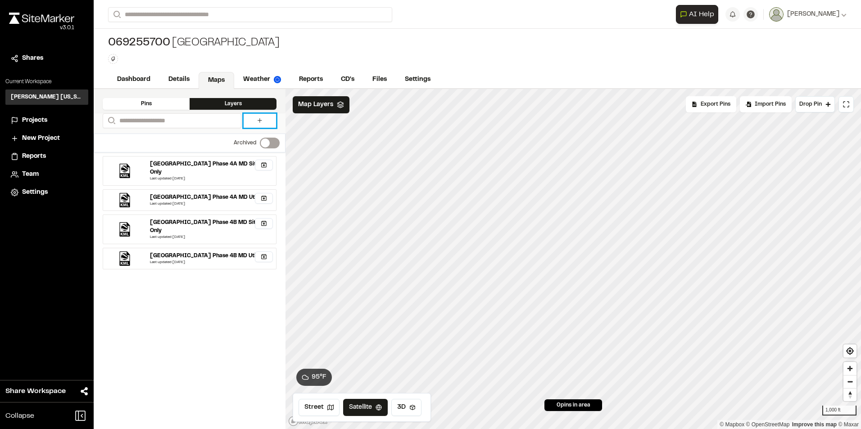
click at [254, 119] on link at bounding box center [260, 121] width 32 height 14
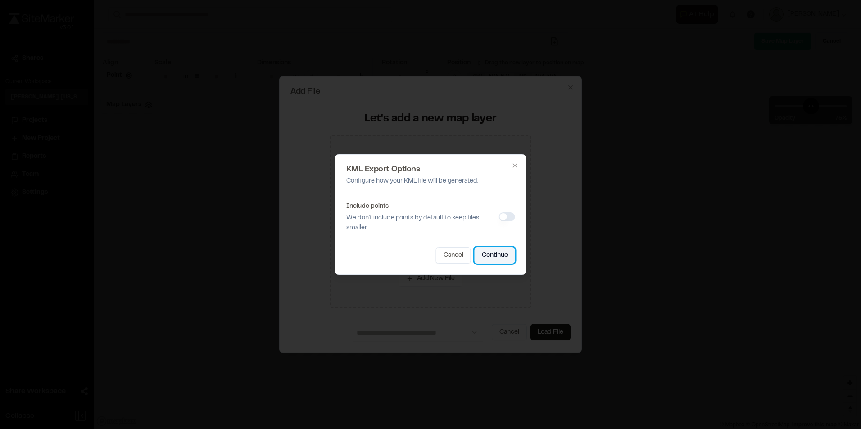
click at [500, 256] on button "Continue" at bounding box center [494, 256] width 41 height 16
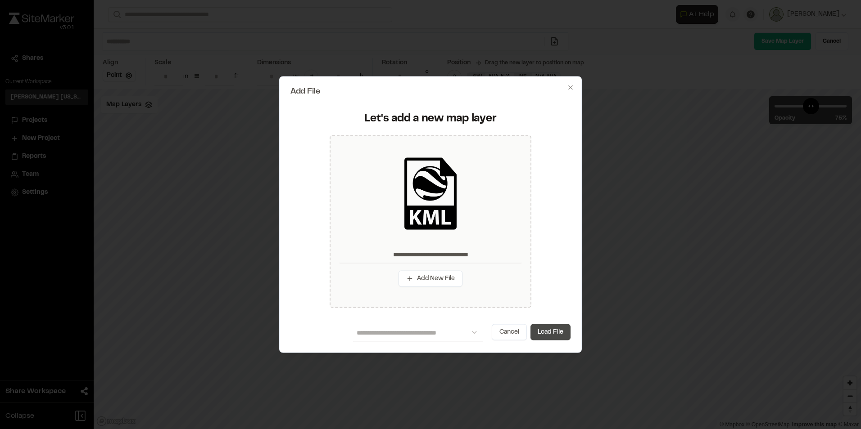
click at [542, 330] on button "Load File" at bounding box center [550, 332] width 40 height 16
type input "**********"
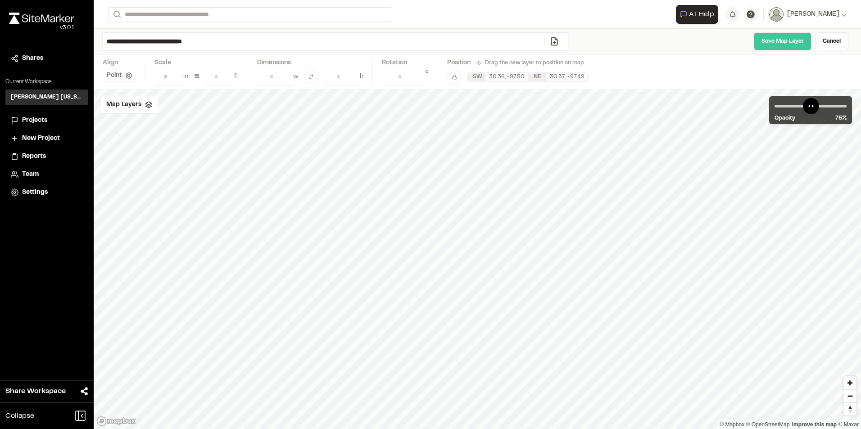
click at [765, 43] on link "Save Map Layer" at bounding box center [783, 41] width 58 height 18
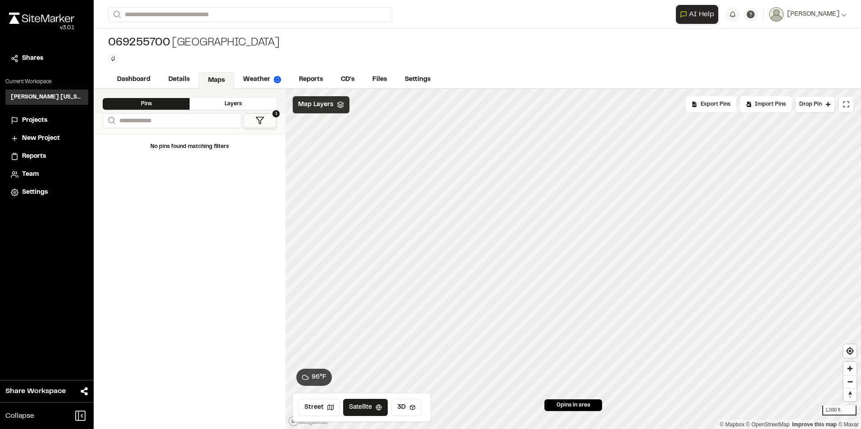
click at [312, 107] on span "Map Layers" at bounding box center [315, 105] width 35 height 10
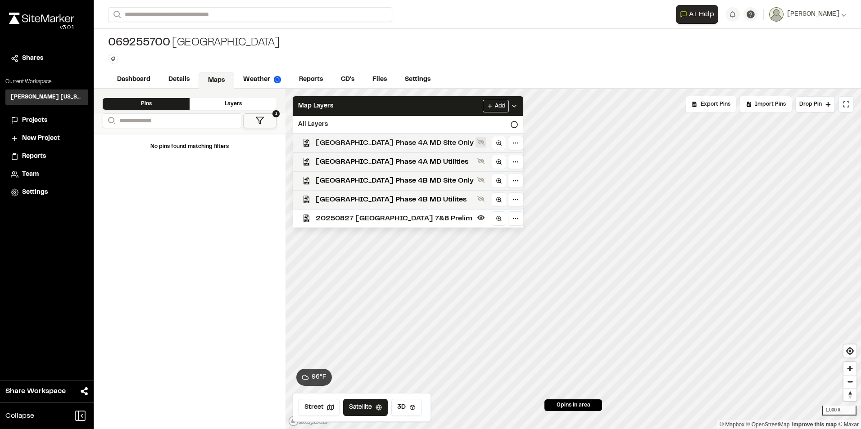
click at [484, 145] on icon at bounding box center [480, 142] width 7 height 7
click at [486, 180] on button at bounding box center [480, 180] width 11 height 11
click at [528, 226] on html "**********" at bounding box center [430, 214] width 861 height 429
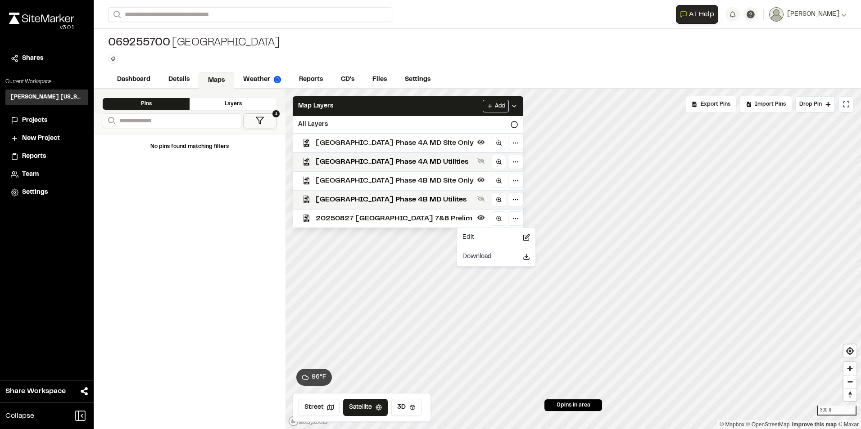
click at [528, 224] on html "**********" at bounding box center [430, 214] width 861 height 429
click at [484, 218] on icon at bounding box center [480, 218] width 7 height 5
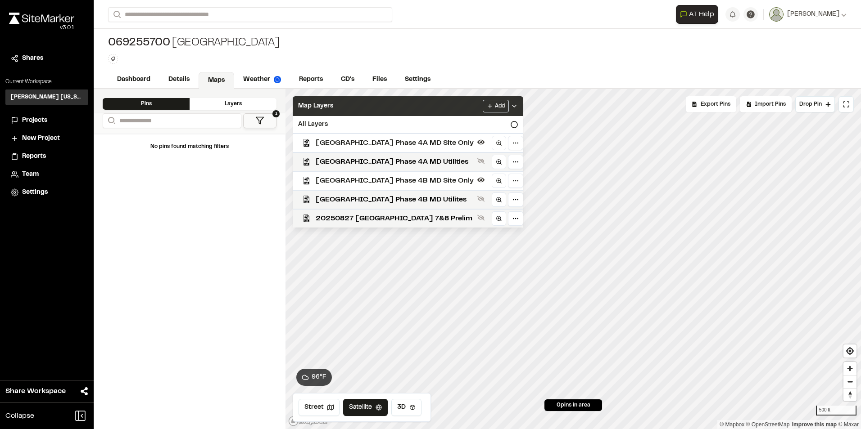
click at [518, 104] on icon at bounding box center [513, 106] width 7 height 7
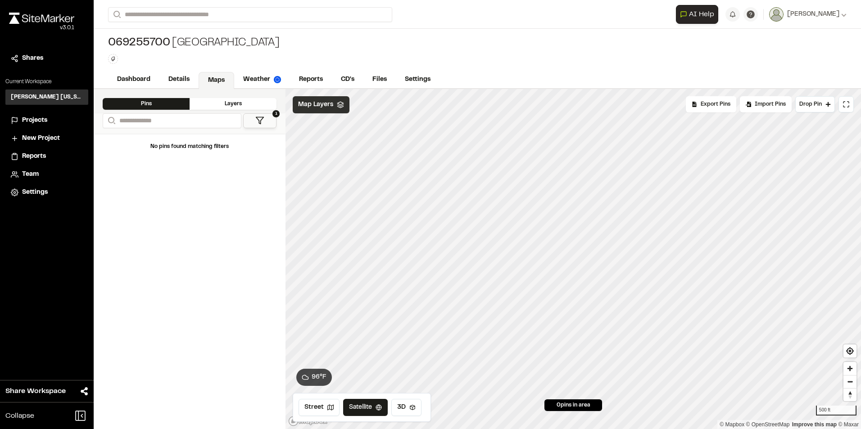
click at [330, 101] on span "Map Layers" at bounding box center [315, 105] width 35 height 10
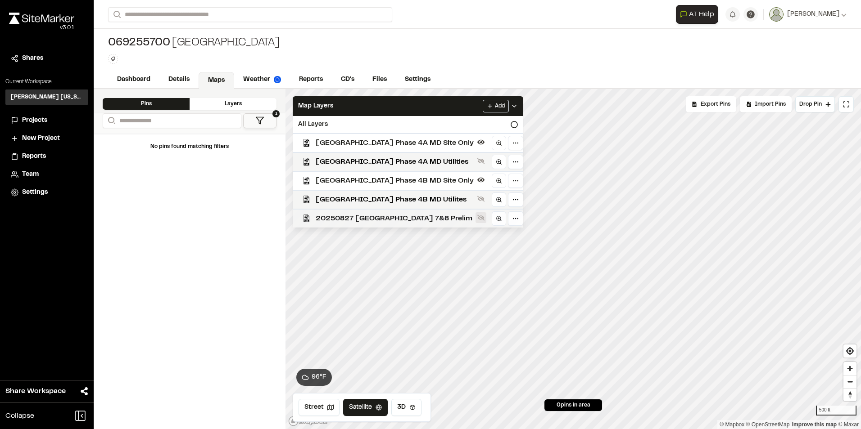
click at [484, 215] on icon at bounding box center [480, 217] width 7 height 7
click at [484, 217] on icon at bounding box center [480, 217] width 7 height 7
click at [518, 104] on icon at bounding box center [513, 106] width 7 height 7
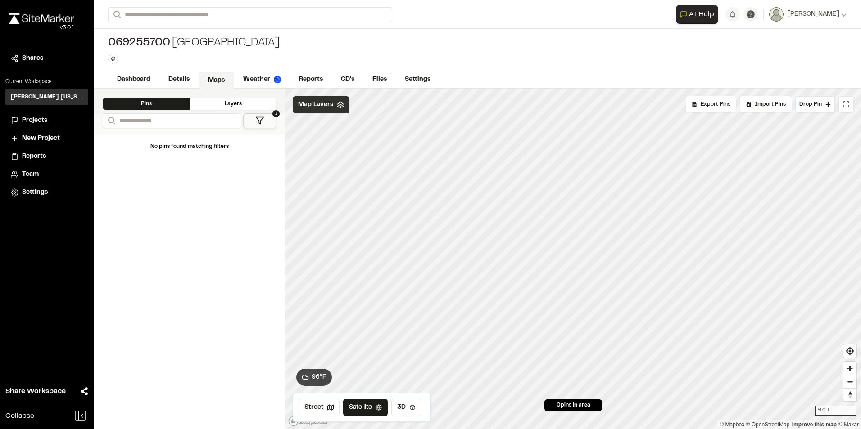
click at [323, 108] on span "Map Layers" at bounding box center [315, 105] width 35 height 10
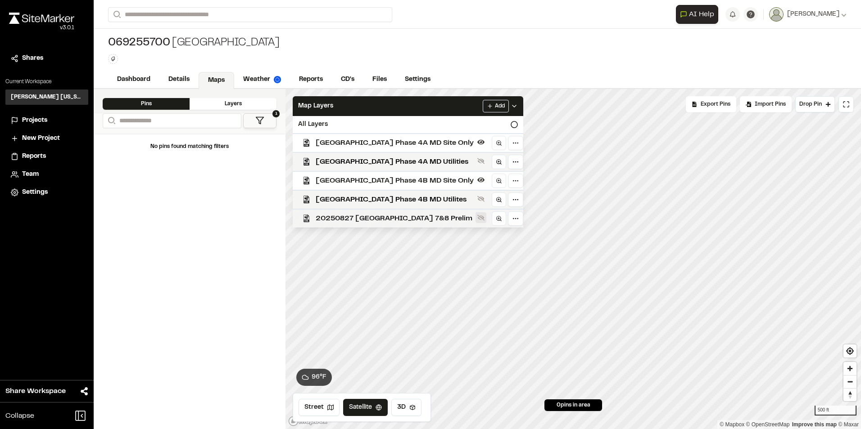
click at [484, 216] on icon at bounding box center [480, 218] width 7 height 6
click at [484, 218] on icon at bounding box center [480, 218] width 7 height 5
click at [527, 218] on html "**********" at bounding box center [430, 214] width 861 height 429
click at [519, 238] on div "Edit" at bounding box center [496, 237] width 75 height 15
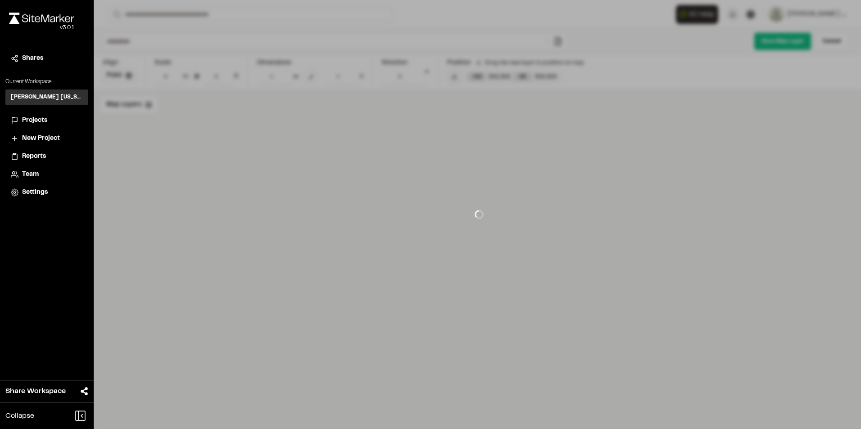
type input "**********"
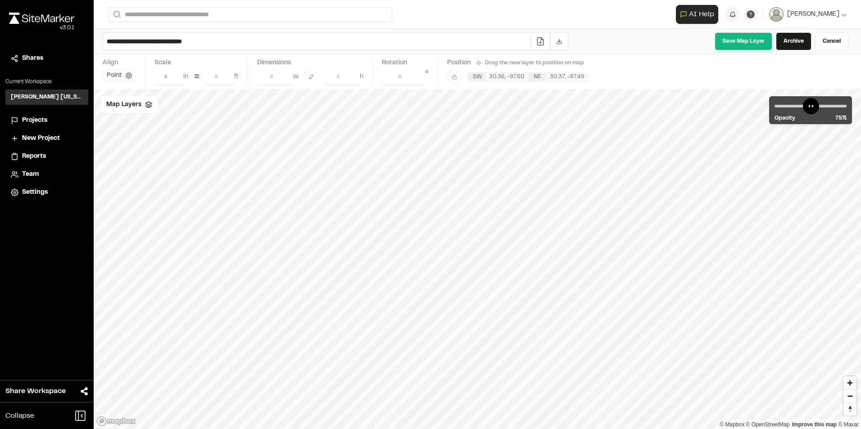
click at [539, 40] on icon at bounding box center [540, 41] width 9 height 9
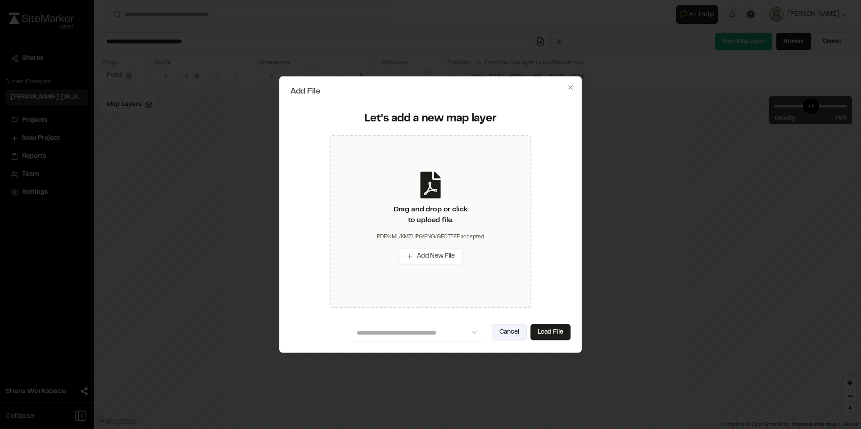
click at [506, 329] on button "Cancel" at bounding box center [509, 332] width 35 height 16
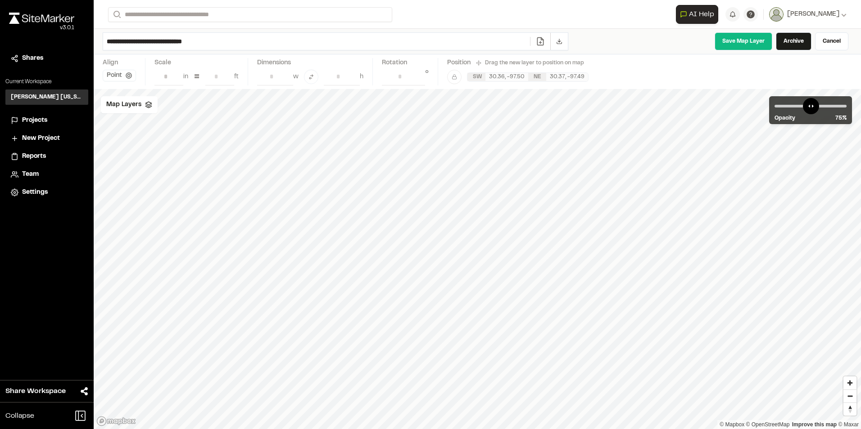
click at [545, 44] on link at bounding box center [540, 41] width 20 height 9
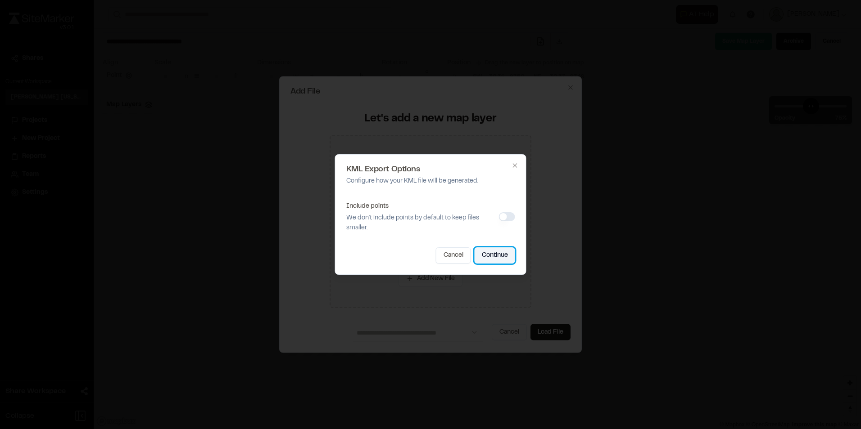
click at [499, 252] on button "Continue" at bounding box center [494, 256] width 41 height 16
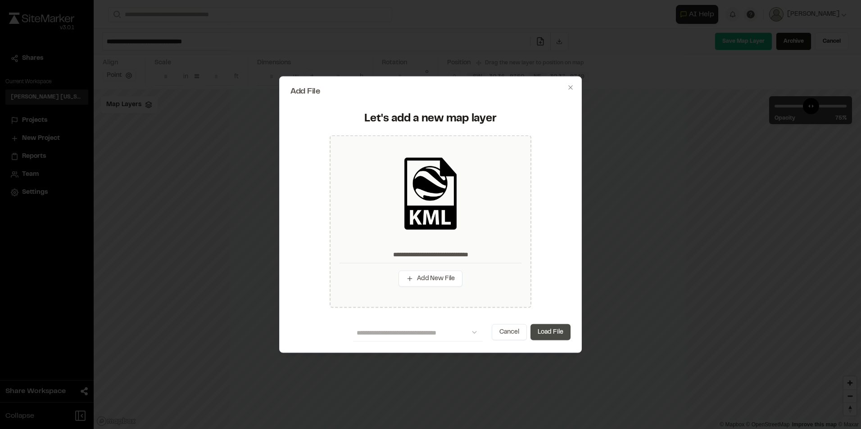
click at [546, 336] on button "Load File" at bounding box center [550, 332] width 40 height 16
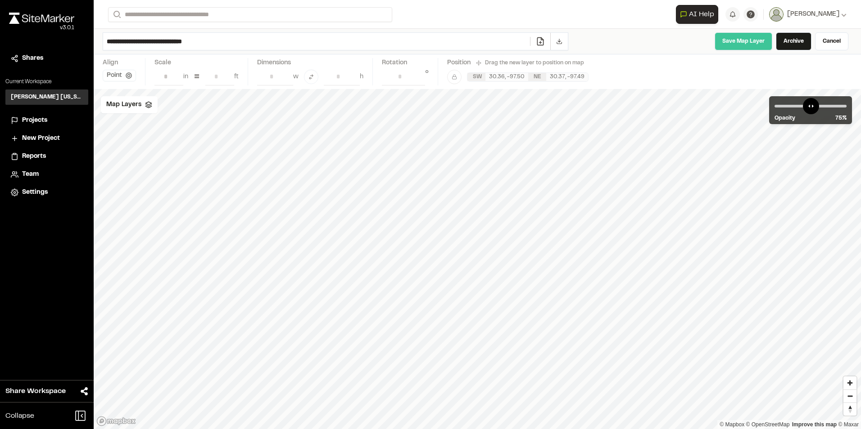
click at [745, 43] on link "Save Map Layer" at bounding box center [743, 41] width 58 height 18
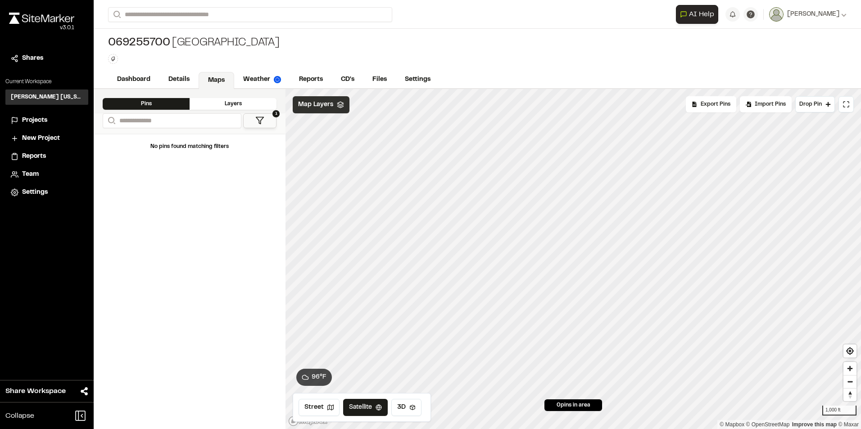
click at [315, 107] on span "Map Layers" at bounding box center [315, 105] width 35 height 10
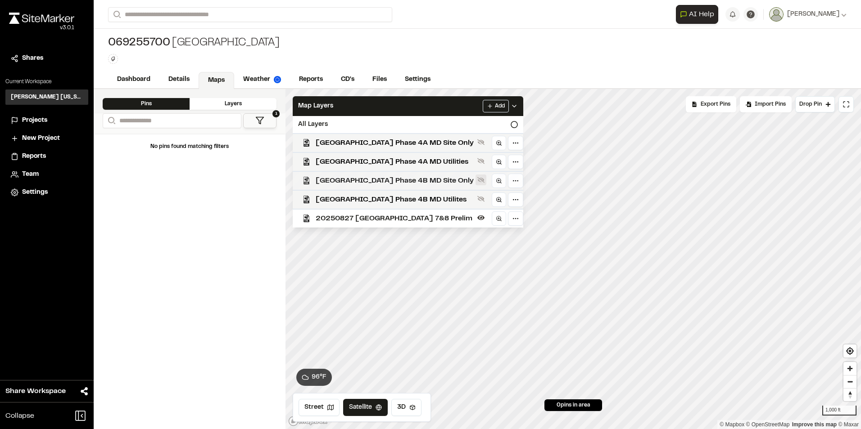
click at [484, 180] on icon at bounding box center [480, 179] width 7 height 7
click at [484, 140] on icon at bounding box center [480, 142] width 7 height 7
click at [484, 181] on icon at bounding box center [480, 180] width 7 height 5
click at [484, 218] on icon at bounding box center [480, 218] width 7 height 5
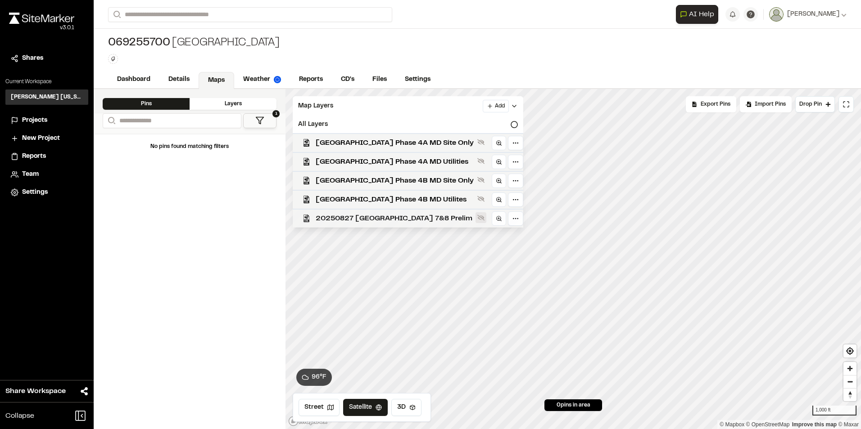
click at [486, 222] on button at bounding box center [480, 217] width 11 height 11
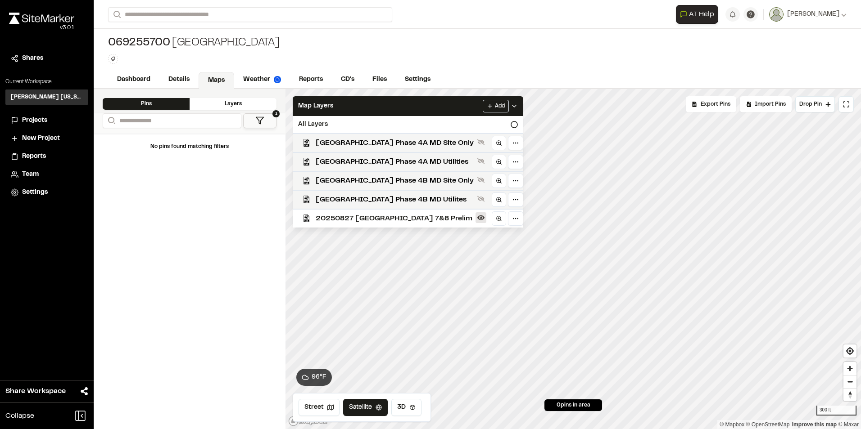
click at [484, 217] on icon at bounding box center [480, 217] width 7 height 7
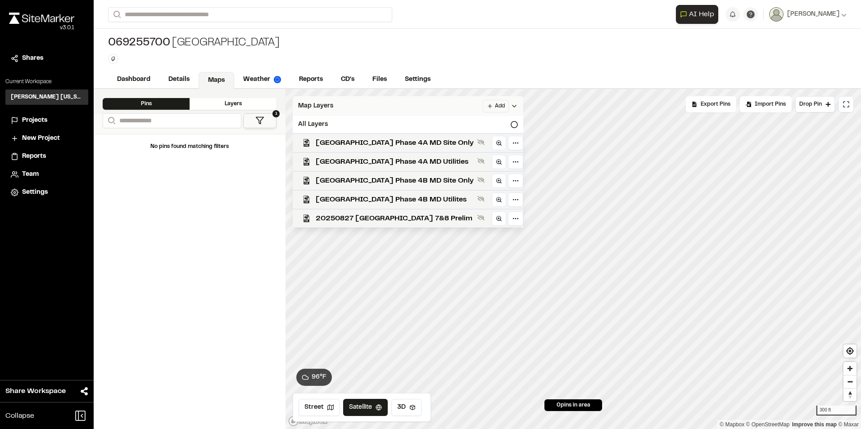
click at [518, 111] on div "Add" at bounding box center [500, 106] width 35 height 13
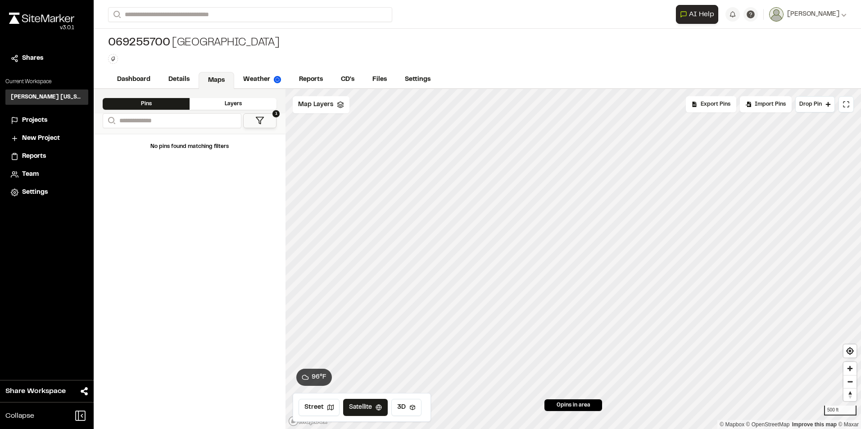
click at [39, 122] on span "Projects" at bounding box center [34, 121] width 25 height 10
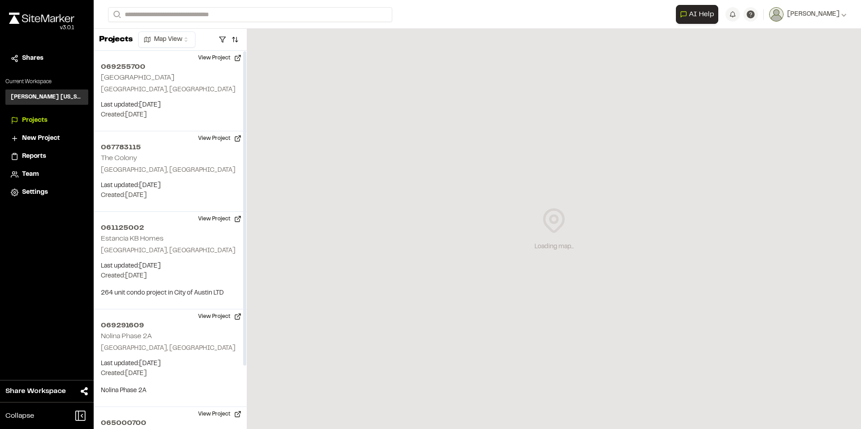
click at [185, 41] on html "**********" at bounding box center [430, 214] width 861 height 429
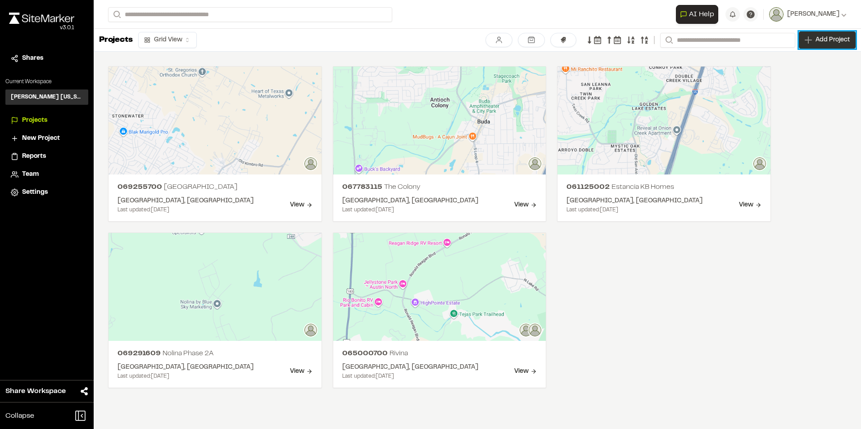
click at [820, 38] on span "Add Project" at bounding box center [832, 40] width 34 height 9
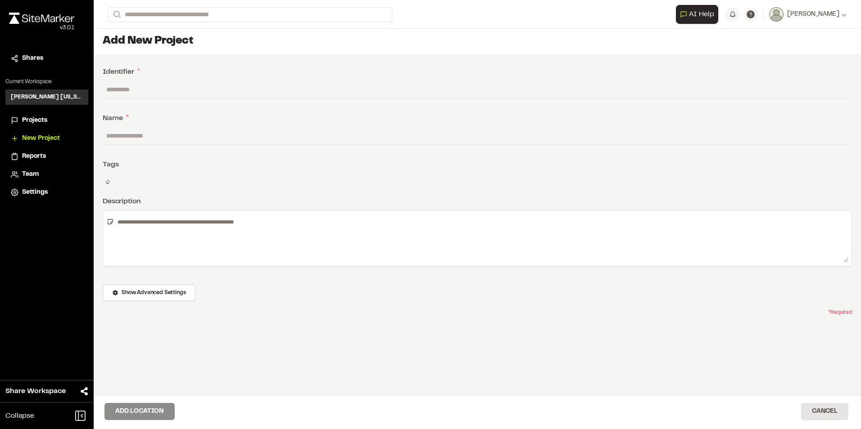
click at [149, 90] on input "text" at bounding box center [477, 89] width 749 height 17
type input "*********"
click at [160, 136] on input "text" at bounding box center [477, 135] width 749 height 17
type input "**********"
click at [165, 410] on button "Add Location" at bounding box center [139, 411] width 70 height 17
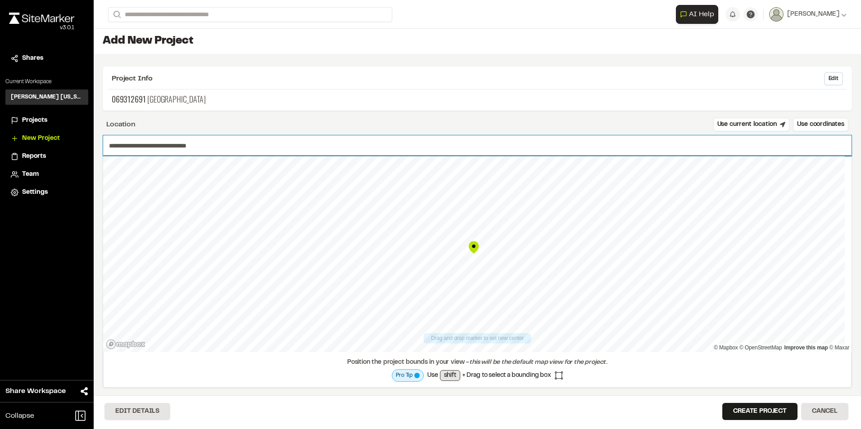
click at [230, 145] on input "**********" at bounding box center [477, 145] width 748 height 21
drag, startPoint x: 223, startPoint y: 146, endPoint x: 88, endPoint y: 153, distance: 135.2
click at [88, 153] on div "**********" at bounding box center [430, 214] width 861 height 429
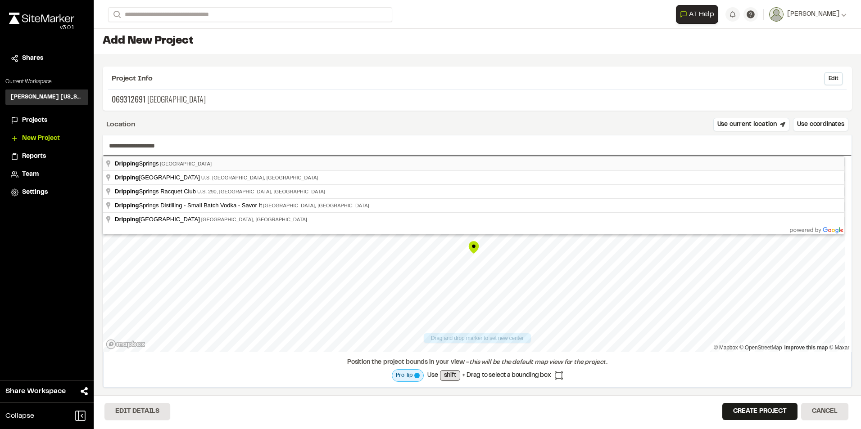
type input "**********"
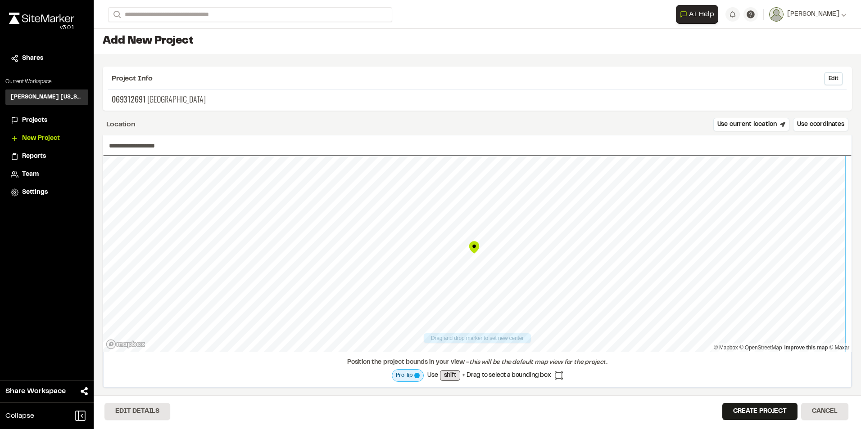
scroll to position [7, 0]
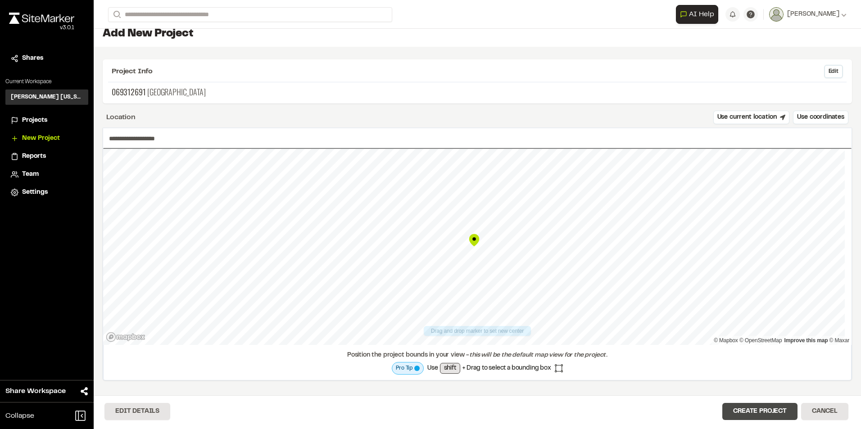
click at [754, 412] on button "Create Project" at bounding box center [759, 411] width 75 height 17
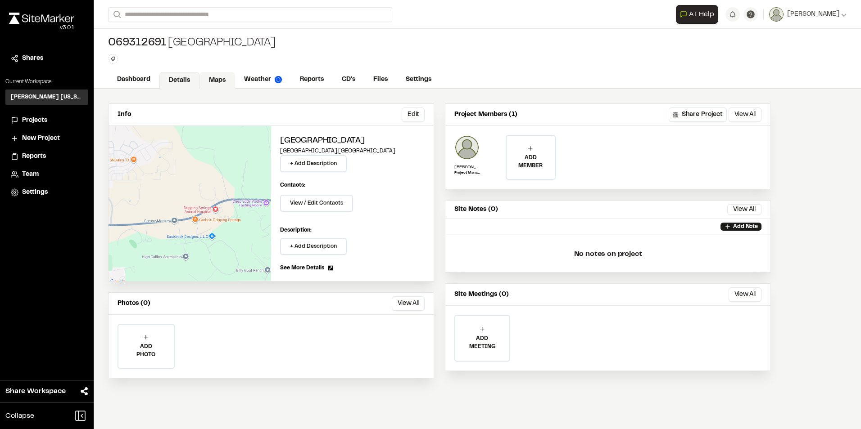
click at [217, 80] on link "Maps" at bounding box center [217, 80] width 36 height 17
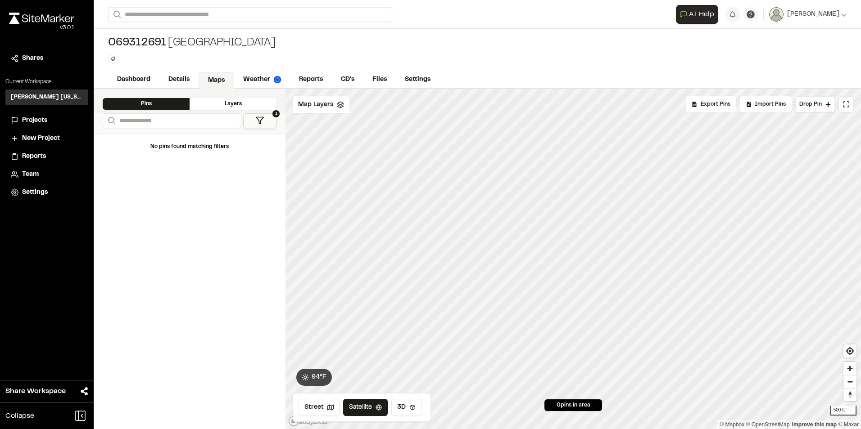
click at [237, 105] on div "Layers" at bounding box center [233, 104] width 87 height 12
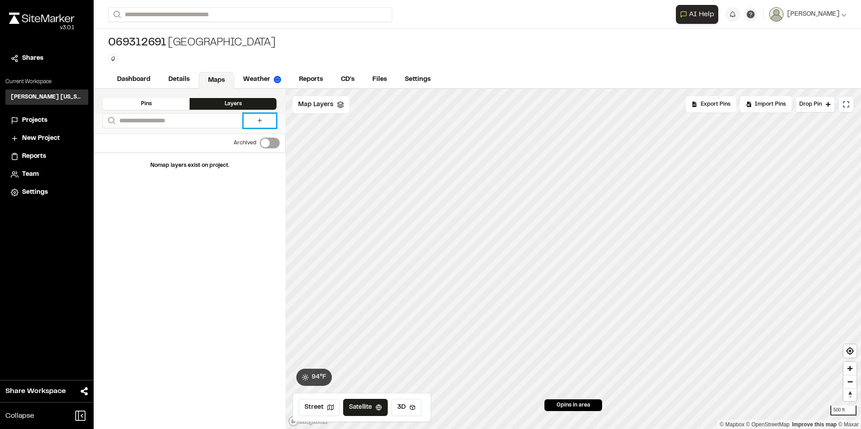
click at [263, 122] on link at bounding box center [260, 121] width 32 height 14
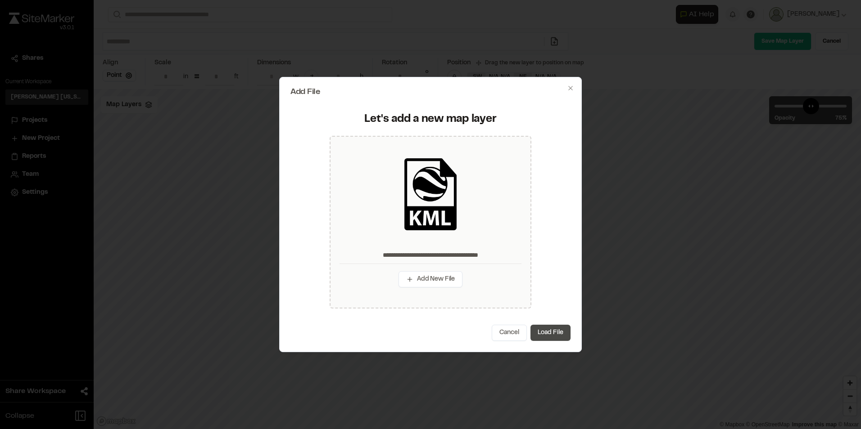
click at [555, 334] on button "Load File" at bounding box center [550, 333] width 40 height 16
type input "**********"
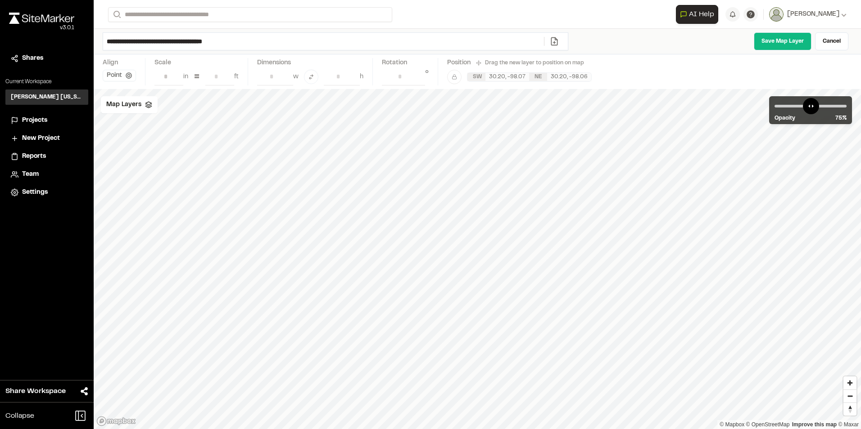
click at [560, 45] on link at bounding box center [554, 41] width 20 height 9
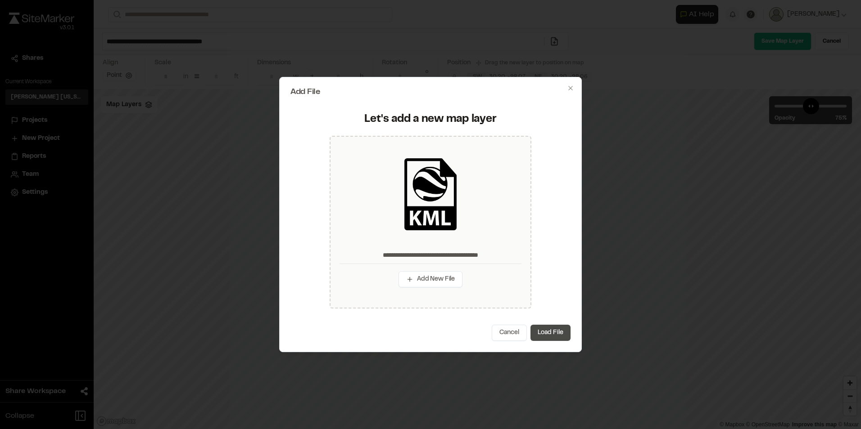
click at [550, 333] on button "Load File" at bounding box center [550, 333] width 40 height 16
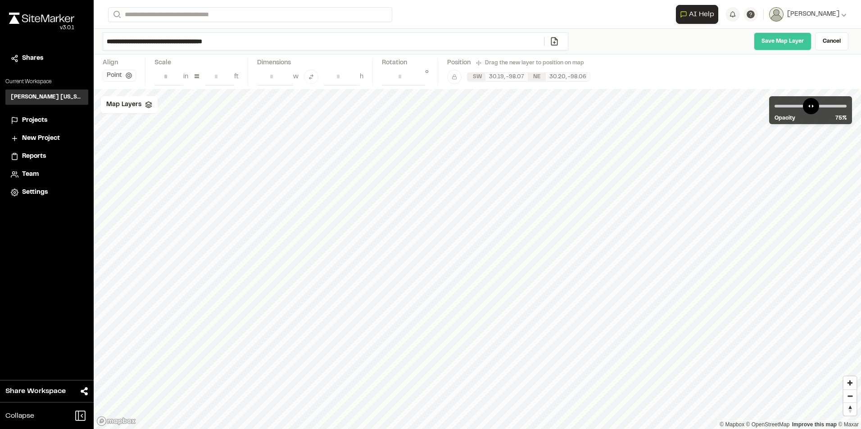
click at [777, 40] on link "Save Map Layer" at bounding box center [783, 41] width 58 height 18
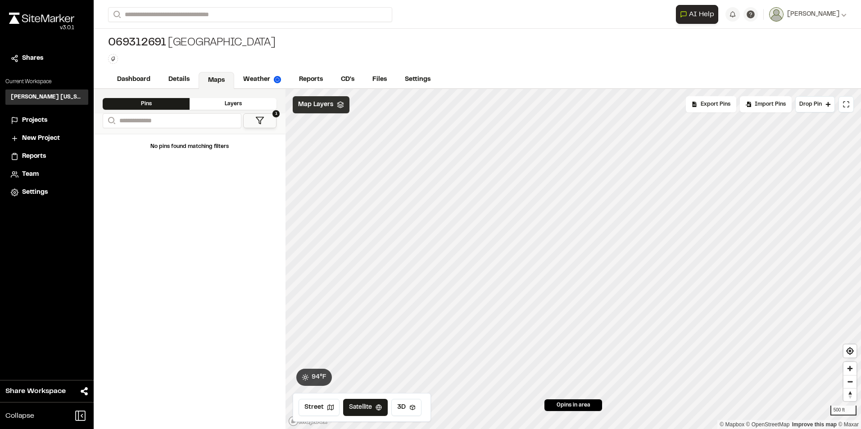
click at [319, 106] on span "Map Layers" at bounding box center [315, 105] width 35 height 10
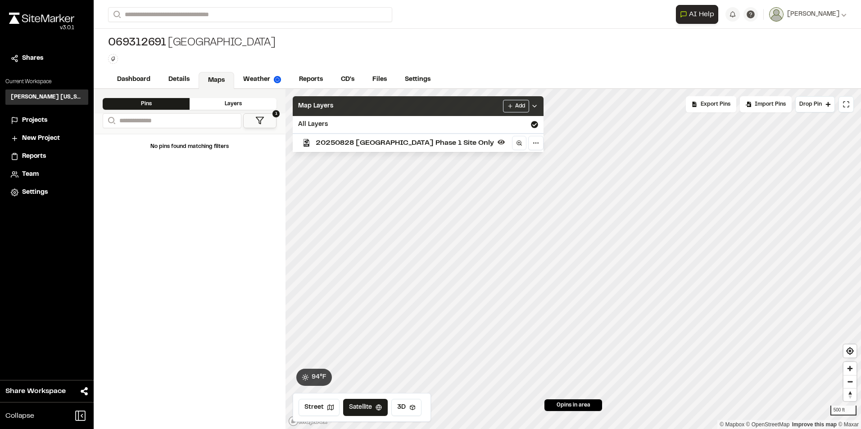
click at [319, 106] on span "Map Layers" at bounding box center [315, 106] width 35 height 10
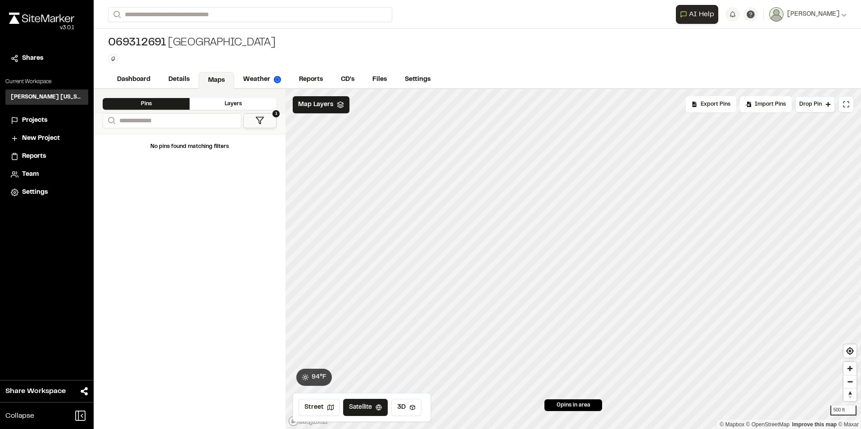
click at [135, 211] on div "No pins found matching filters" at bounding box center [190, 282] width 192 height 296
click at [233, 106] on div "Layers" at bounding box center [233, 104] width 87 height 12
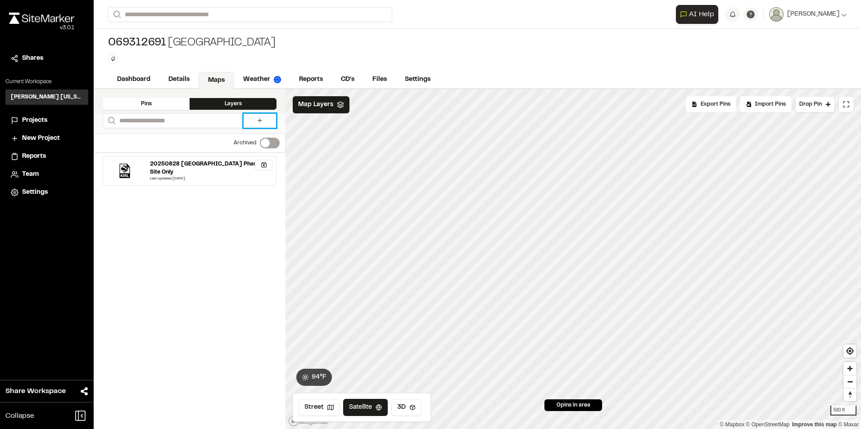
click at [261, 121] on icon at bounding box center [259, 120] width 7 height 7
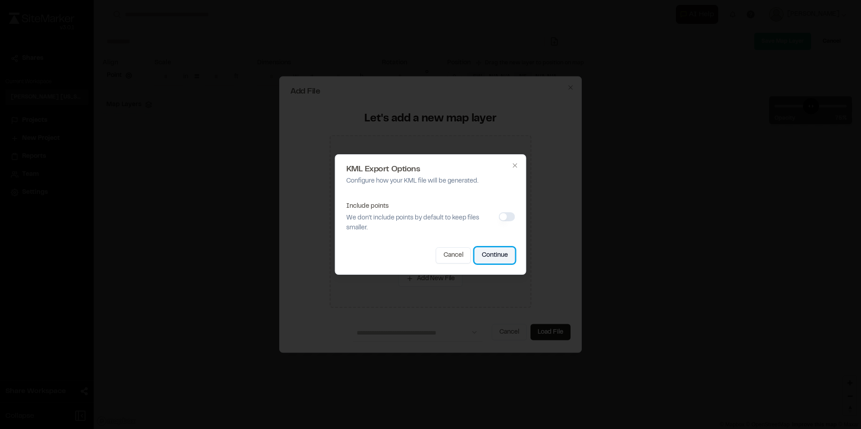
click at [497, 262] on button "Continue" at bounding box center [494, 256] width 41 height 16
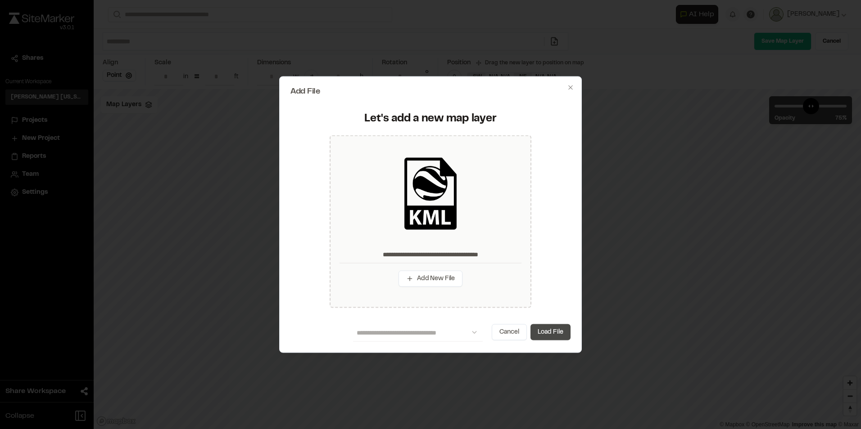
click at [557, 331] on button "Load File" at bounding box center [550, 332] width 40 height 16
type input "**********"
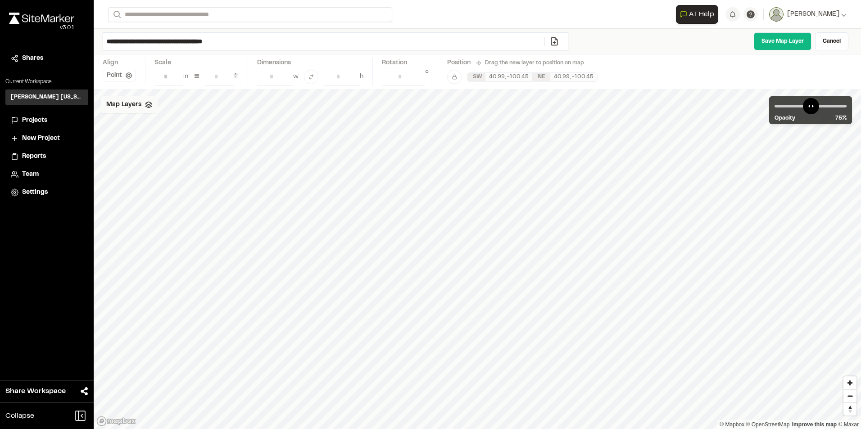
click at [141, 105] on div "Map Layers" at bounding box center [129, 104] width 57 height 17
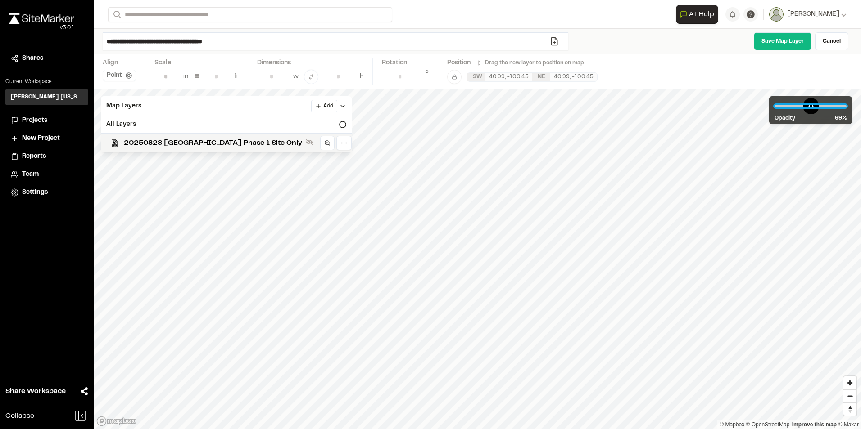
type input "**"
click at [821, 108] on input "range" at bounding box center [810, 106] width 72 height 3
click at [833, 41] on link "Cancel" at bounding box center [831, 41] width 33 height 18
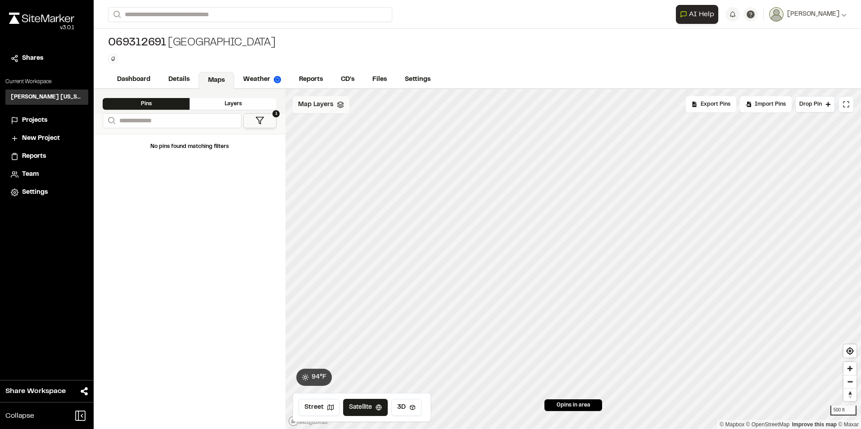
click at [339, 109] on div "Map Layers" at bounding box center [321, 104] width 57 height 17
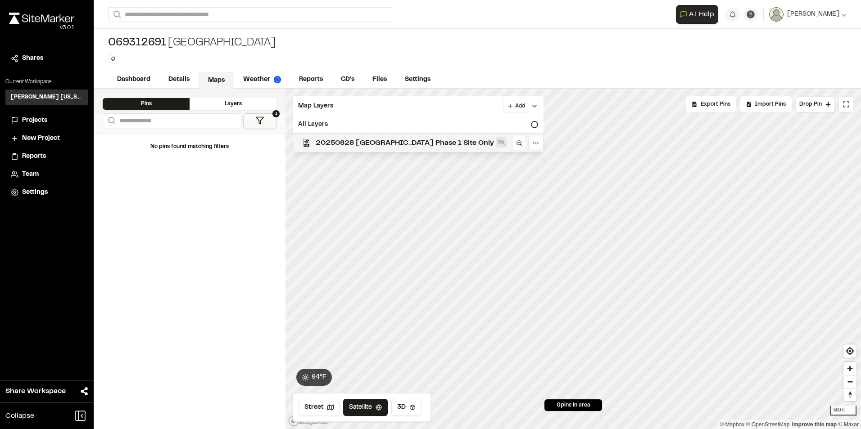
click at [497, 145] on icon at bounding box center [500, 142] width 7 height 7
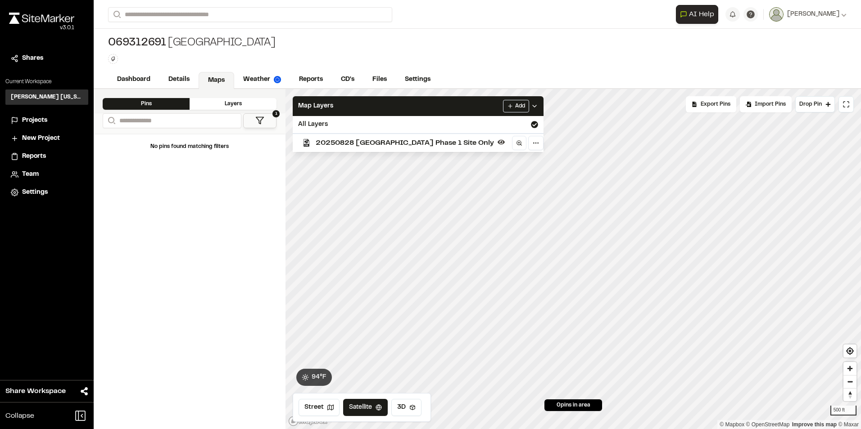
click at [234, 105] on div "Layers" at bounding box center [233, 104] width 87 height 12
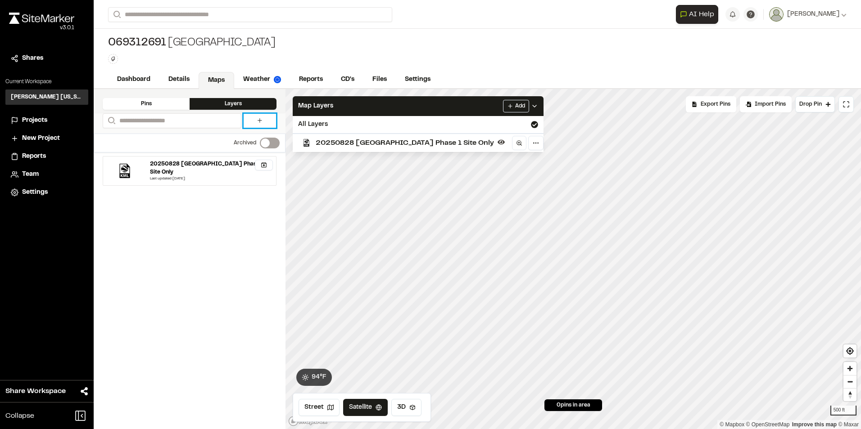
click at [264, 121] on link at bounding box center [260, 121] width 32 height 14
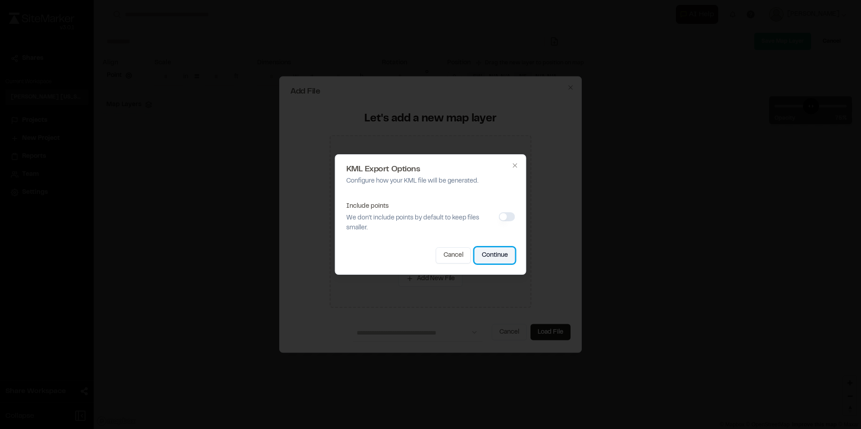
click at [494, 254] on button "Continue" at bounding box center [494, 256] width 41 height 16
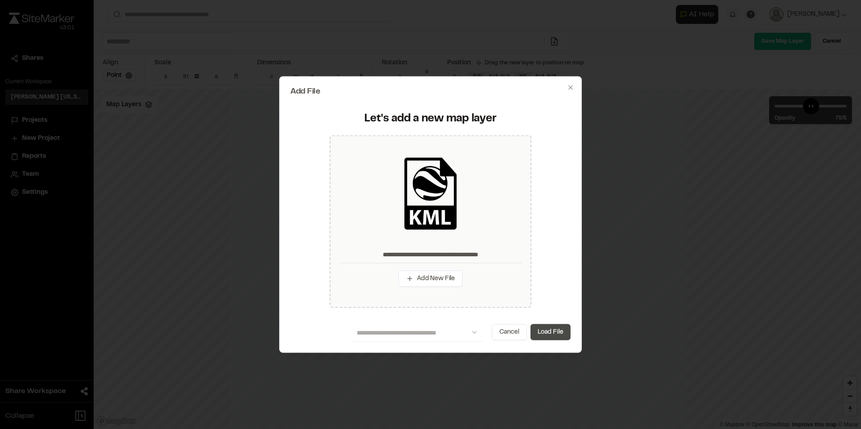
click at [557, 333] on button "Load File" at bounding box center [550, 332] width 40 height 16
type input "**********"
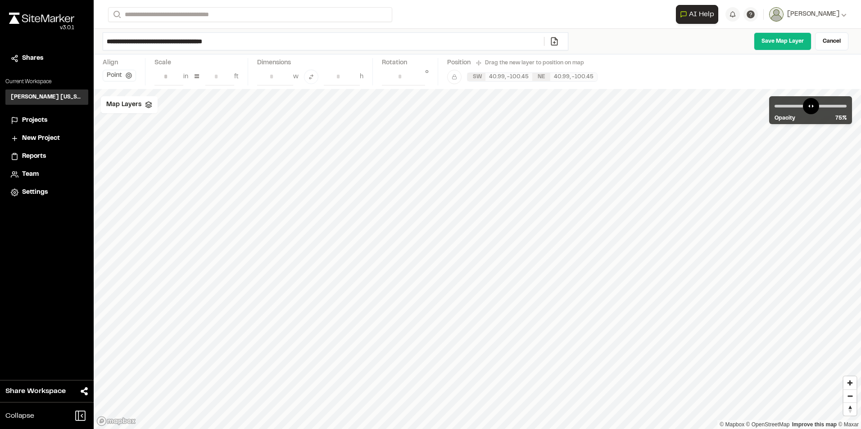
click at [351, 79] on div "**********" at bounding box center [477, 214] width 767 height 429
click at [831, 42] on link "Cancel" at bounding box center [831, 41] width 33 height 18
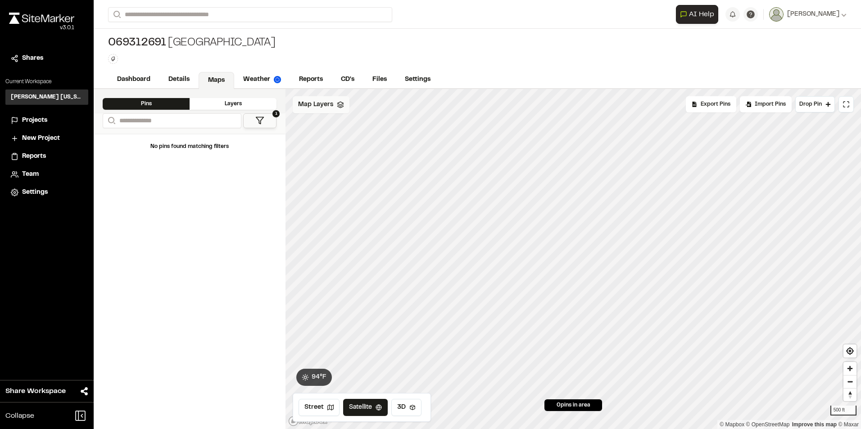
click at [316, 104] on span "Map Layers" at bounding box center [315, 105] width 35 height 10
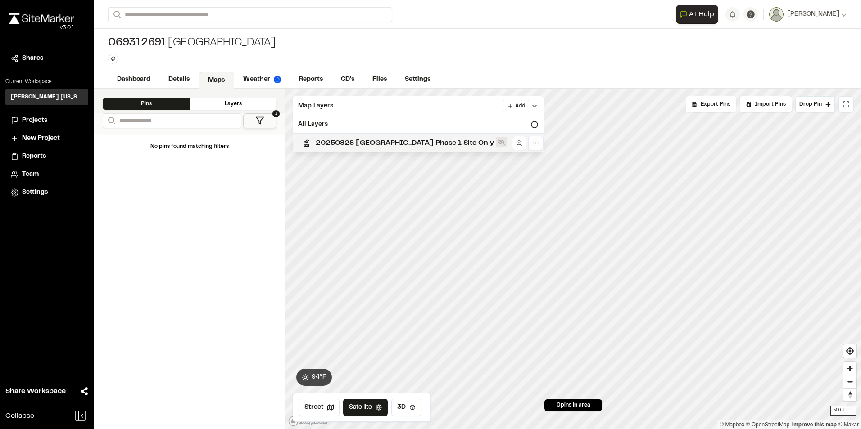
click at [497, 142] on icon at bounding box center [500, 143] width 7 height 6
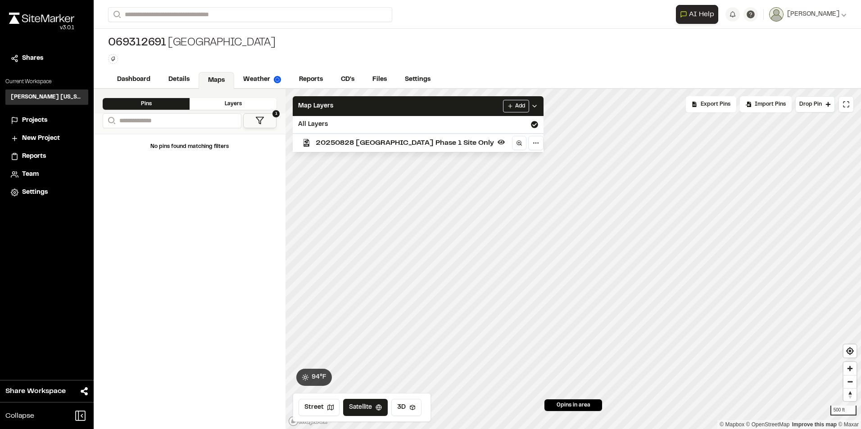
click at [224, 100] on div "Layers" at bounding box center [233, 104] width 87 height 12
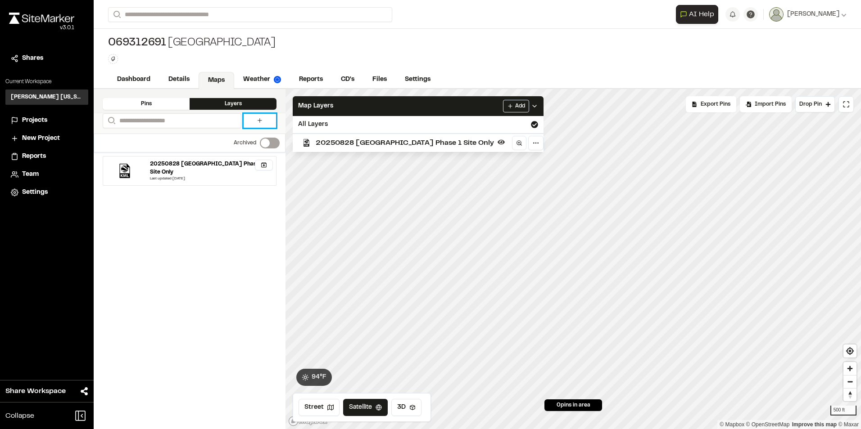
click at [258, 119] on icon at bounding box center [259, 120] width 7 height 7
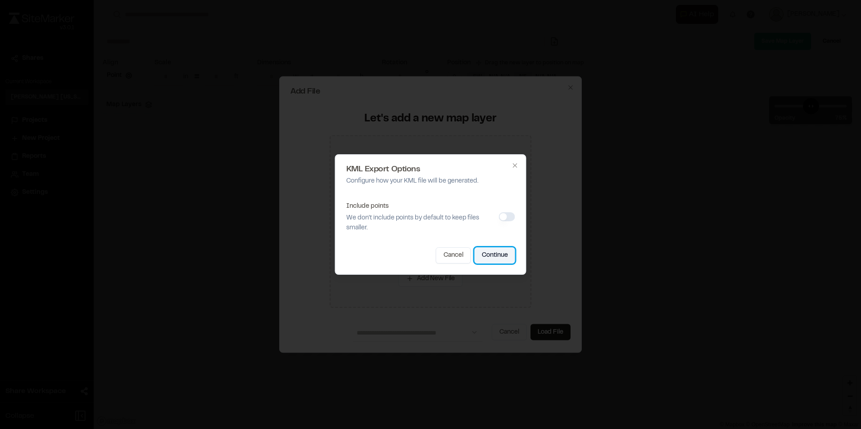
click at [504, 256] on button "Continue" at bounding box center [494, 256] width 41 height 16
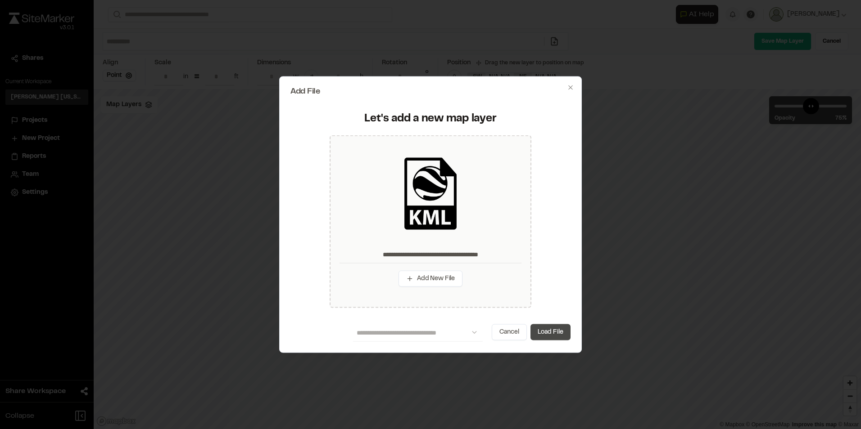
click at [554, 334] on button "Load File" at bounding box center [550, 332] width 40 height 16
type input "**********"
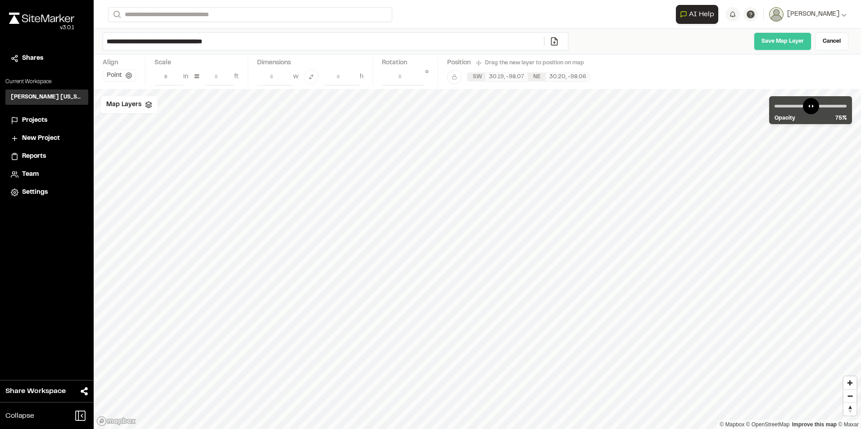
click at [773, 39] on link "Save Map Layer" at bounding box center [783, 41] width 58 height 18
